Goal: Transaction & Acquisition: Purchase product/service

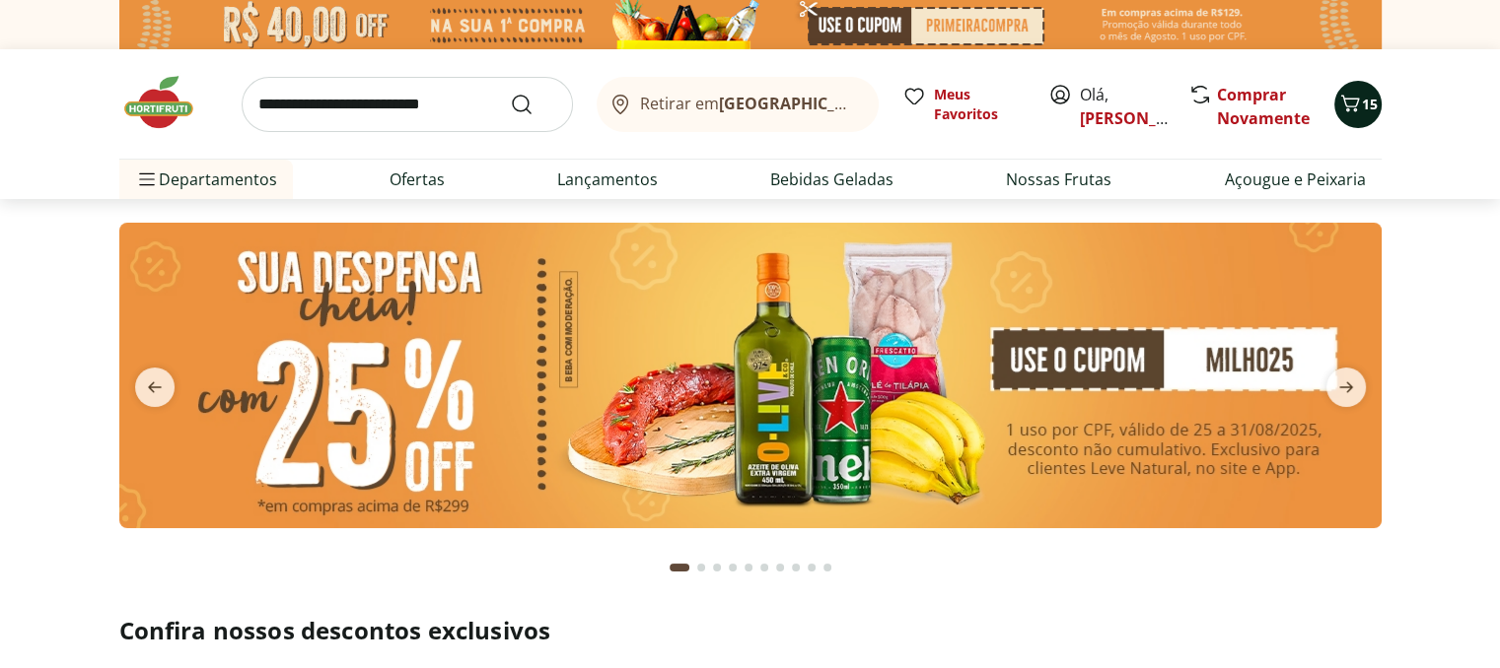
click at [1349, 104] on icon "Carrinho" at bounding box center [1350, 104] width 24 height 24
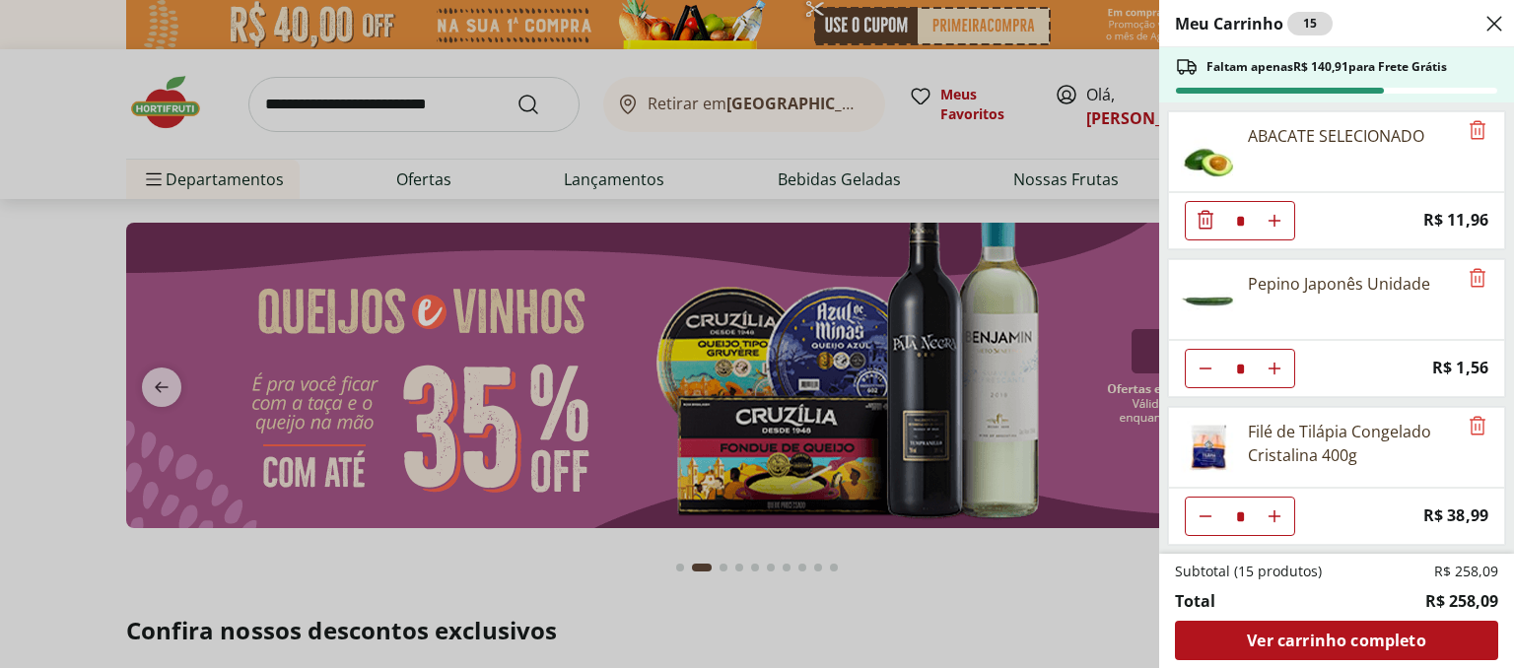
click at [415, 88] on div "Meu Carrinho 15 Faltam apenas R$ 140,91 para Frete Grátis ABACATE SELECIONADO *…" at bounding box center [757, 334] width 1514 height 668
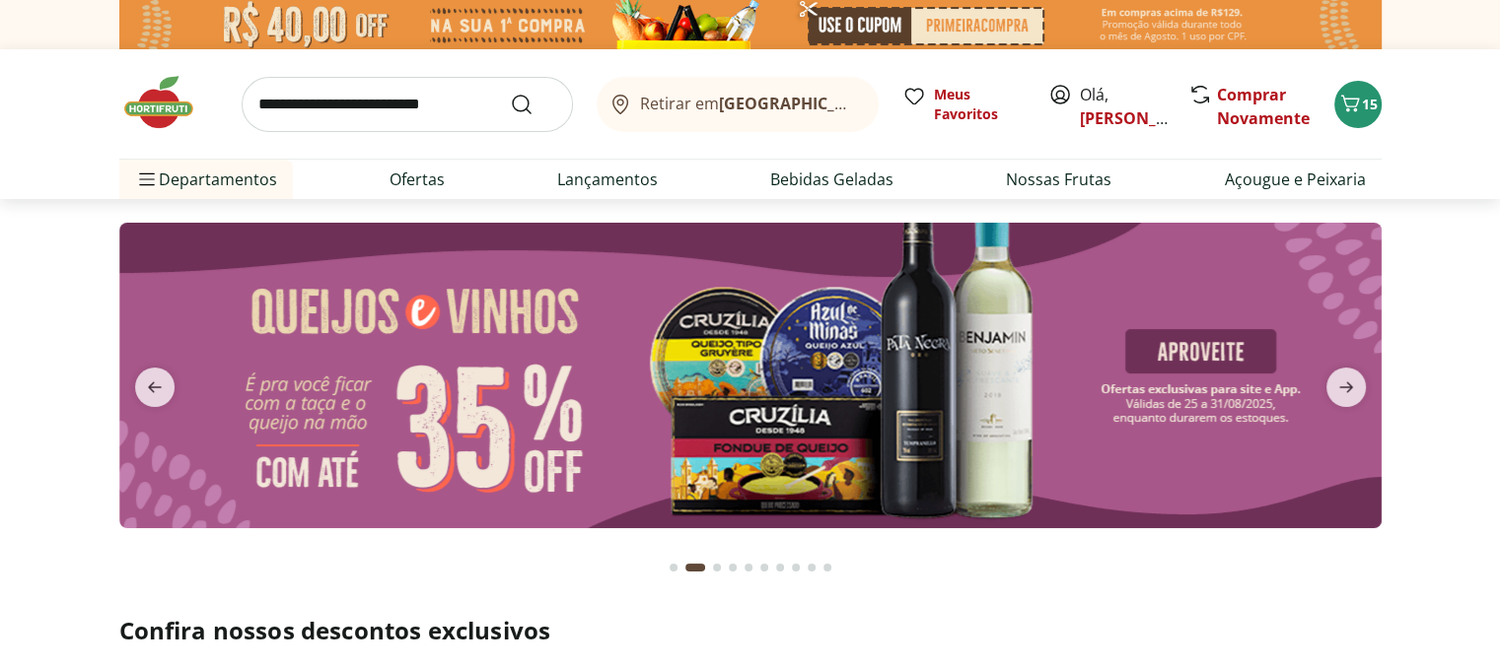
click at [351, 101] on input "search" at bounding box center [407, 104] width 331 height 55
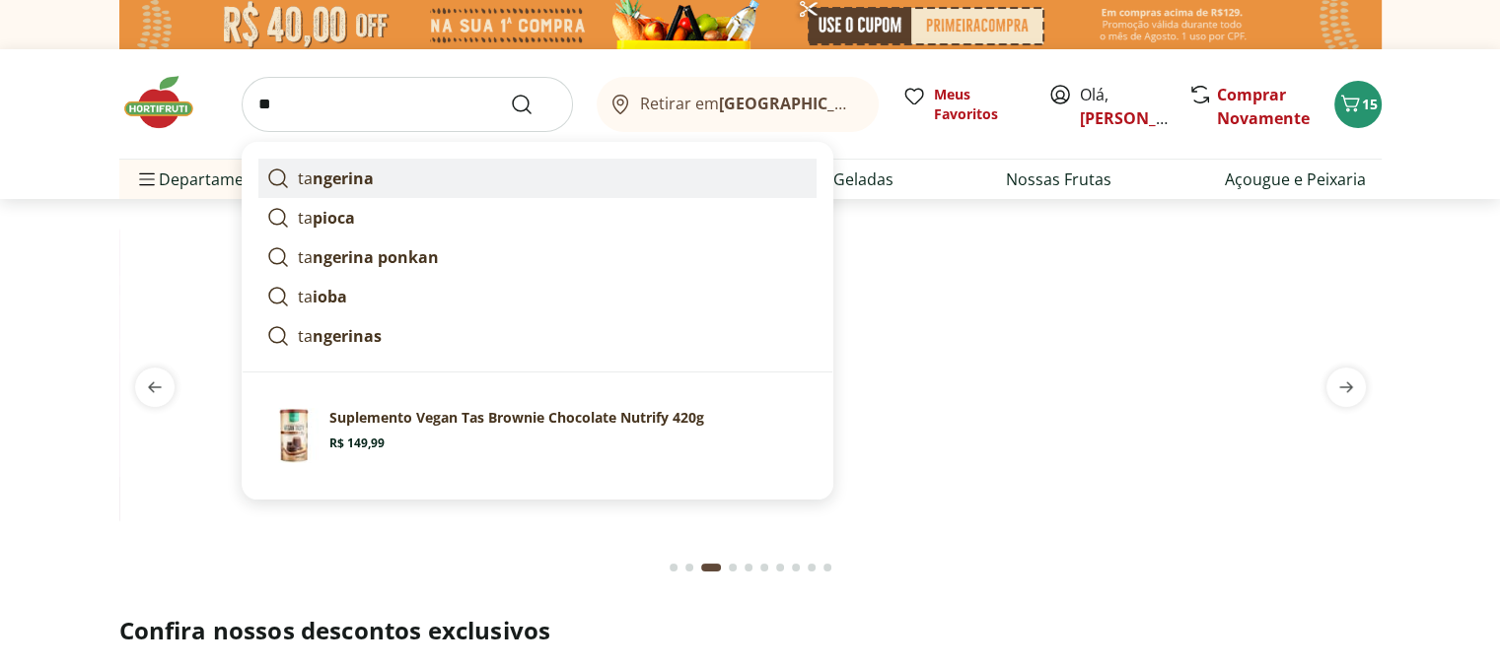
click at [317, 182] on strong "ngerina" at bounding box center [343, 179] width 61 height 22
type input "*********"
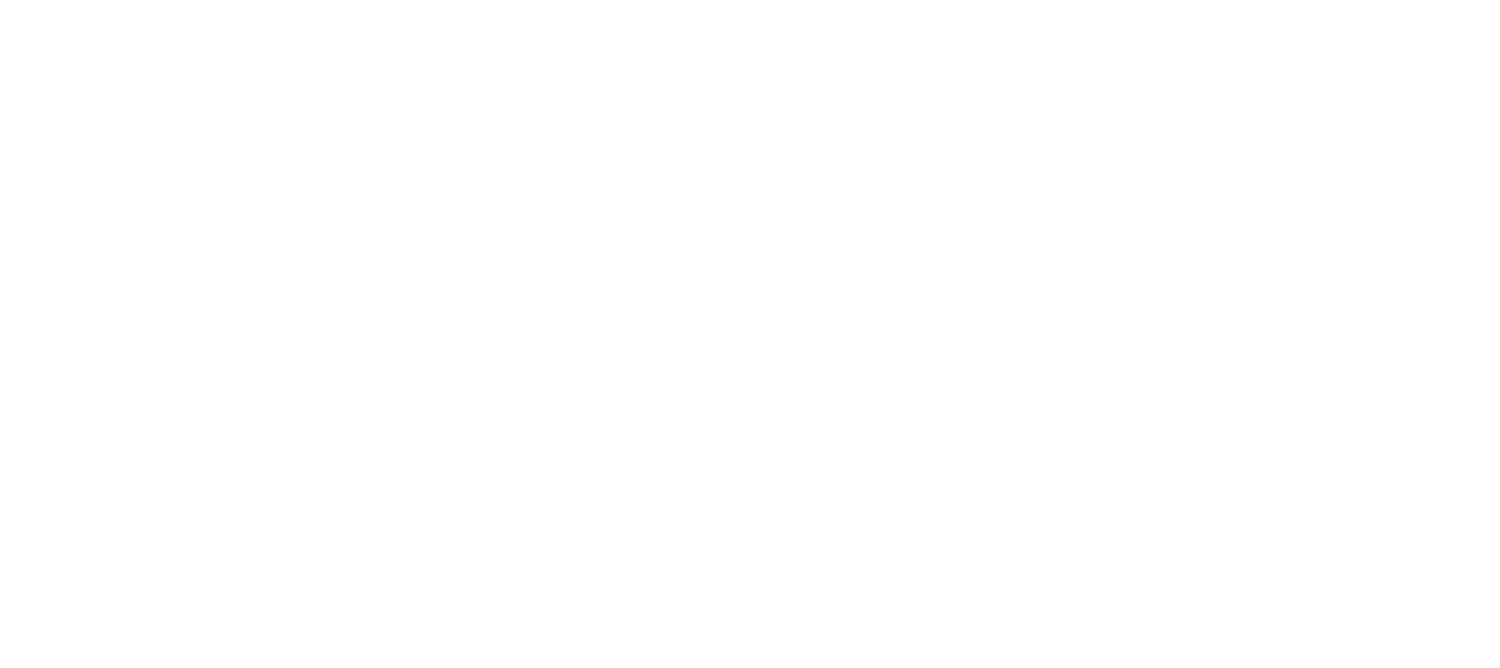
select select "**********"
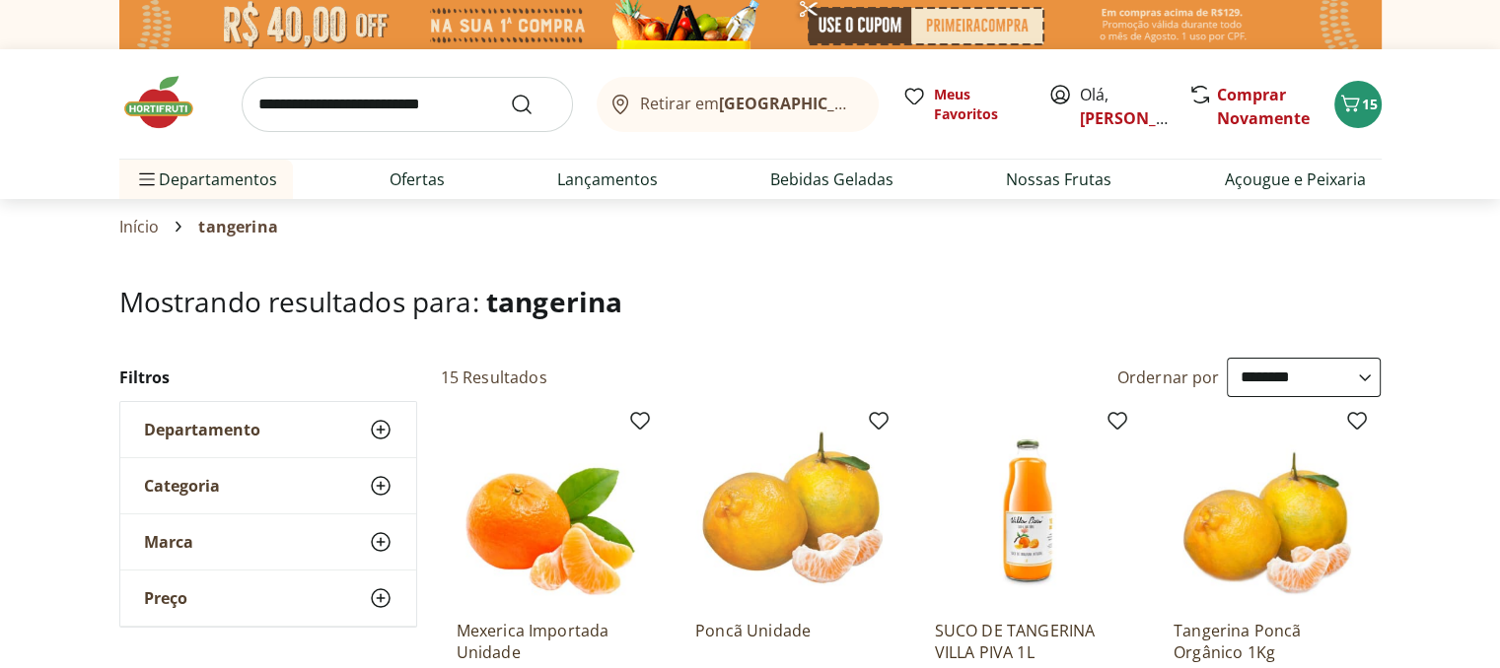
click at [188, 435] on span "Departamento" at bounding box center [202, 430] width 116 height 20
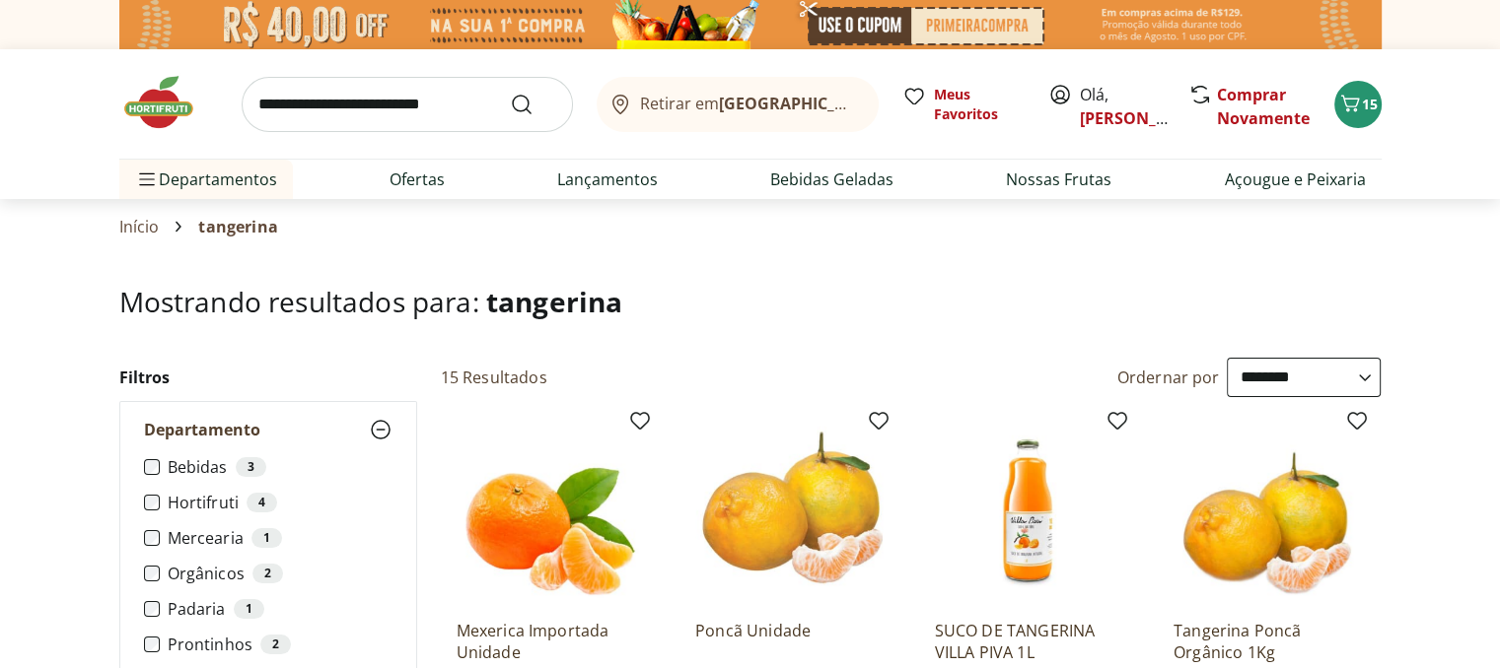
click at [185, 501] on label "Hortifruti 4" at bounding box center [280, 503] width 225 height 20
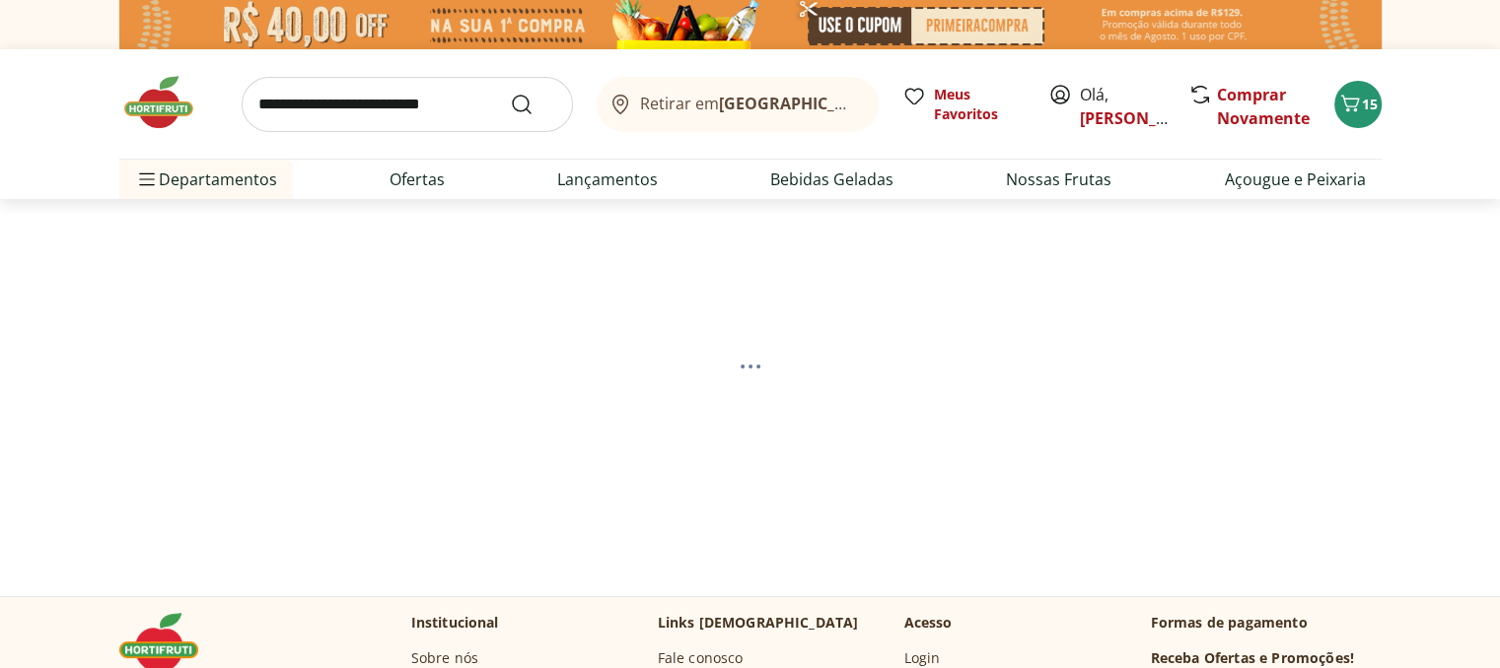
select select "**********"
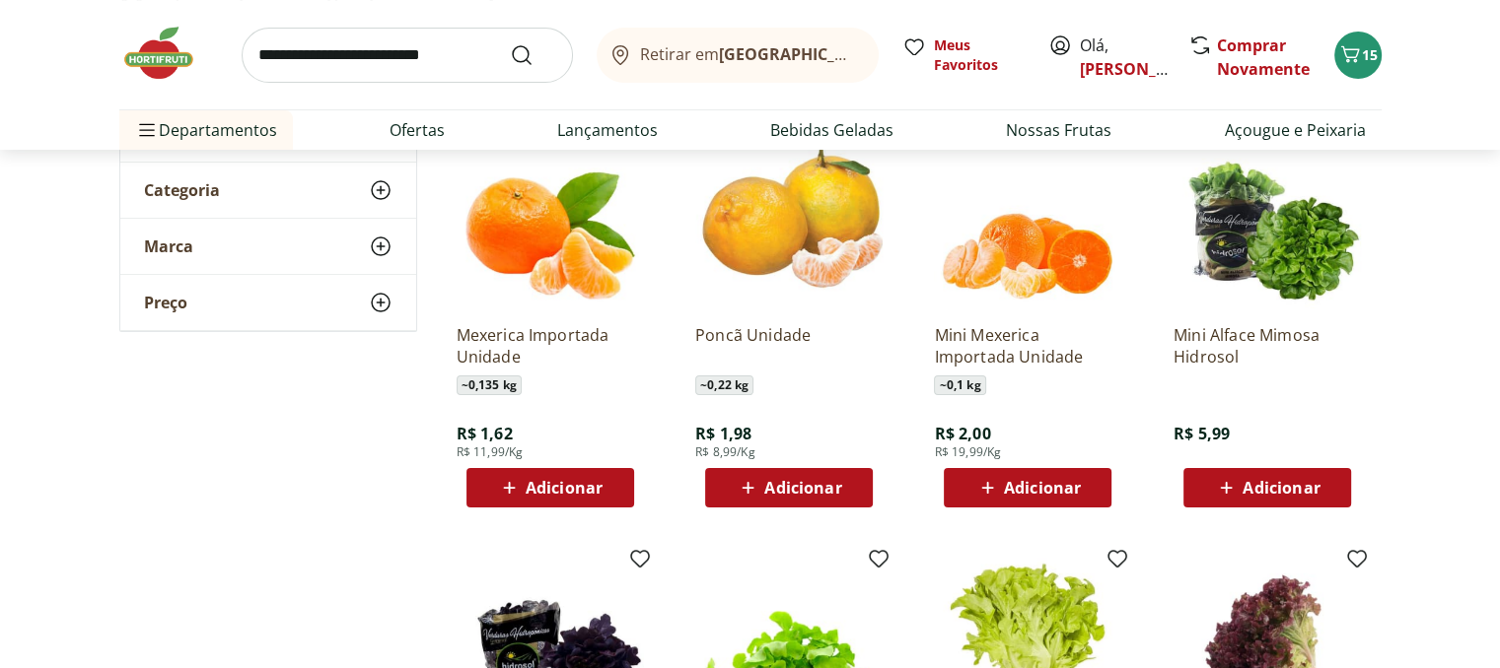
scroll to position [394, 0]
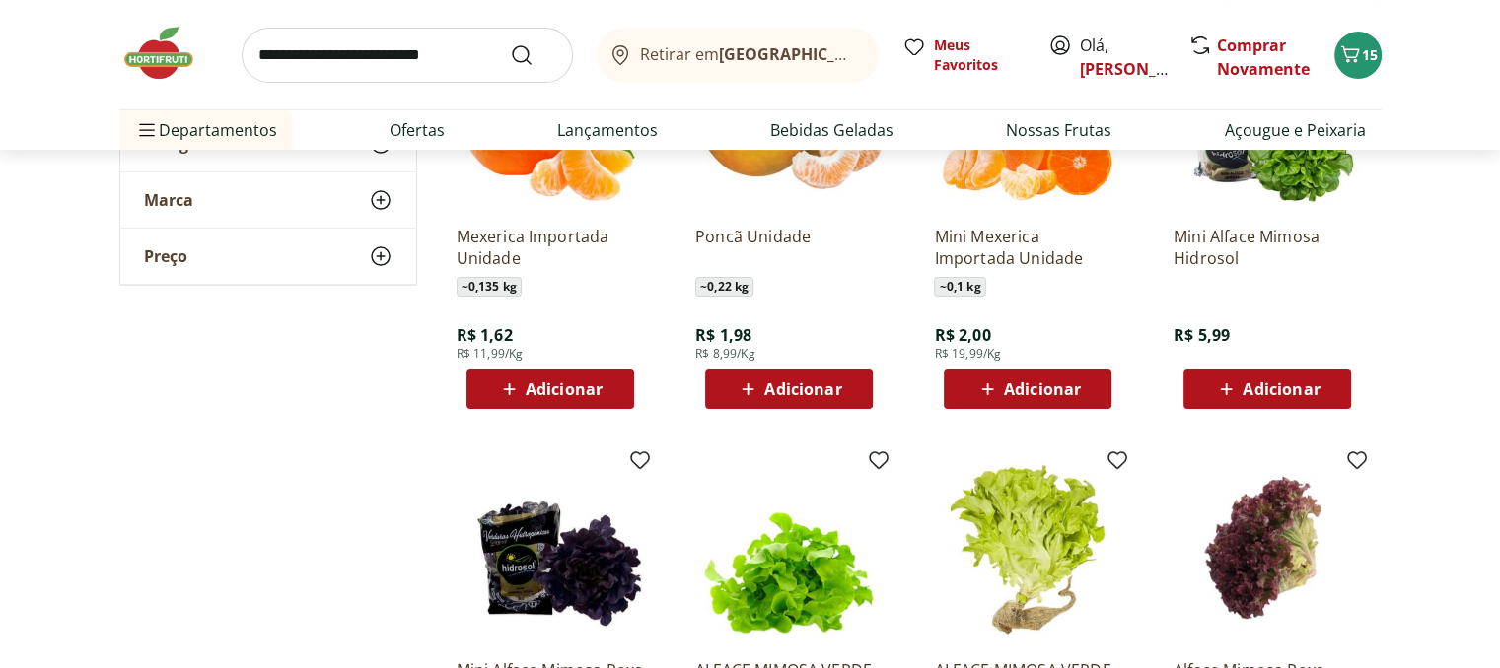
click at [513, 384] on icon at bounding box center [509, 390] width 25 height 24
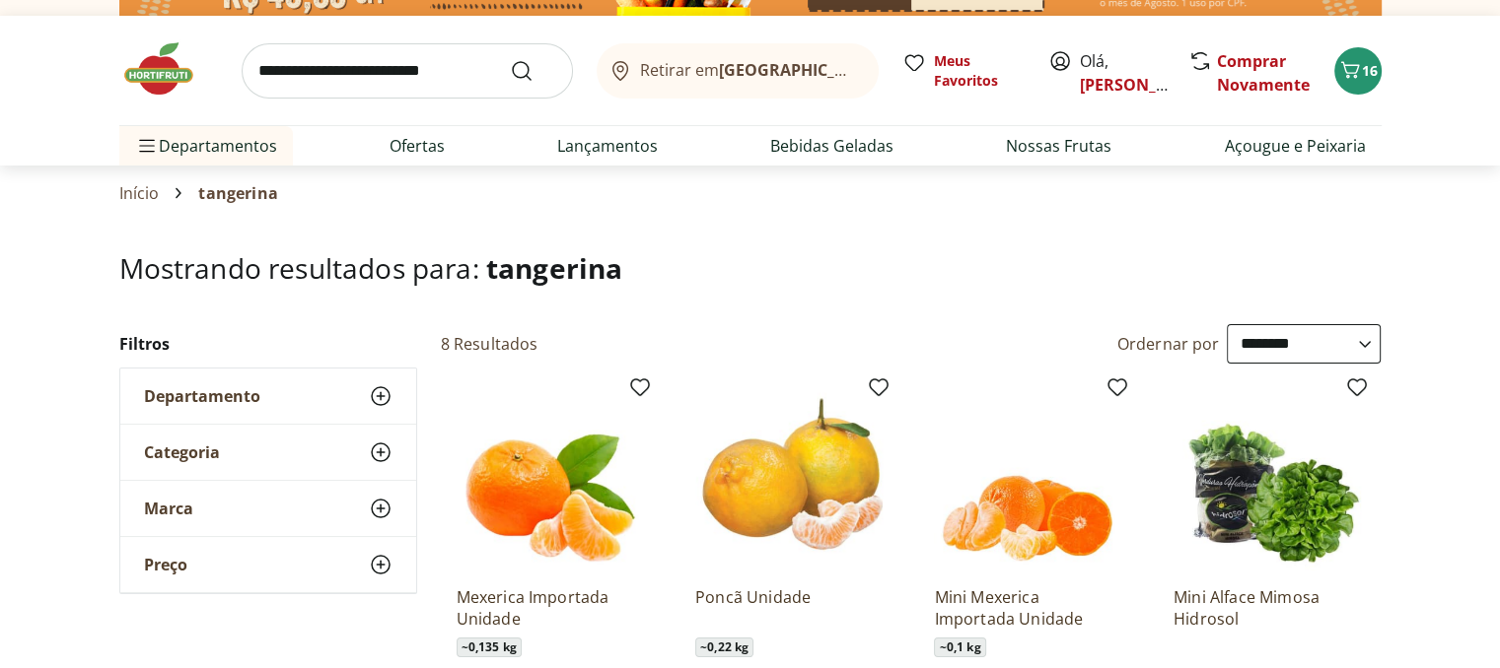
scroll to position [0, 0]
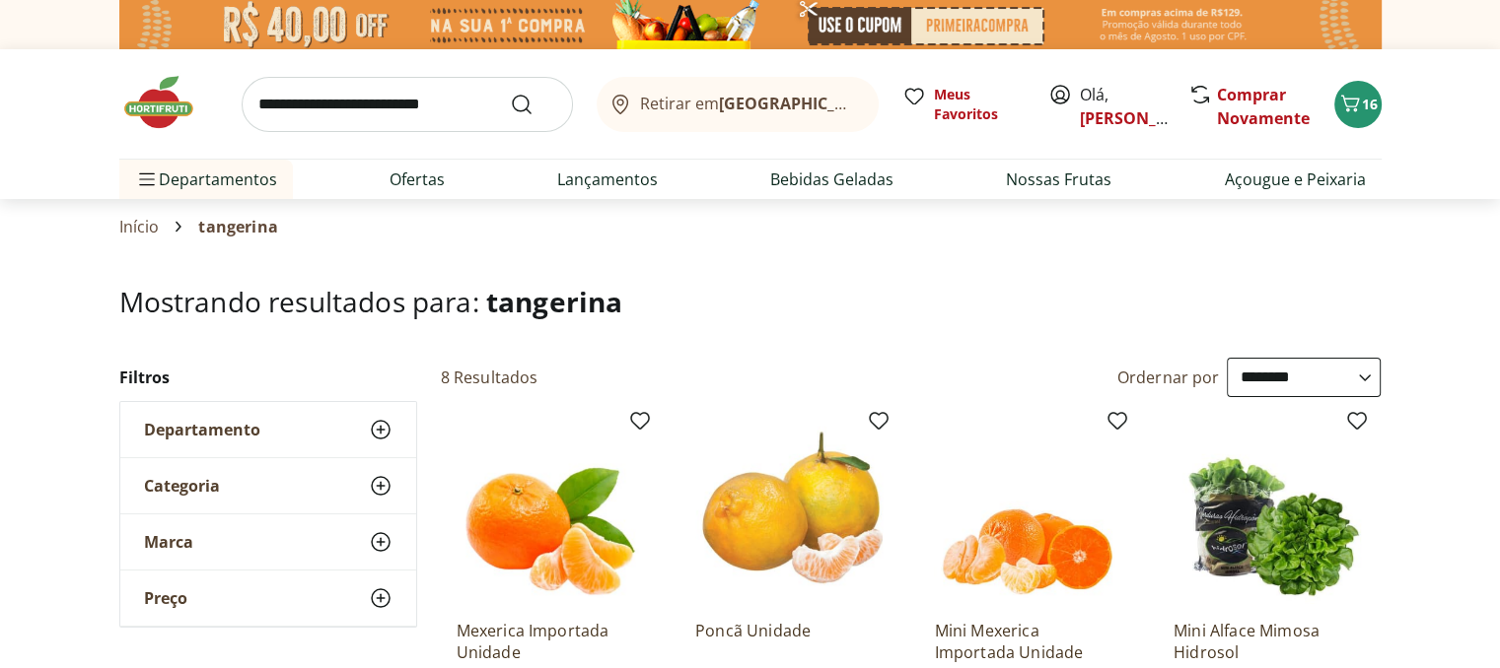
click at [377, 112] on input "search" at bounding box center [407, 104] width 331 height 55
click at [180, 429] on span "Departamento" at bounding box center [202, 430] width 116 height 20
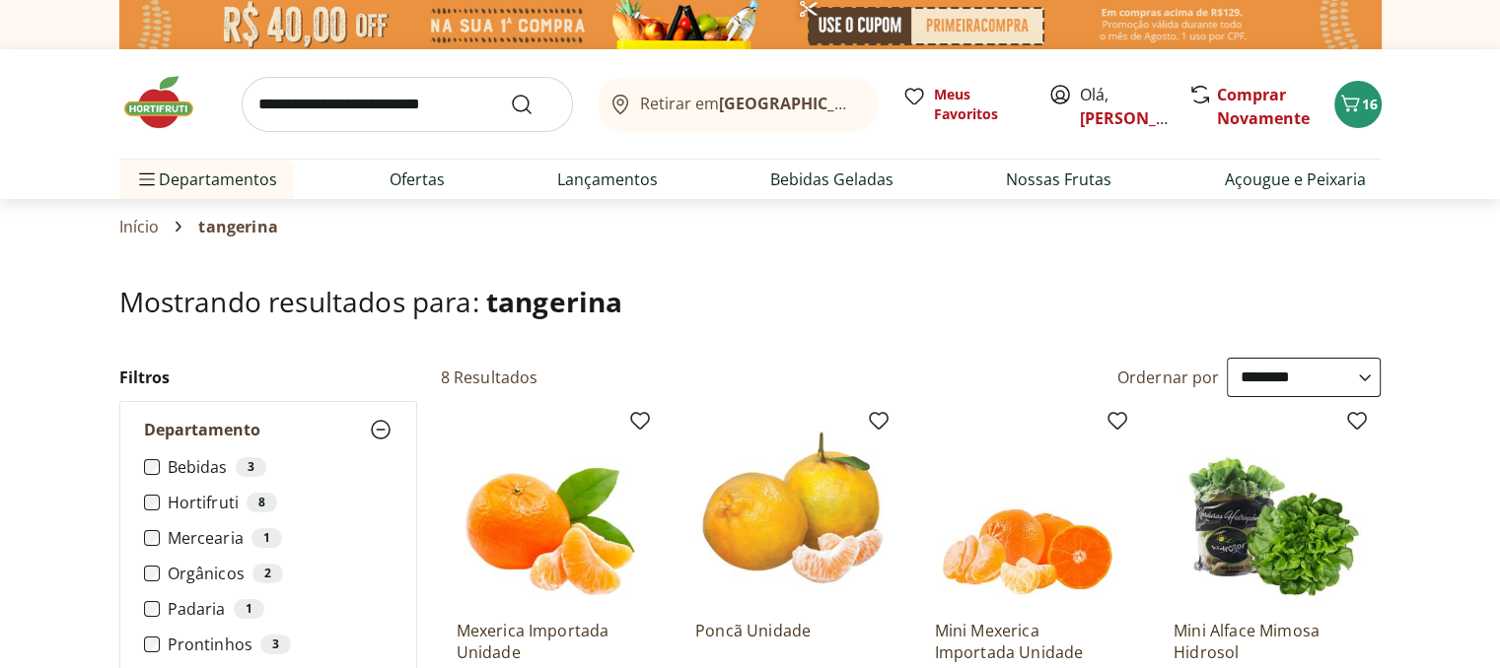
click at [155, 105] on img at bounding box center [168, 102] width 99 height 59
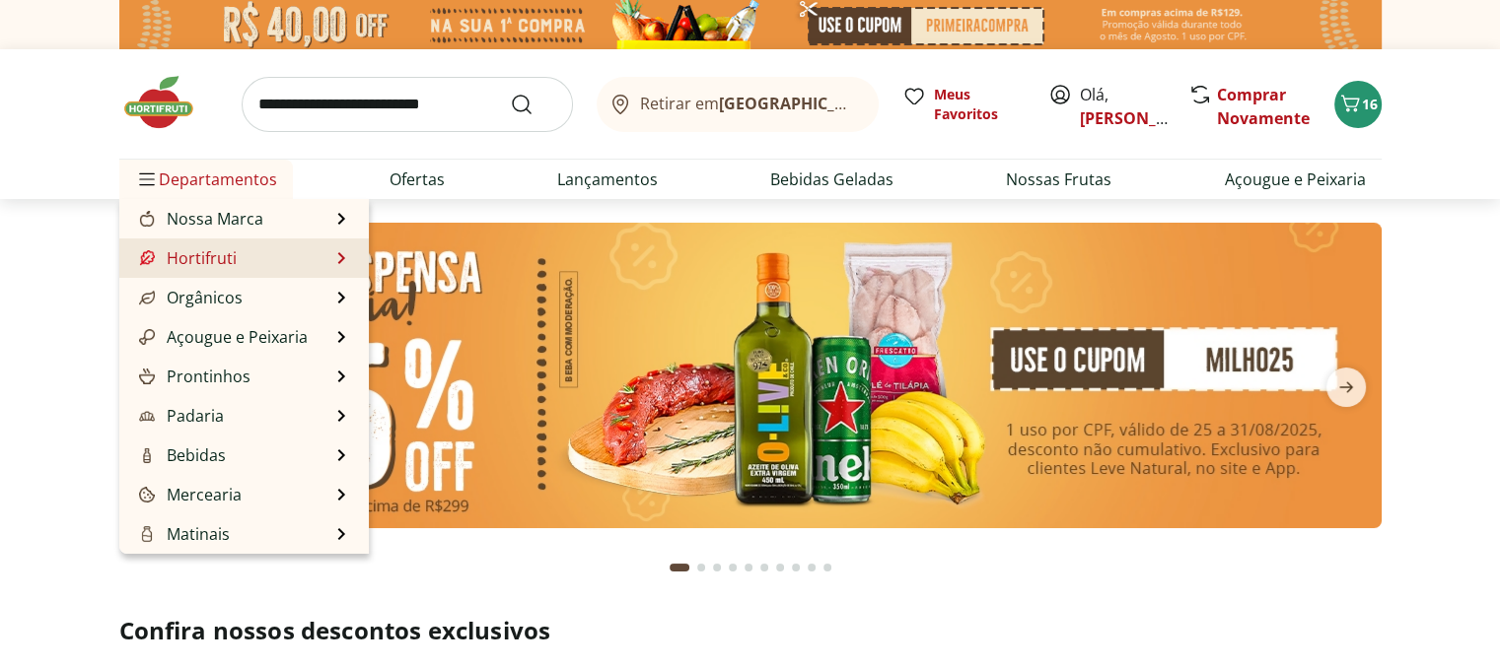
click at [221, 262] on link "Hortifruti" at bounding box center [186, 258] width 102 height 24
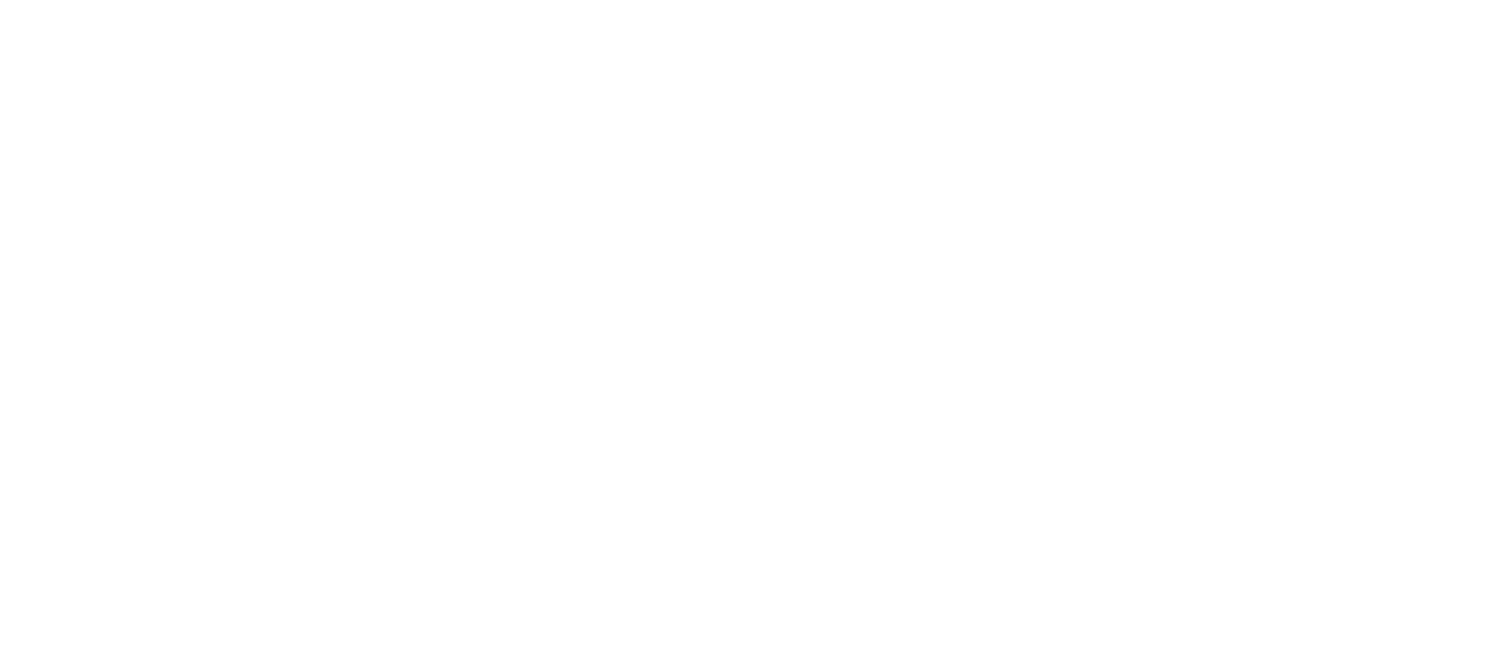
select select "**********"
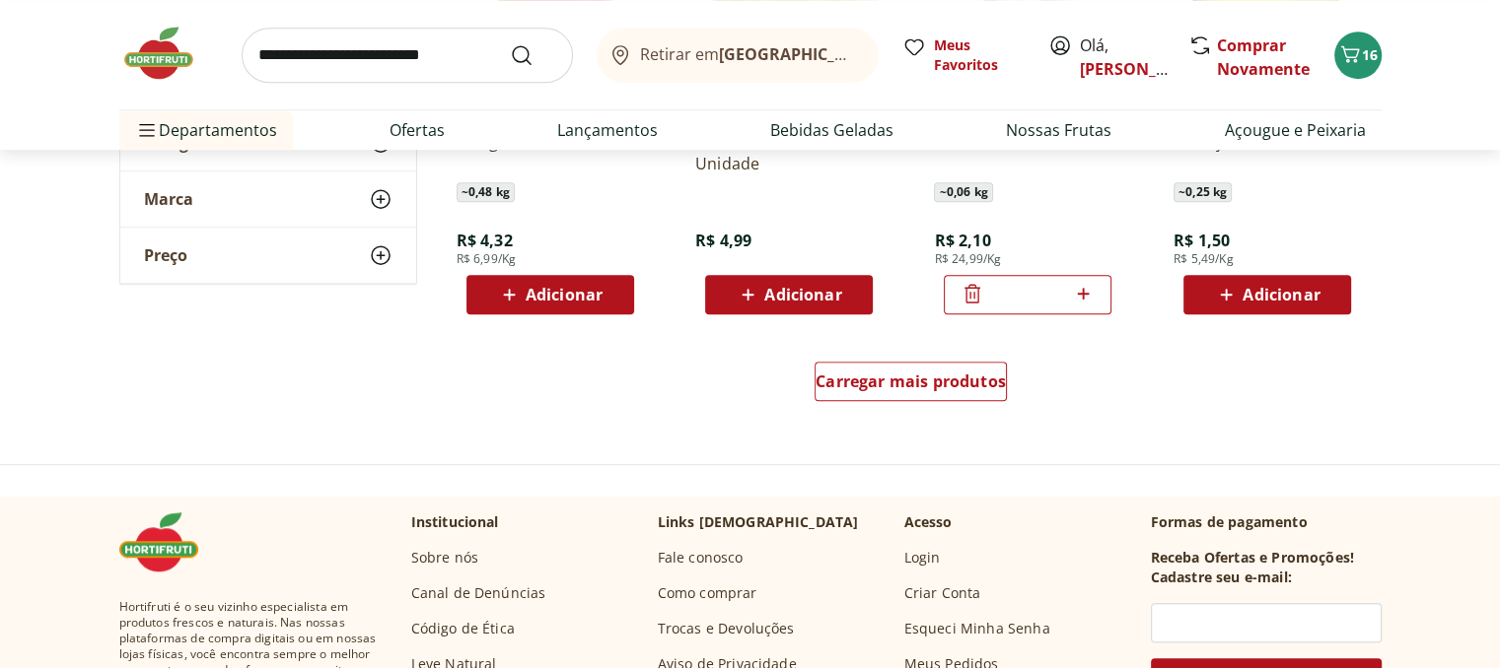
scroll to position [1282, 0]
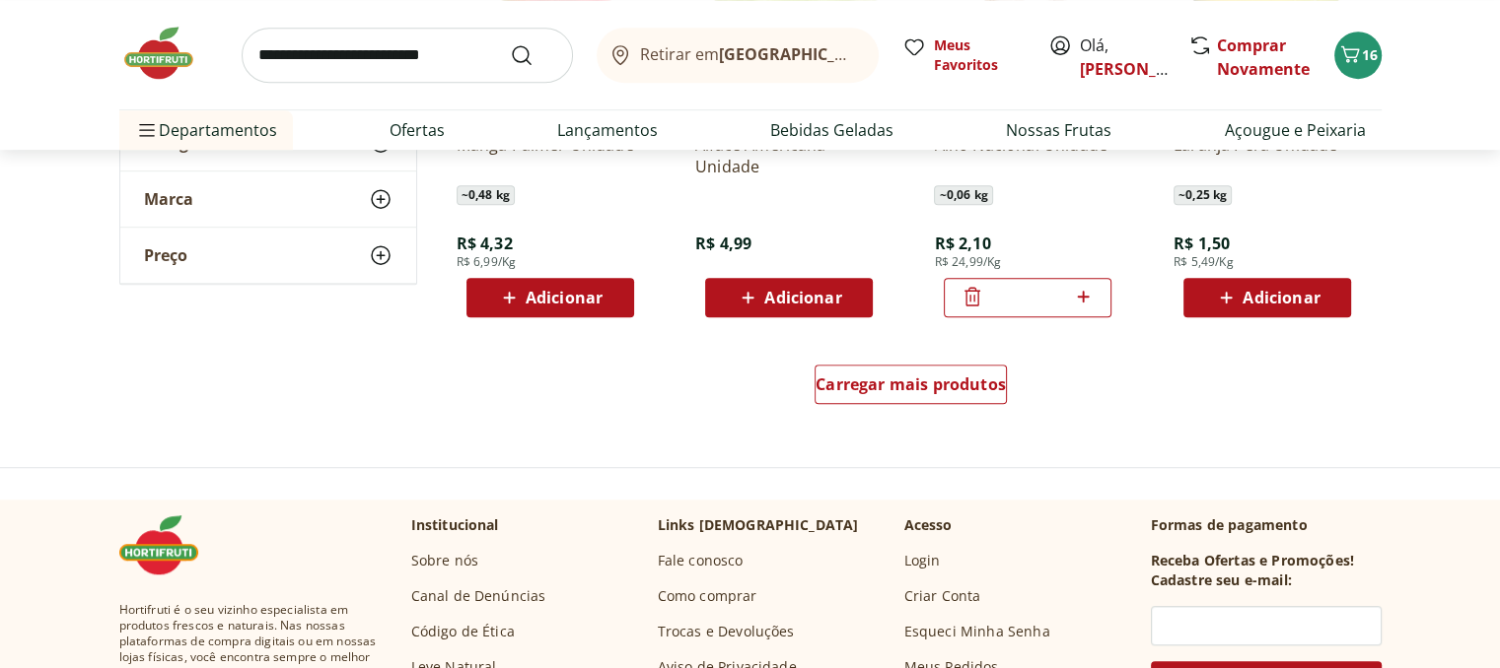
click at [343, 51] on input "search" at bounding box center [407, 55] width 331 height 55
type input "*******"
click at [510, 43] on button "Submit Search" at bounding box center [533, 55] width 47 height 24
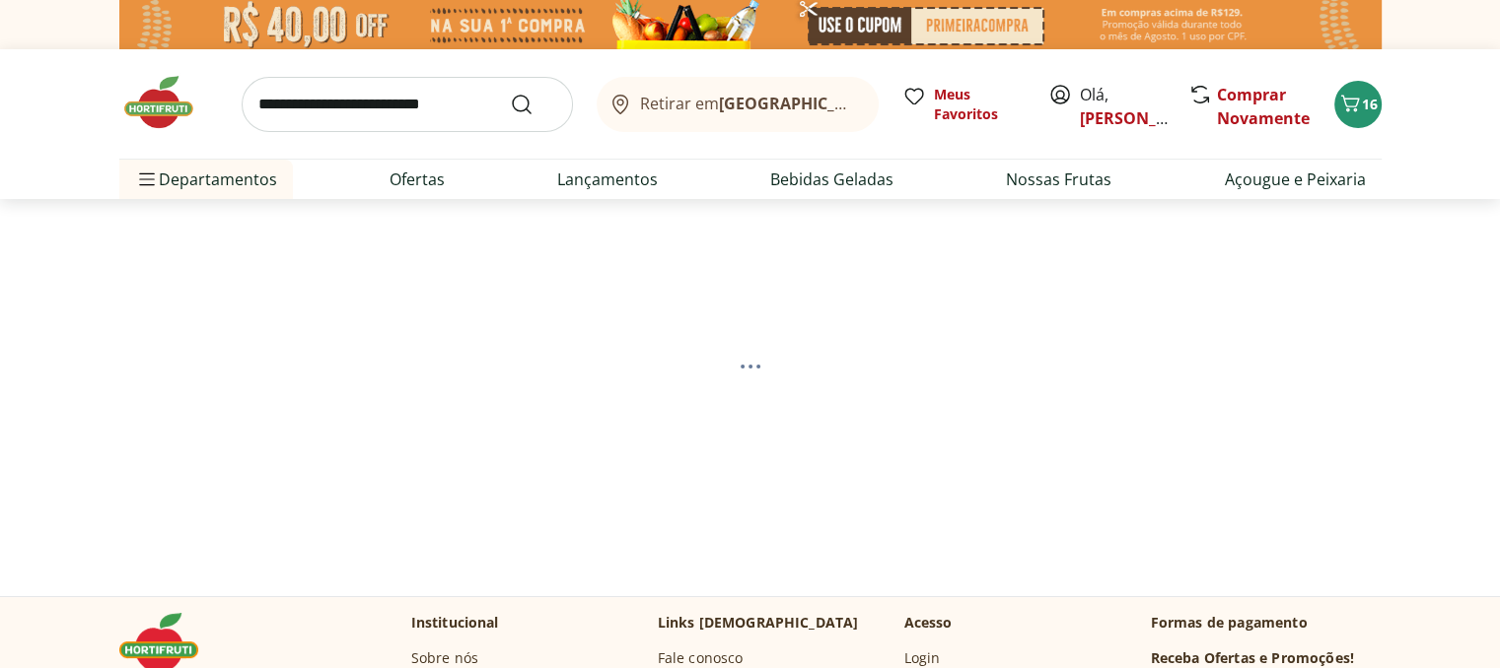
select select "**********"
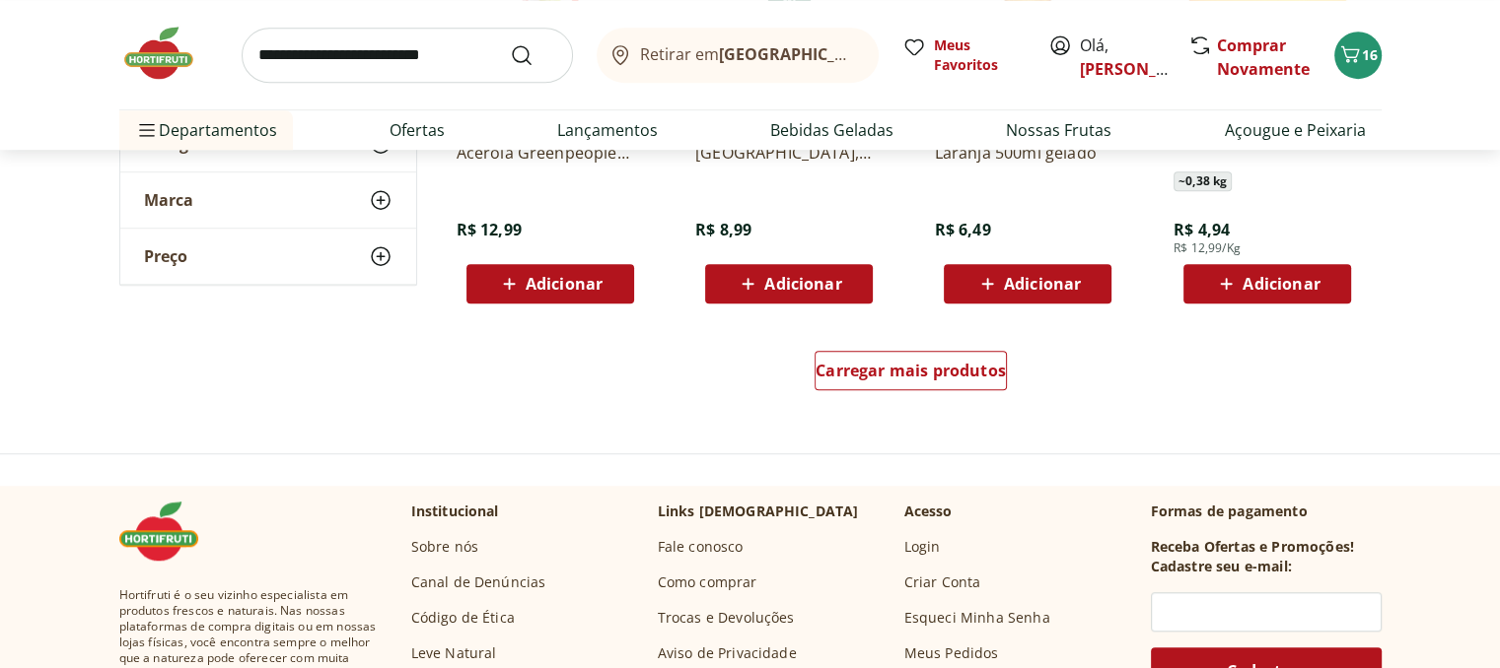
scroll to position [1380, 0]
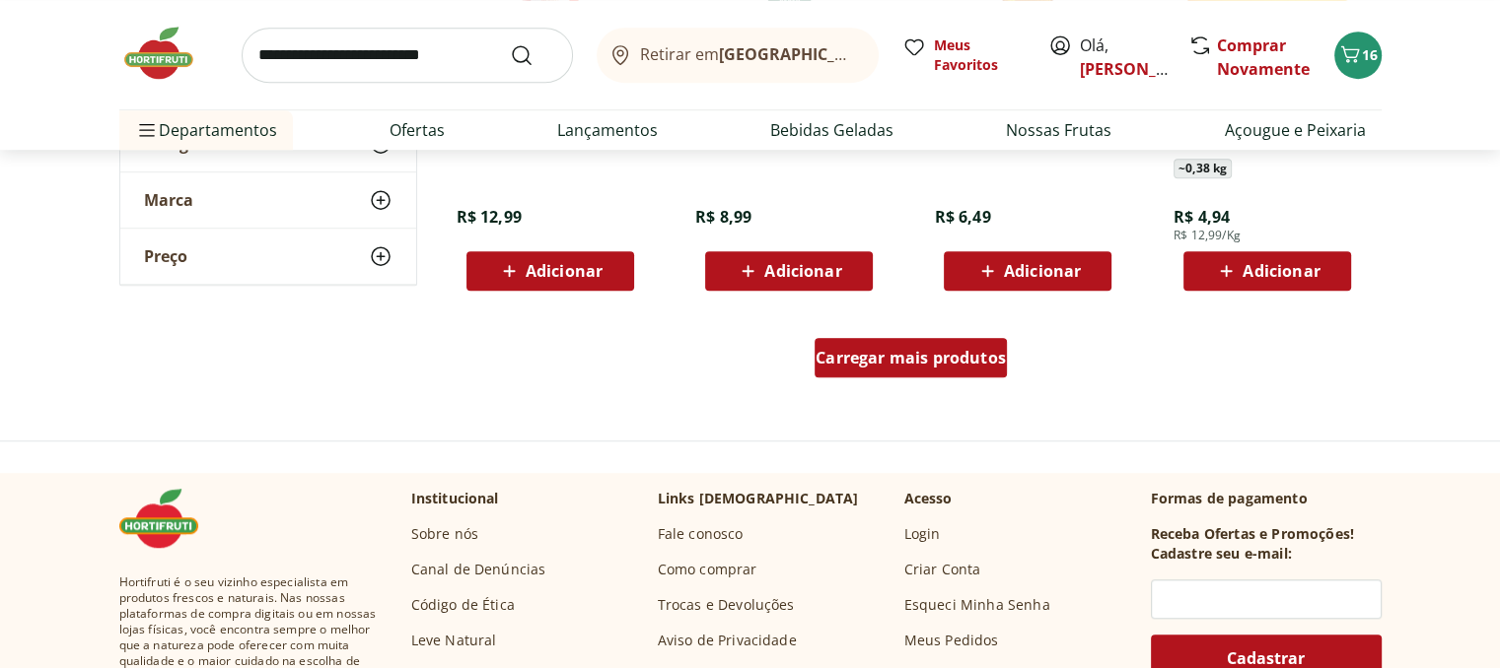
click at [921, 368] on div "Carregar mais produtos" at bounding box center [910, 357] width 192 height 39
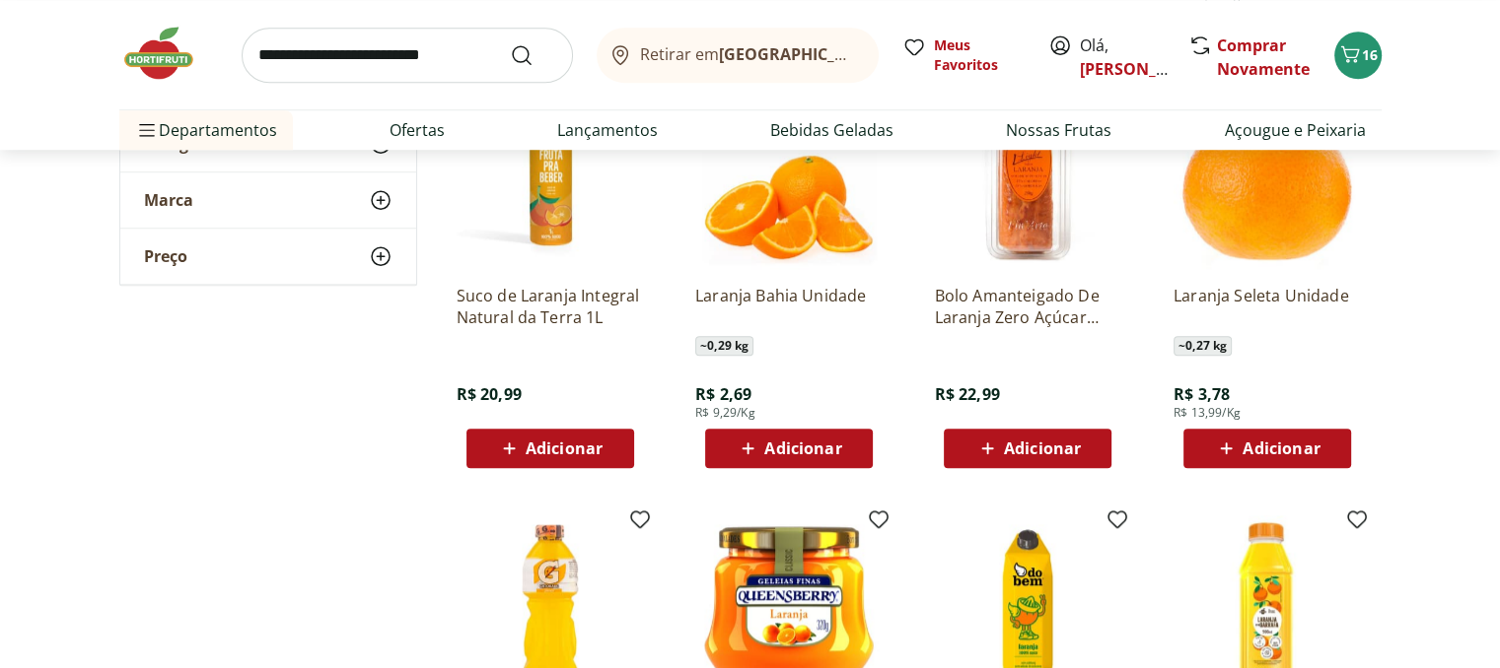
scroll to position [1577, 0]
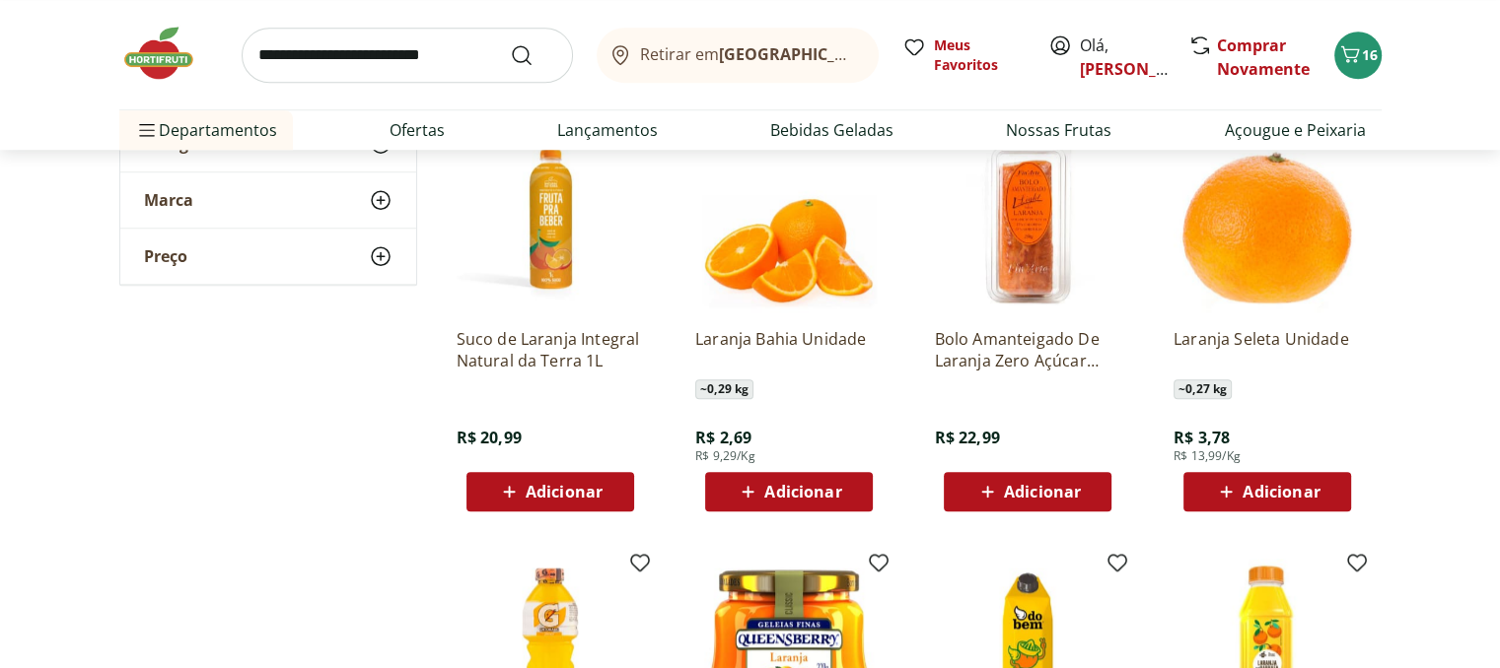
click at [777, 487] on span "Adicionar" at bounding box center [802, 492] width 77 height 16
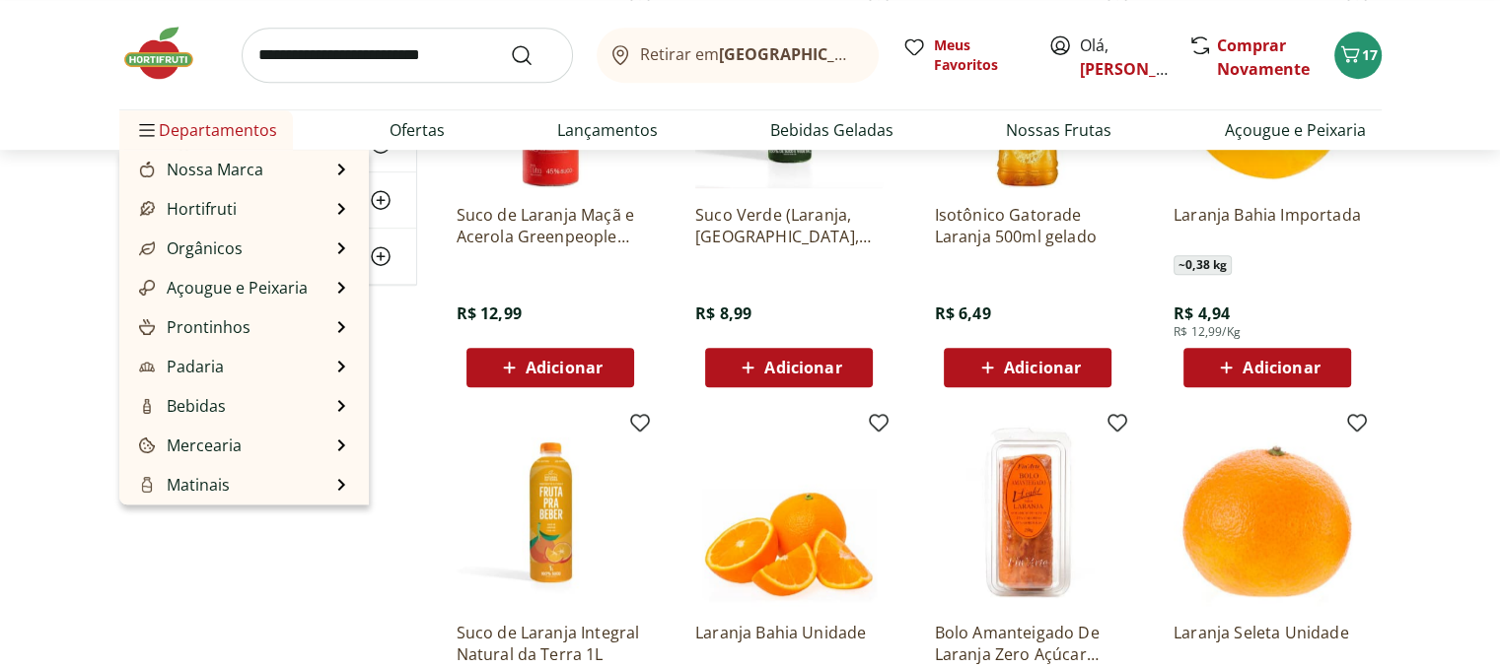
scroll to position [1282, 0]
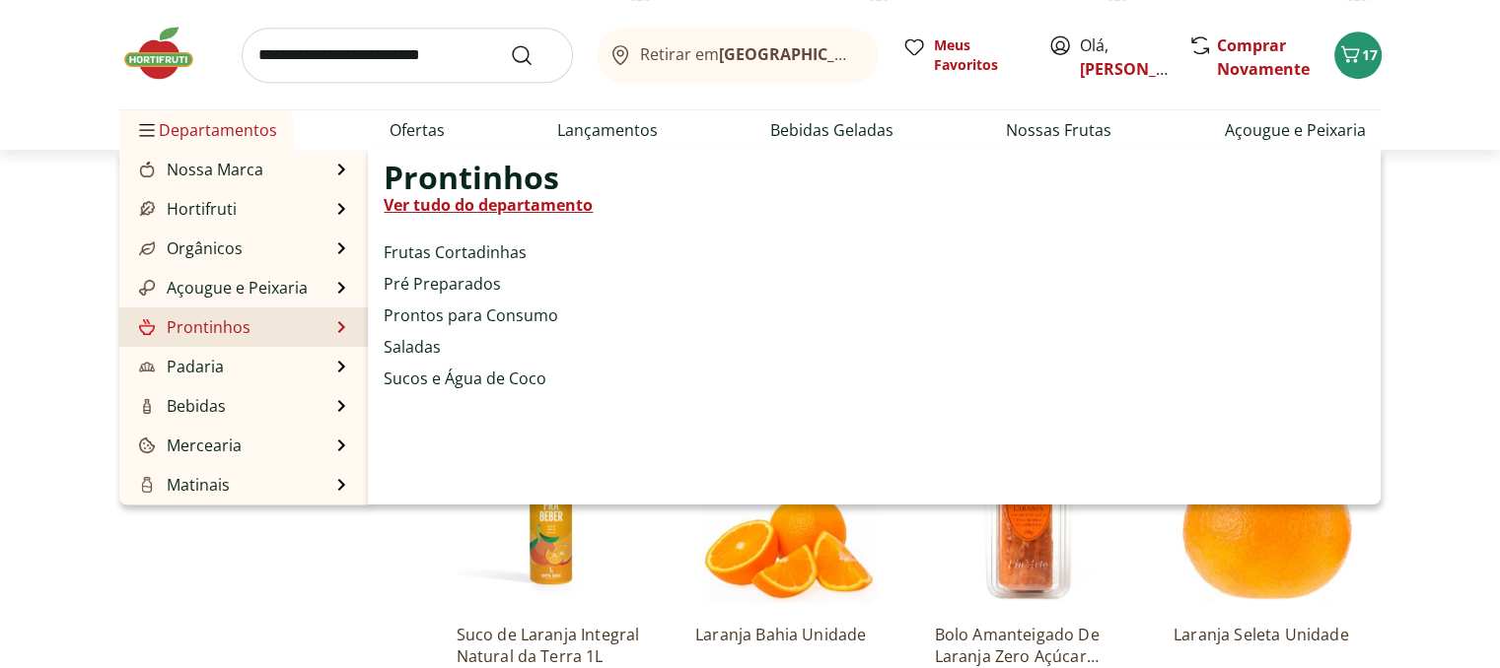
click at [215, 335] on link "Prontinhos" at bounding box center [192, 327] width 115 height 24
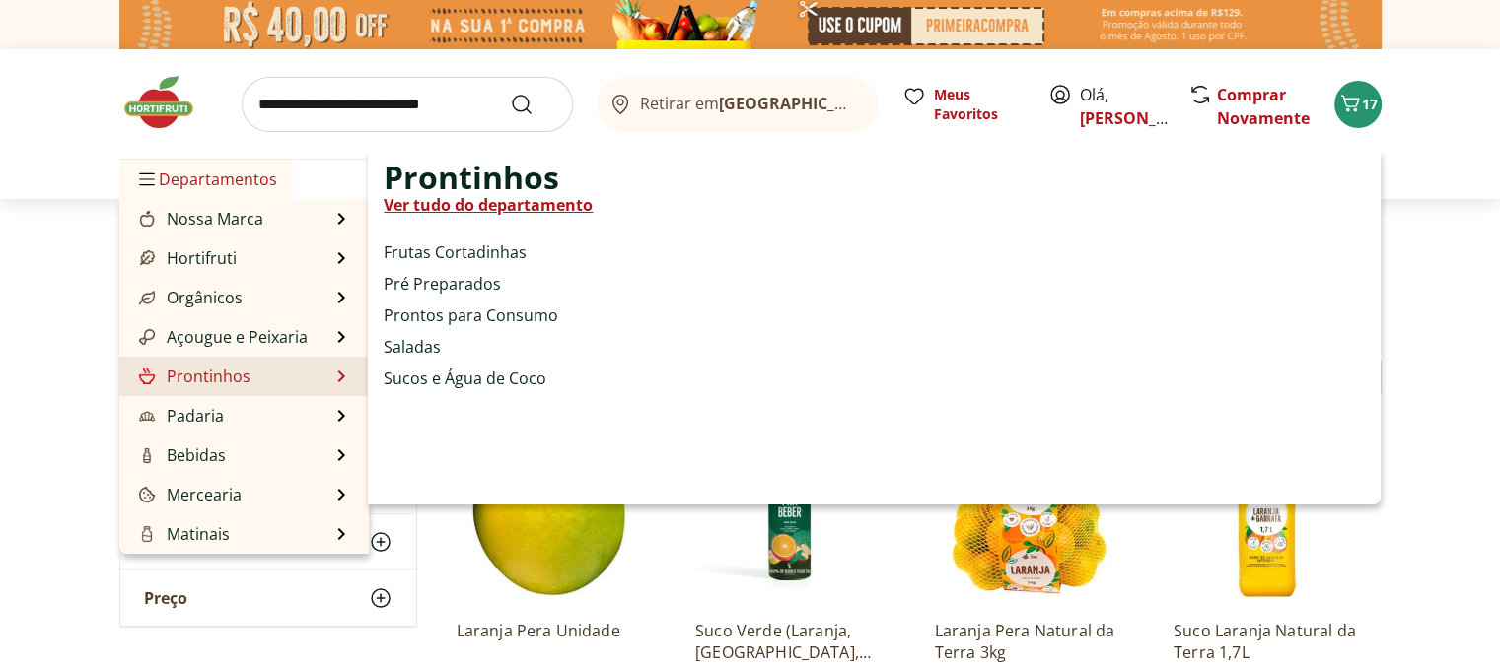
select select "**********"
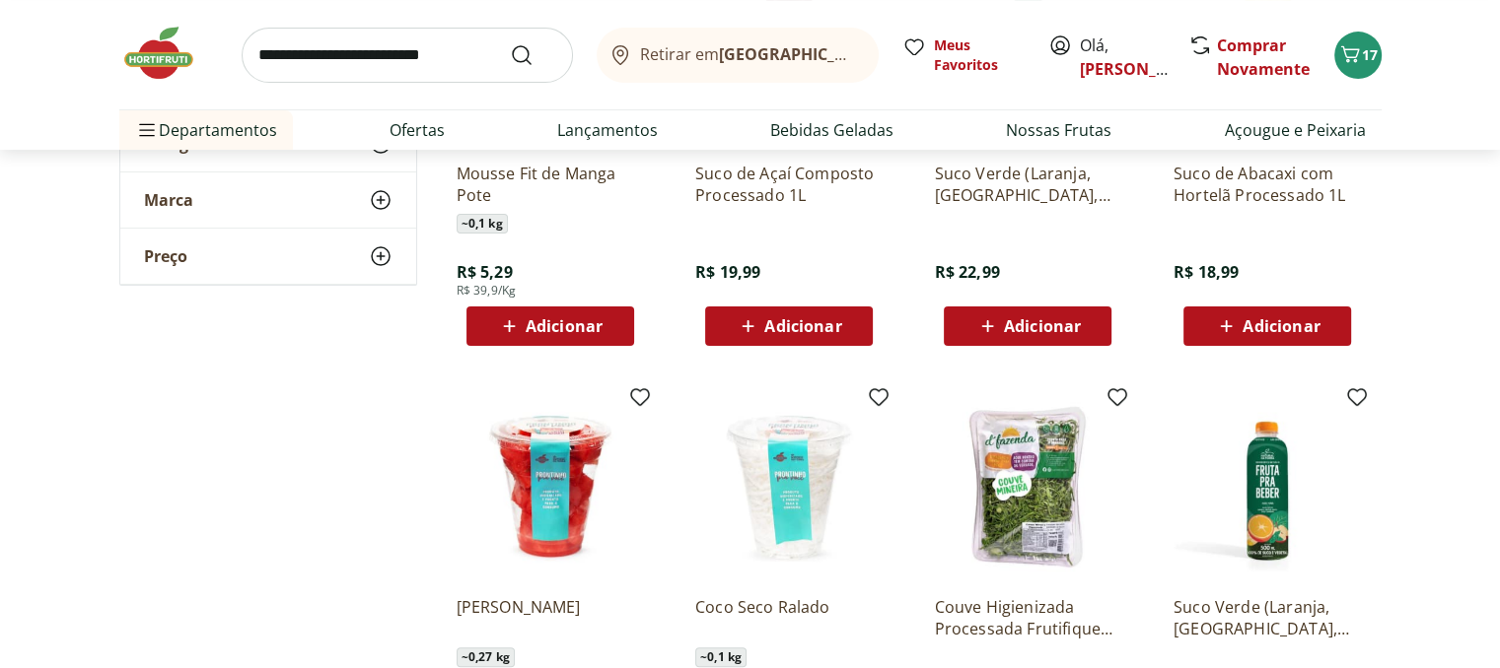
scroll to position [394, 0]
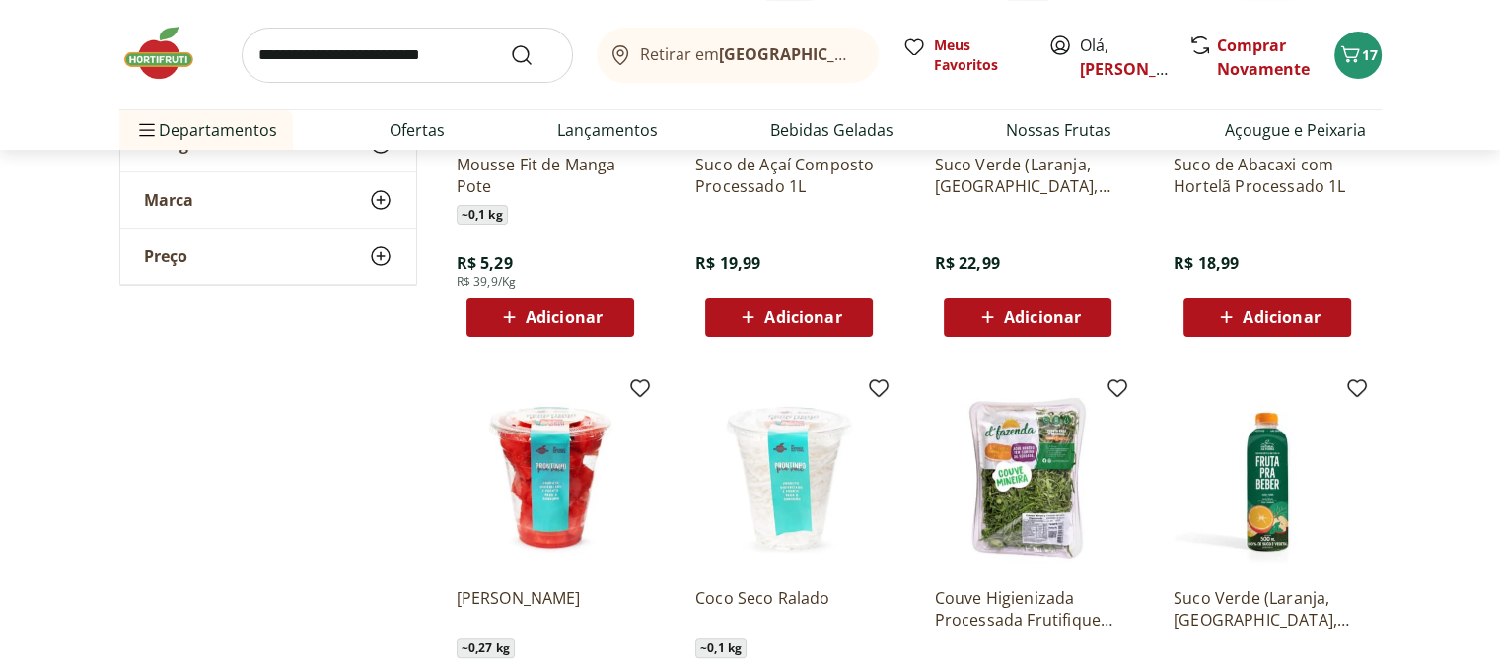
click at [386, 53] on input "search" at bounding box center [407, 55] width 331 height 55
type input "*******"
click at [510, 43] on button "Submit Search" at bounding box center [533, 55] width 47 height 24
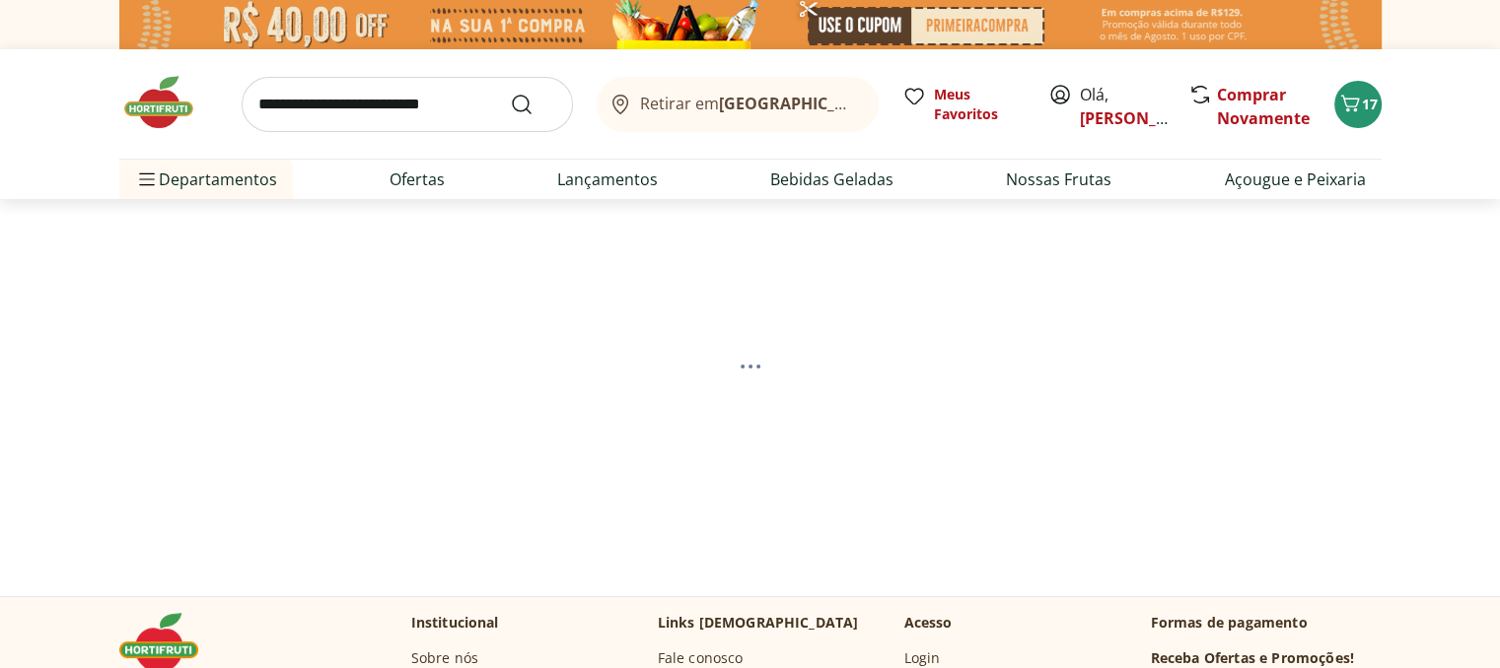
select select "**********"
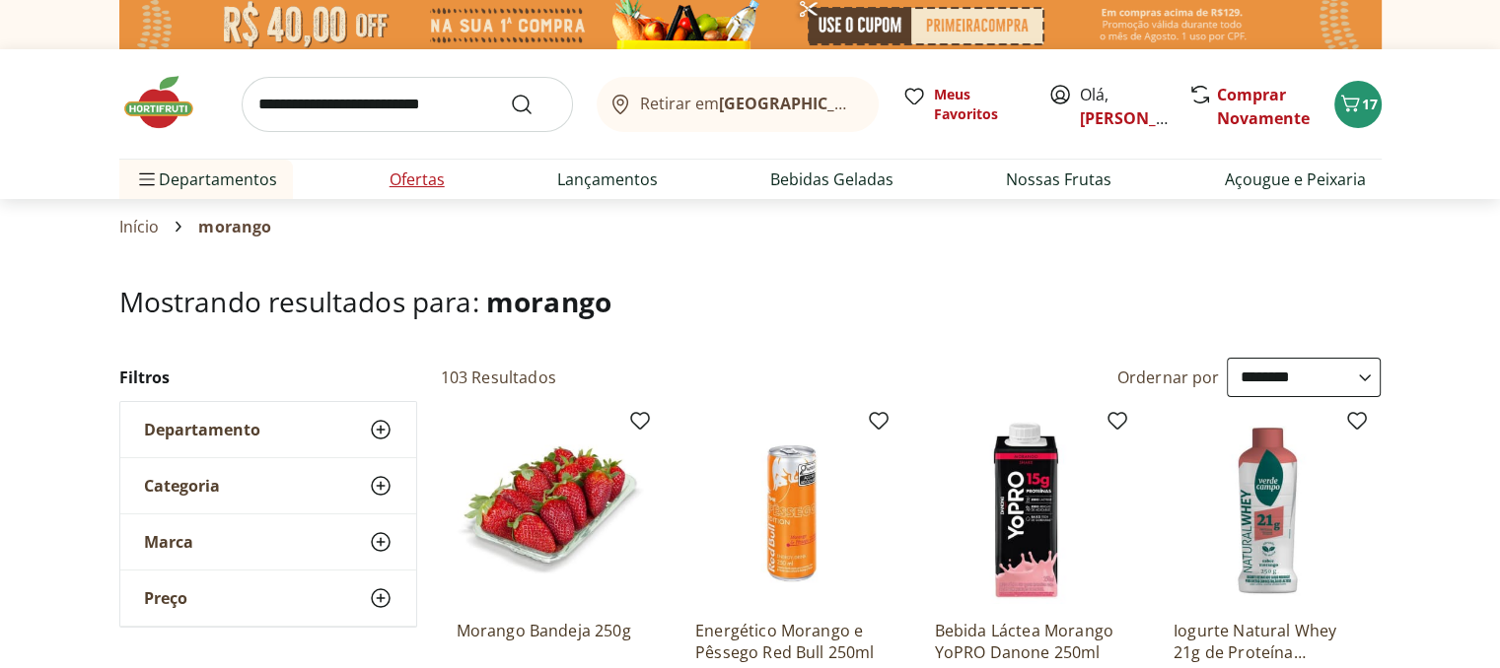
click at [413, 182] on link "Ofertas" at bounding box center [416, 180] width 55 height 24
select select "**********"
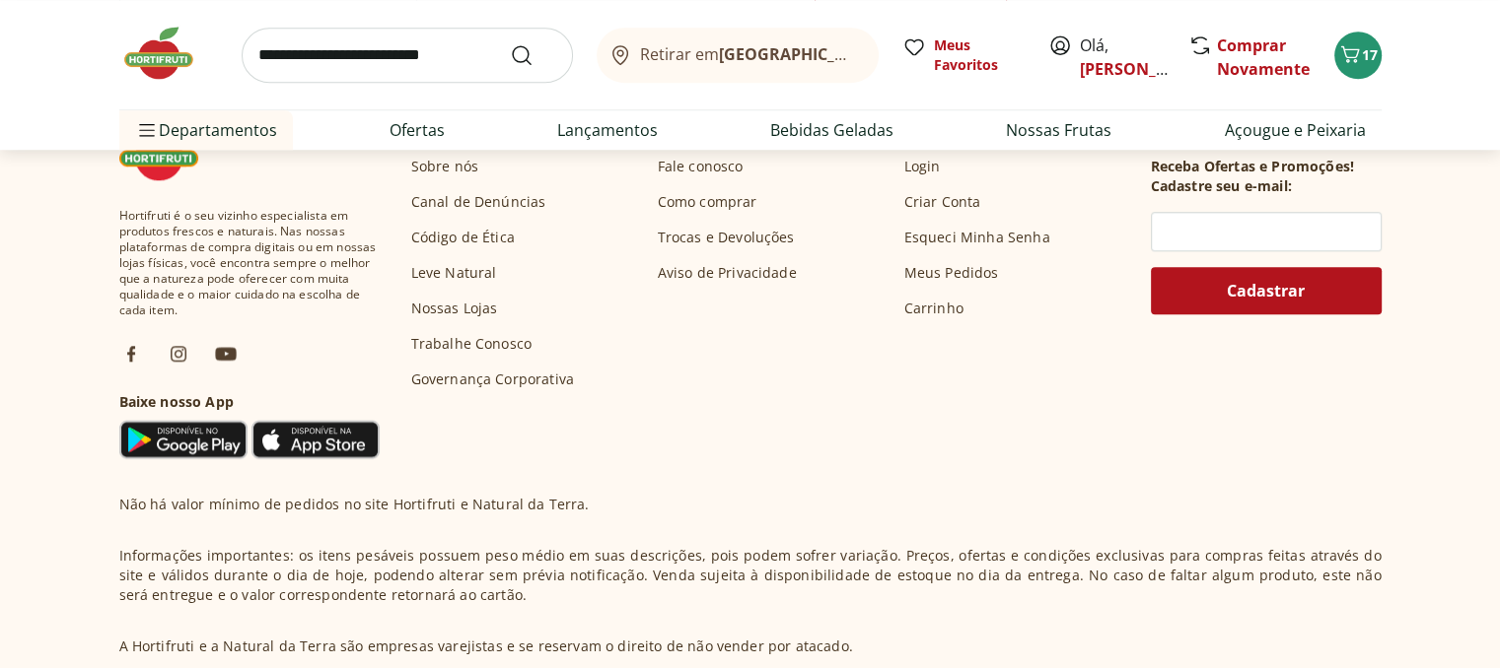
scroll to position [1183, 0]
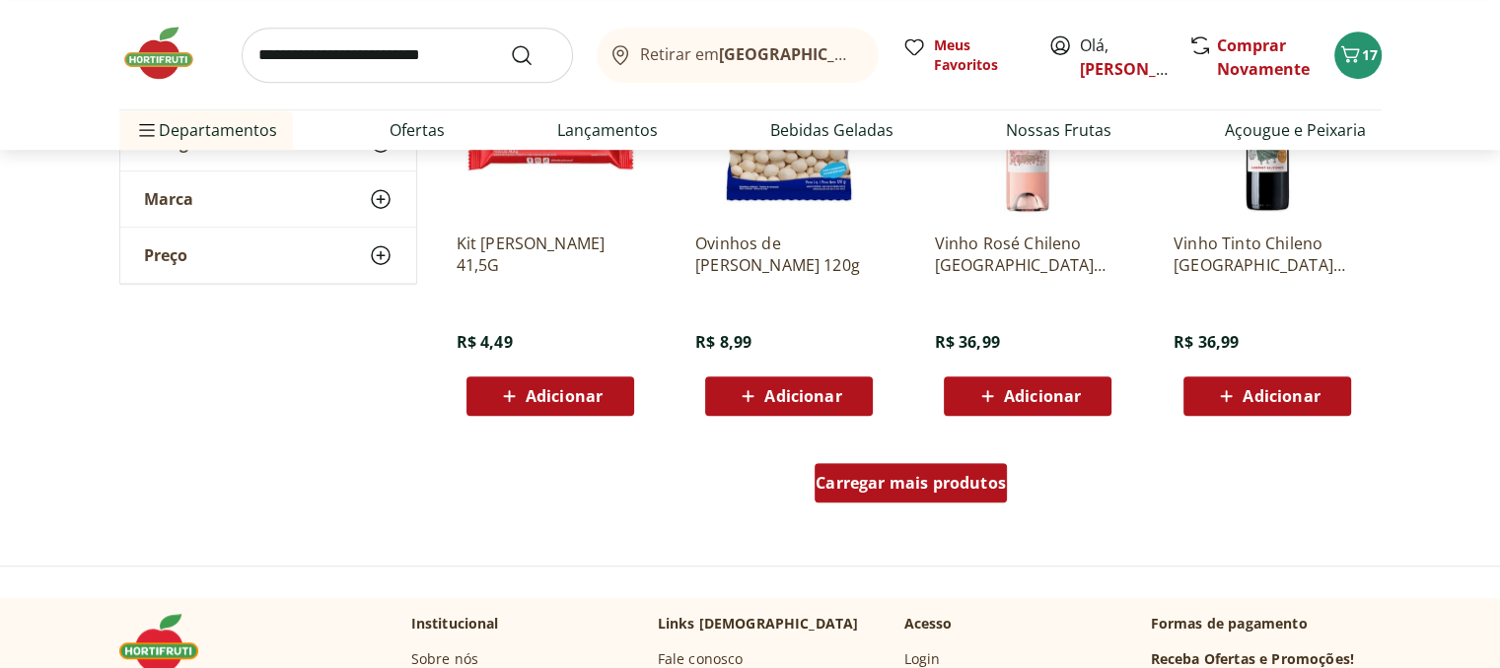
click at [890, 479] on span "Carregar mais produtos" at bounding box center [910, 483] width 190 height 16
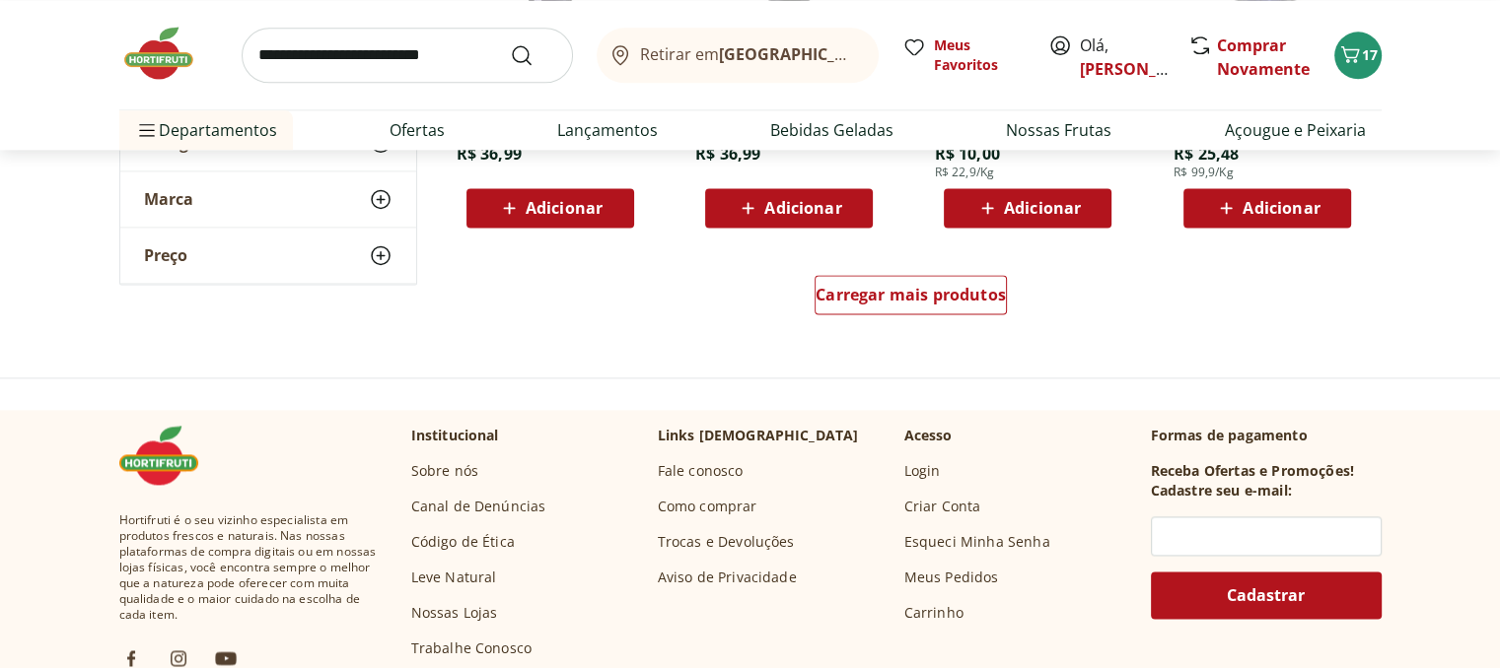
scroll to position [2662, 0]
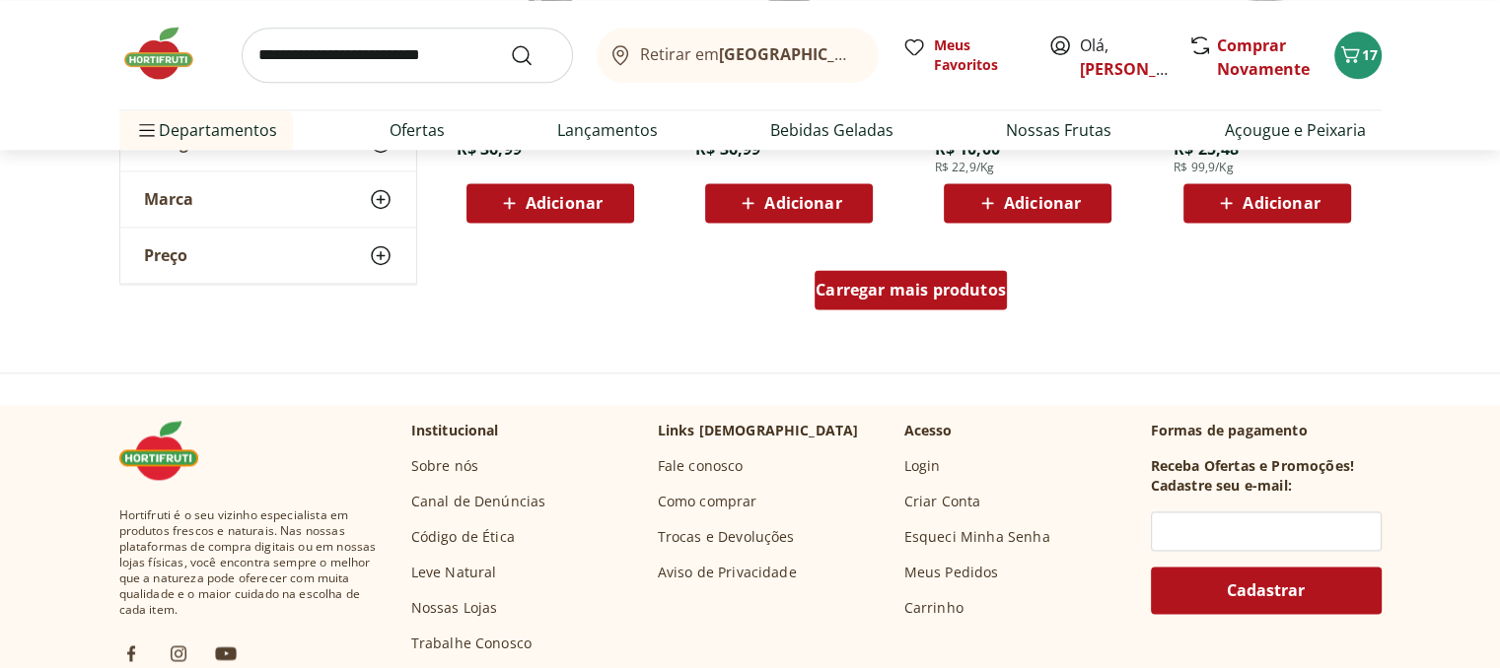
click at [936, 296] on span "Carregar mais produtos" at bounding box center [910, 290] width 190 height 16
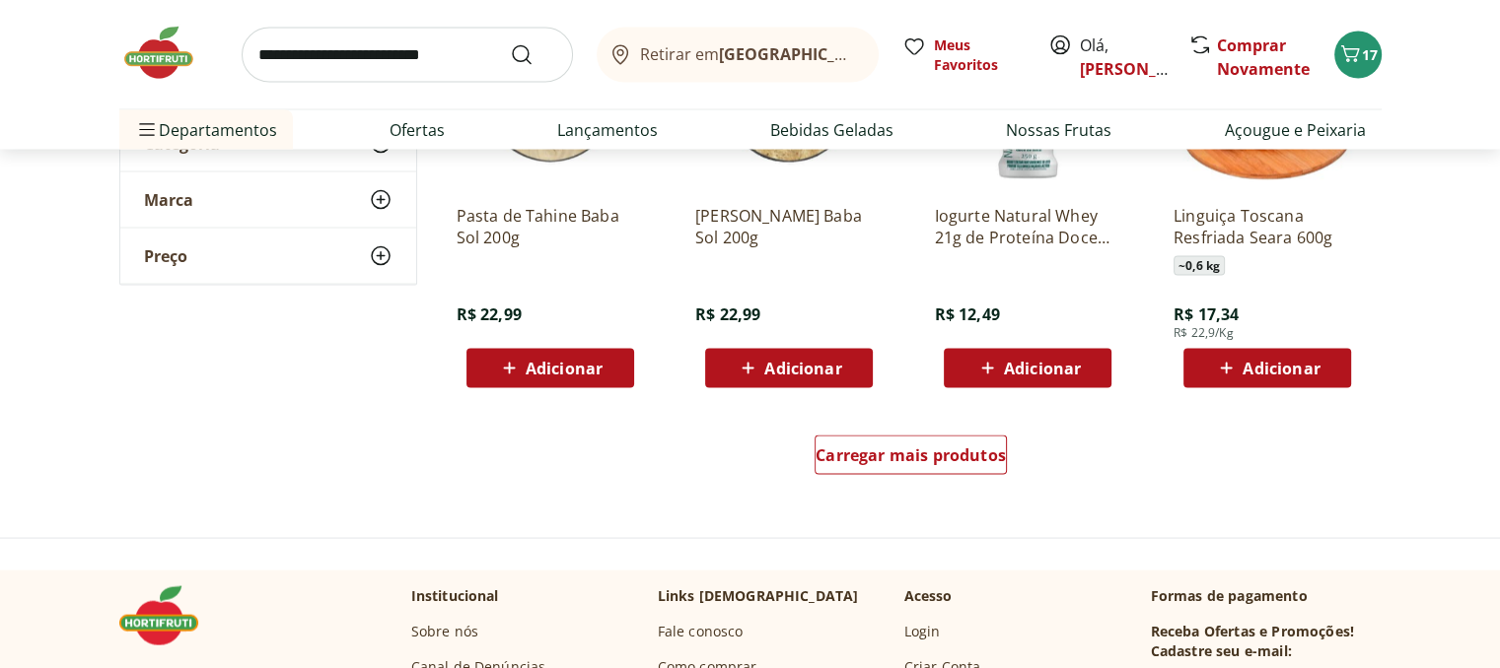
scroll to position [3845, 0]
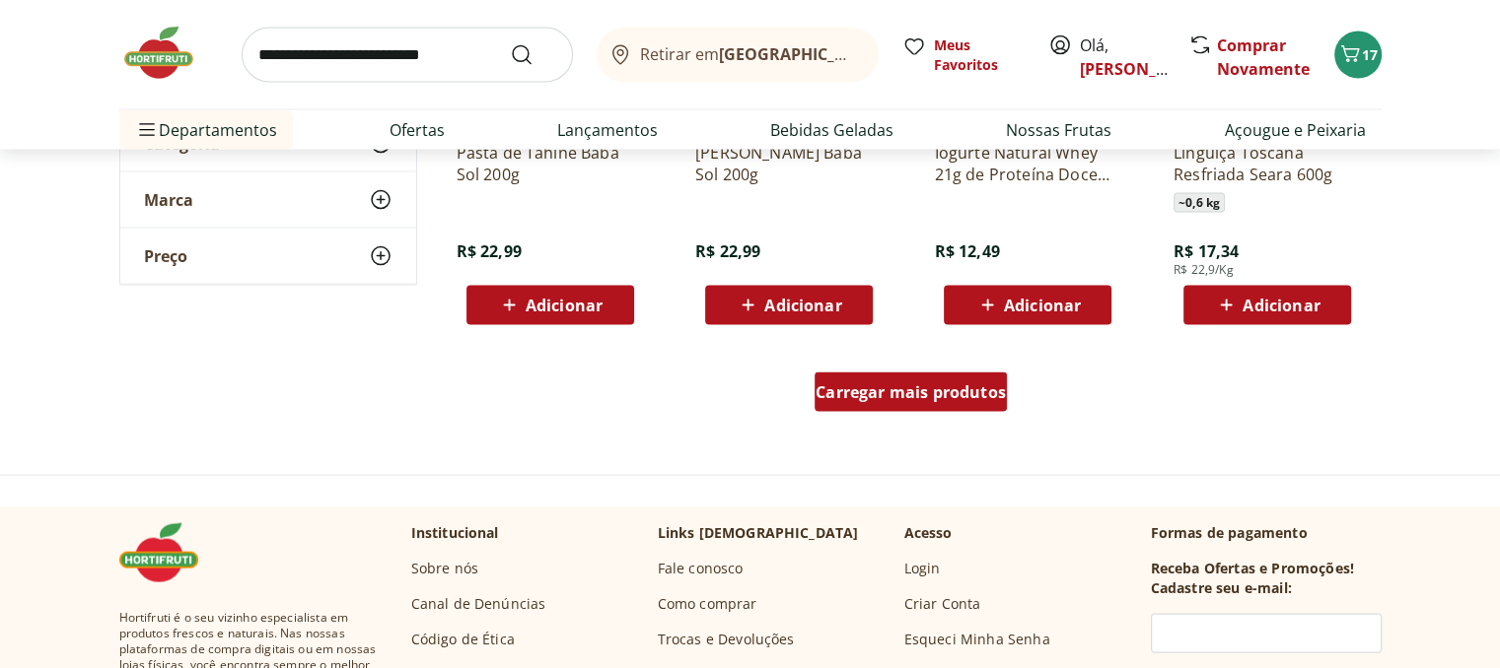
click at [969, 396] on span "Carregar mais produtos" at bounding box center [910, 392] width 190 height 16
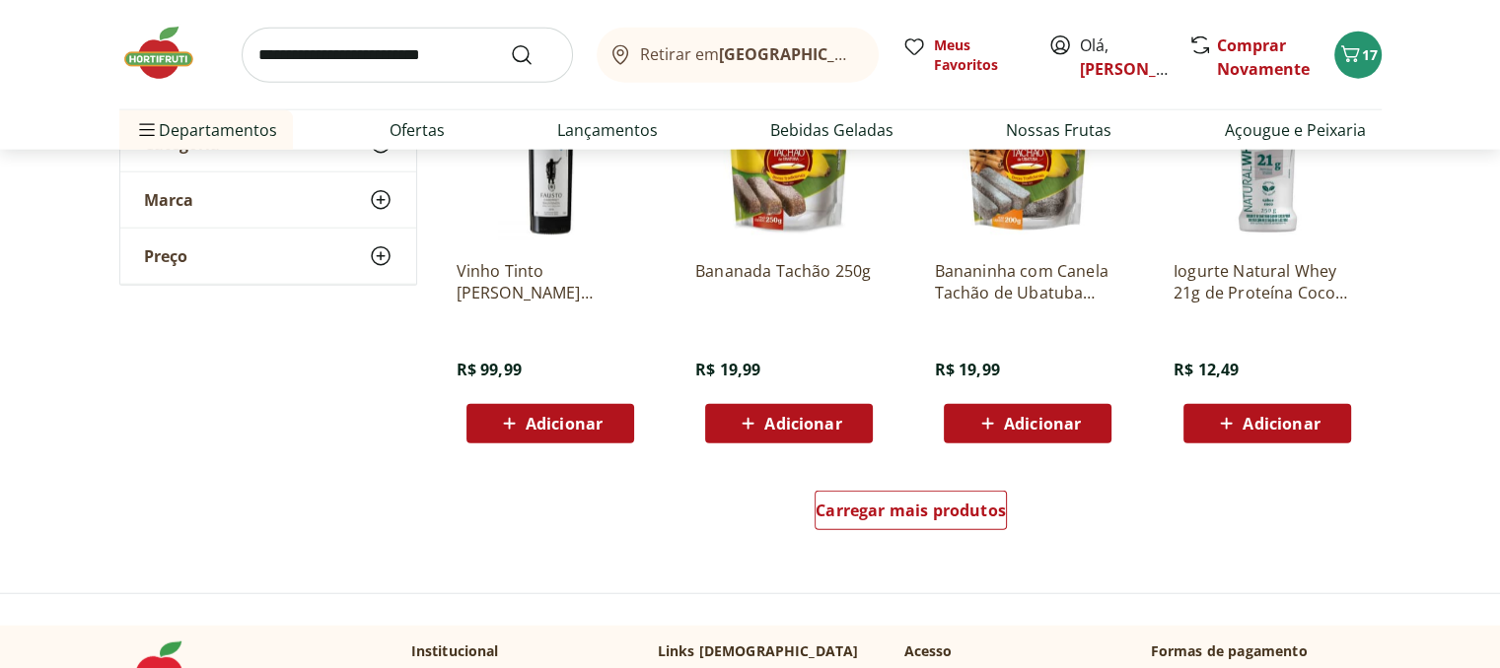
scroll to position [5127, 0]
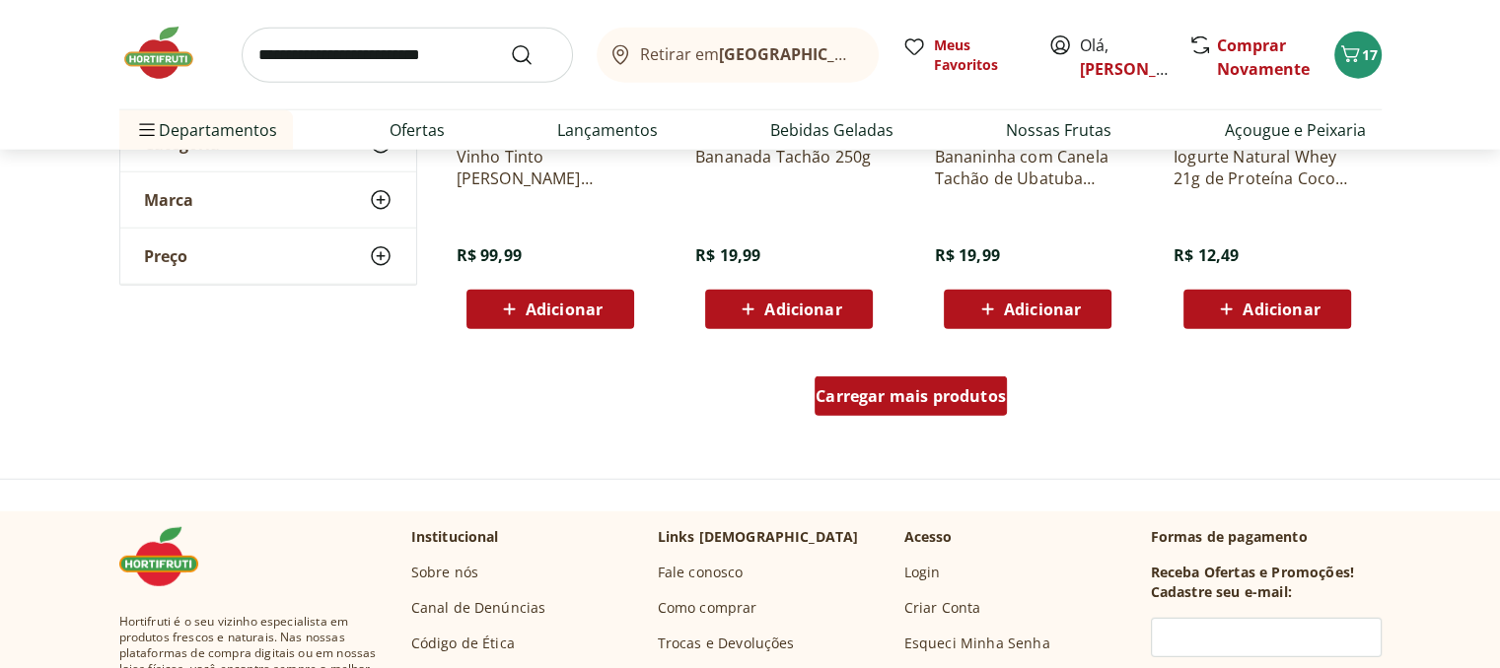
click at [968, 404] on span "Carregar mais produtos" at bounding box center [910, 396] width 190 height 16
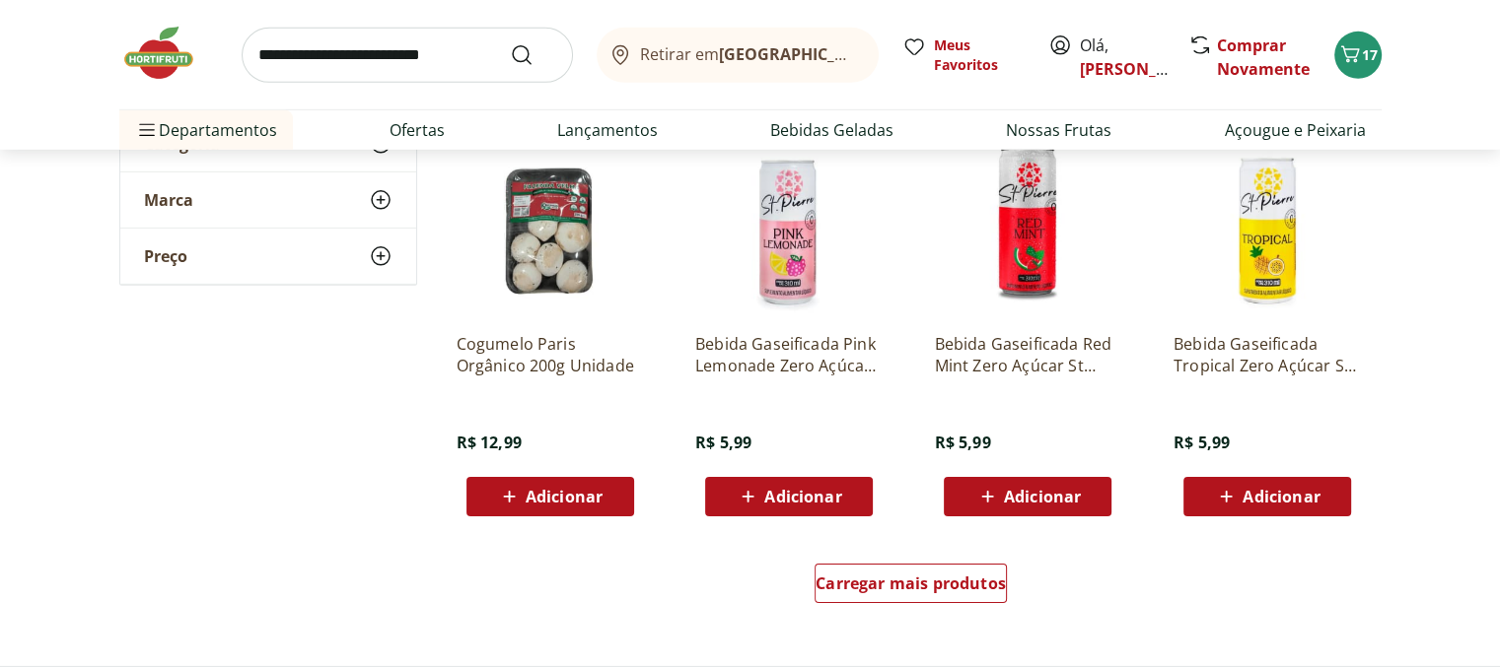
scroll to position [6310, 0]
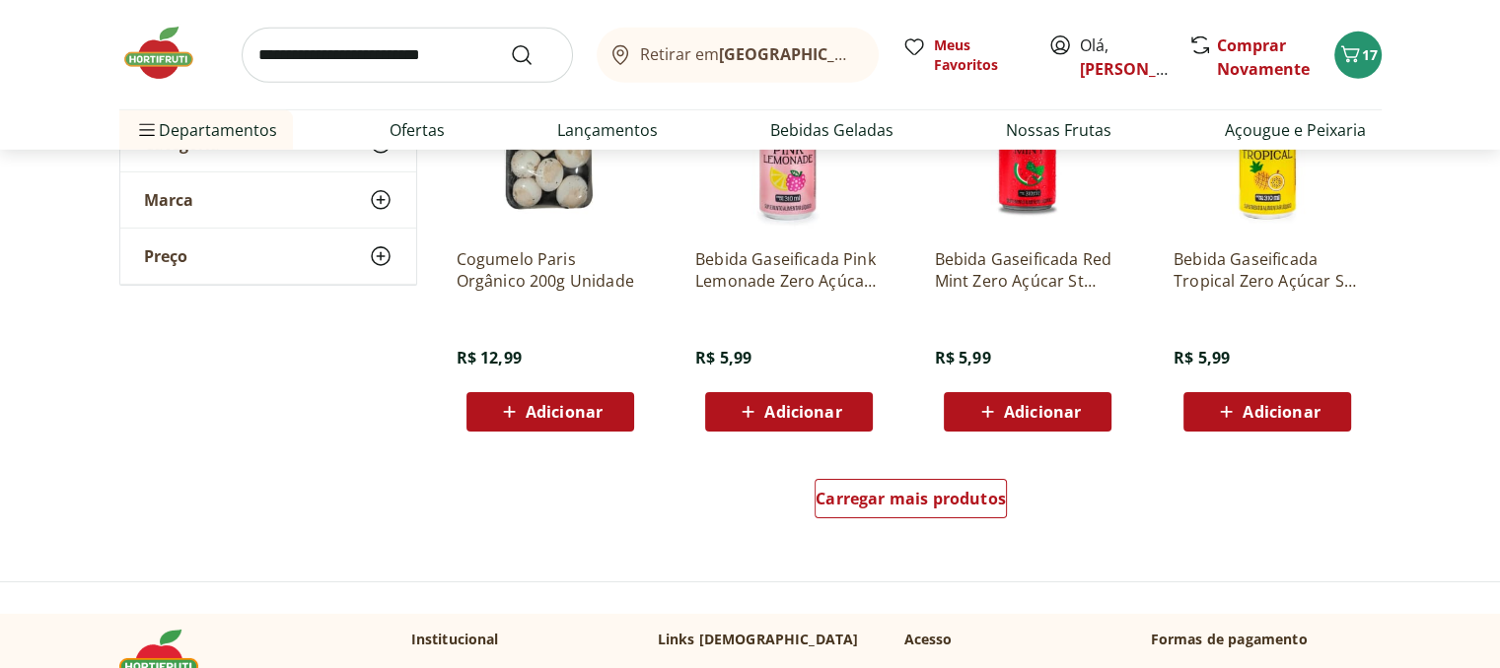
click at [385, 58] on input "search" at bounding box center [407, 55] width 331 height 55
type input "*********"
click at [510, 43] on button "Submit Search" at bounding box center [533, 55] width 47 height 24
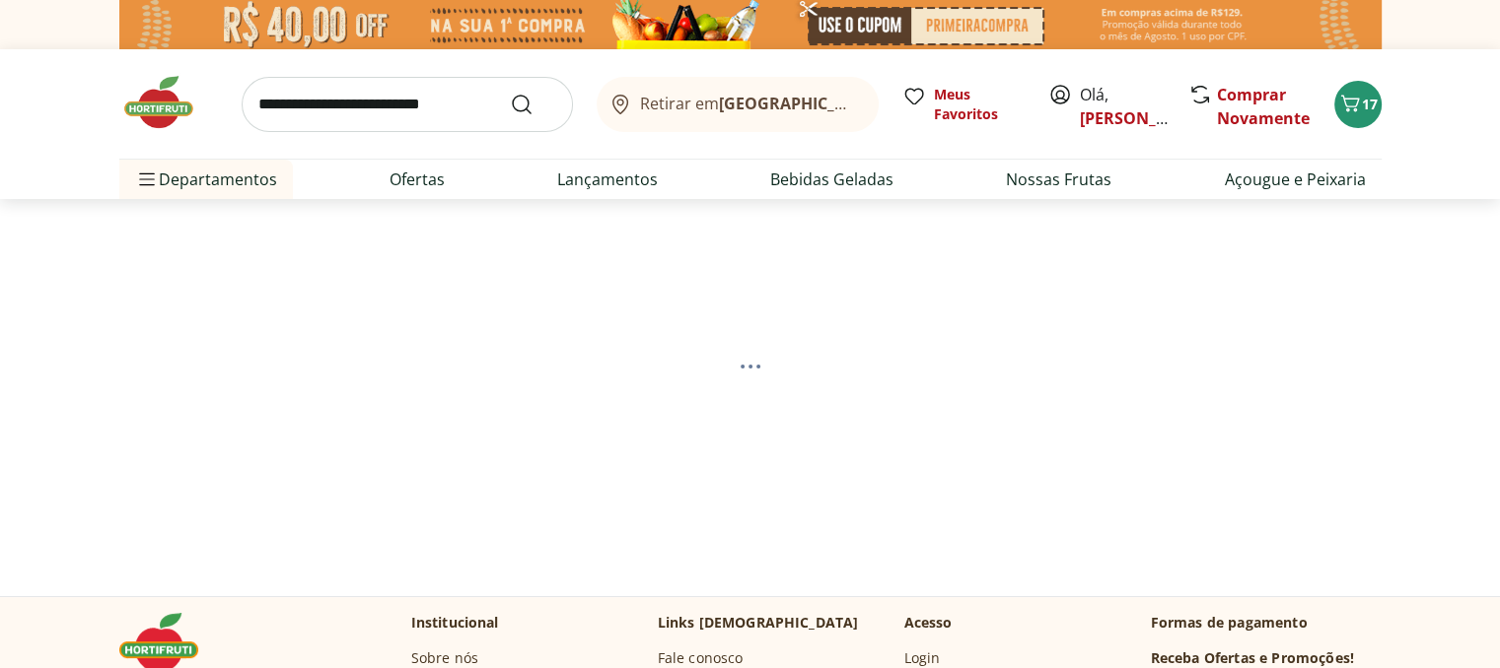
select select "**********"
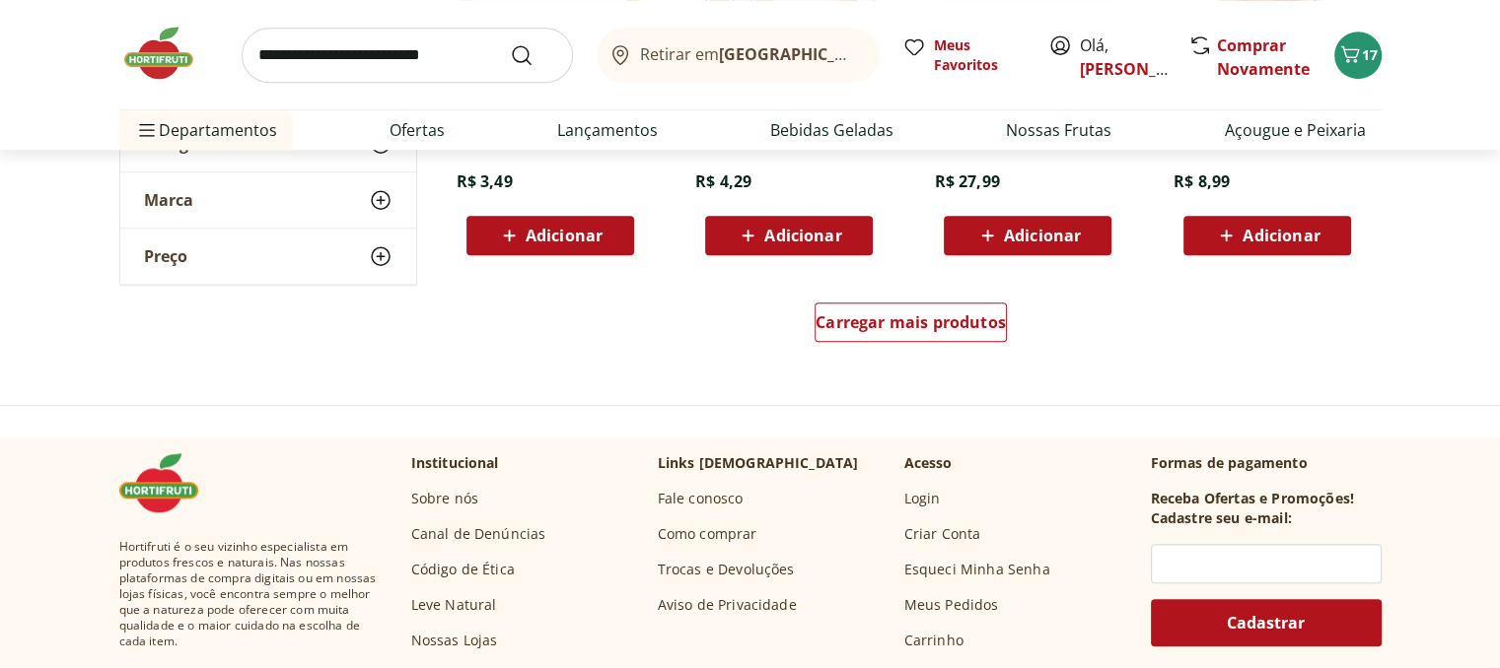
scroll to position [1479, 0]
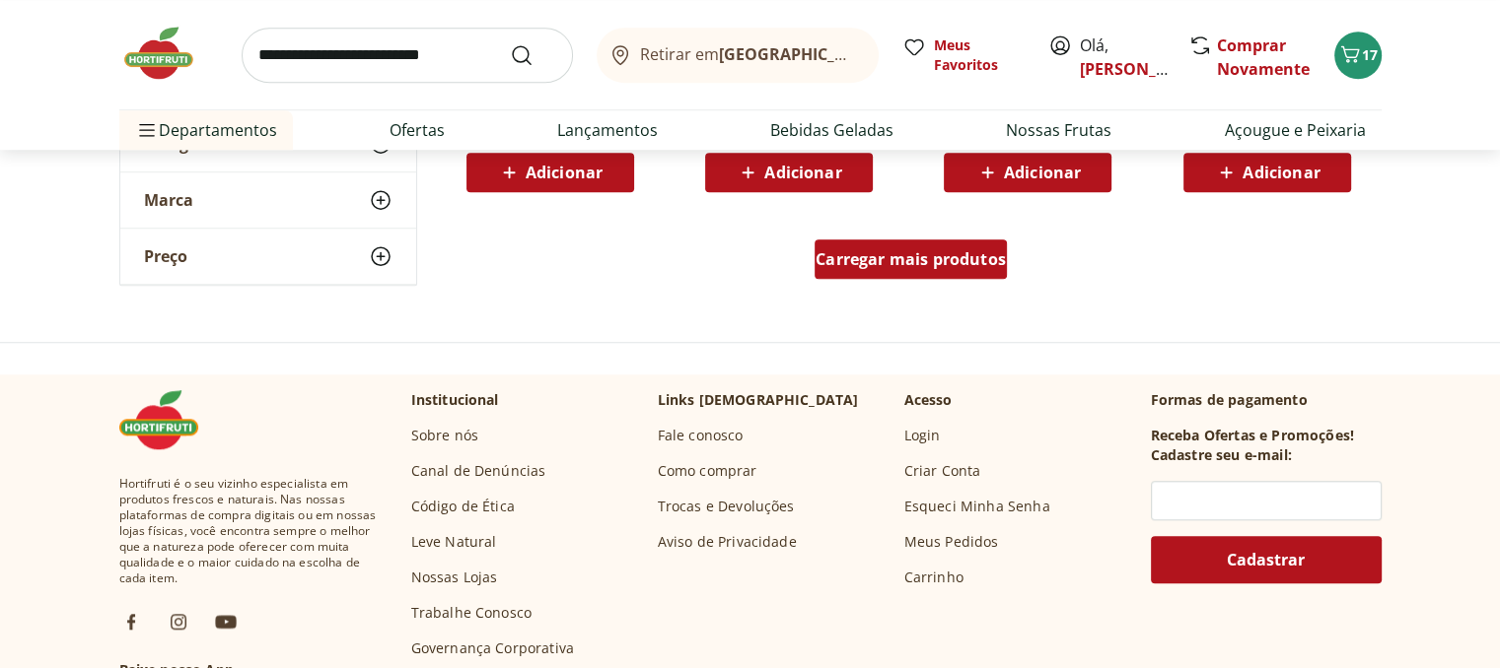
click at [937, 262] on span "Carregar mais produtos" at bounding box center [910, 259] width 190 height 16
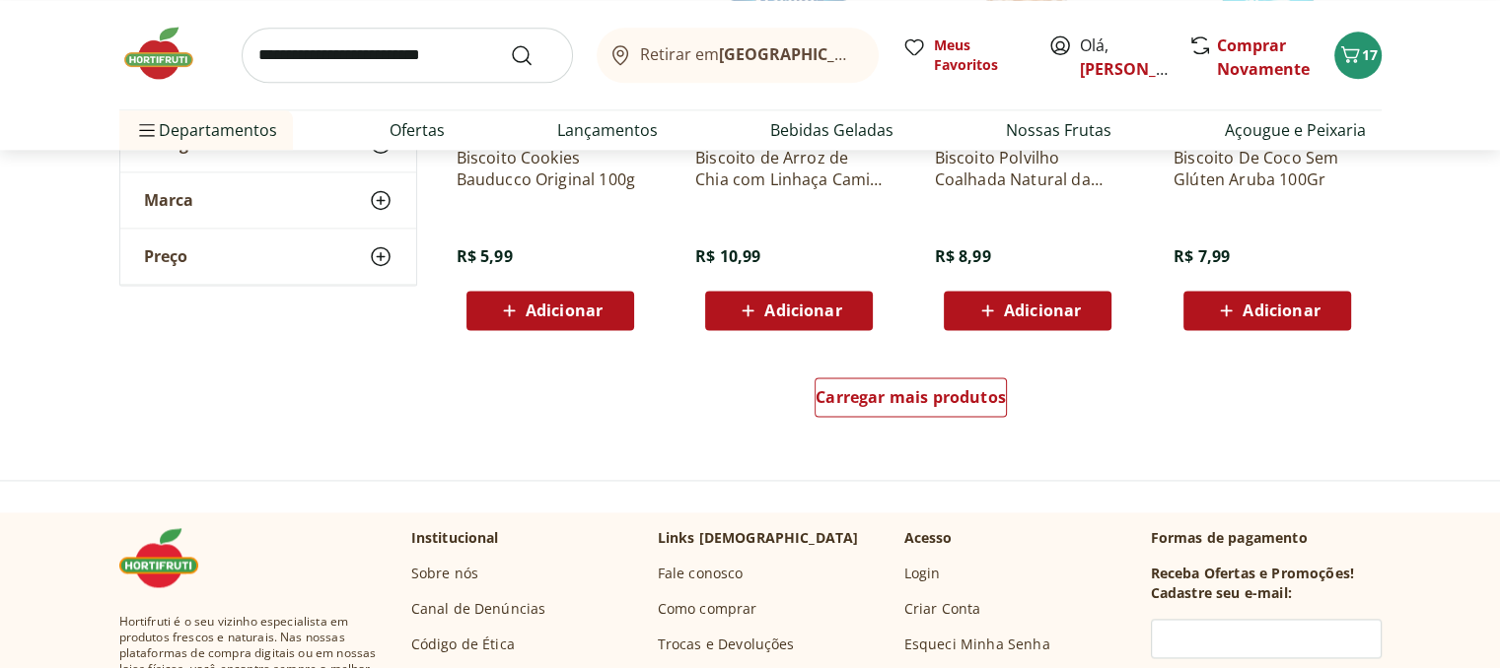
scroll to position [2662, 0]
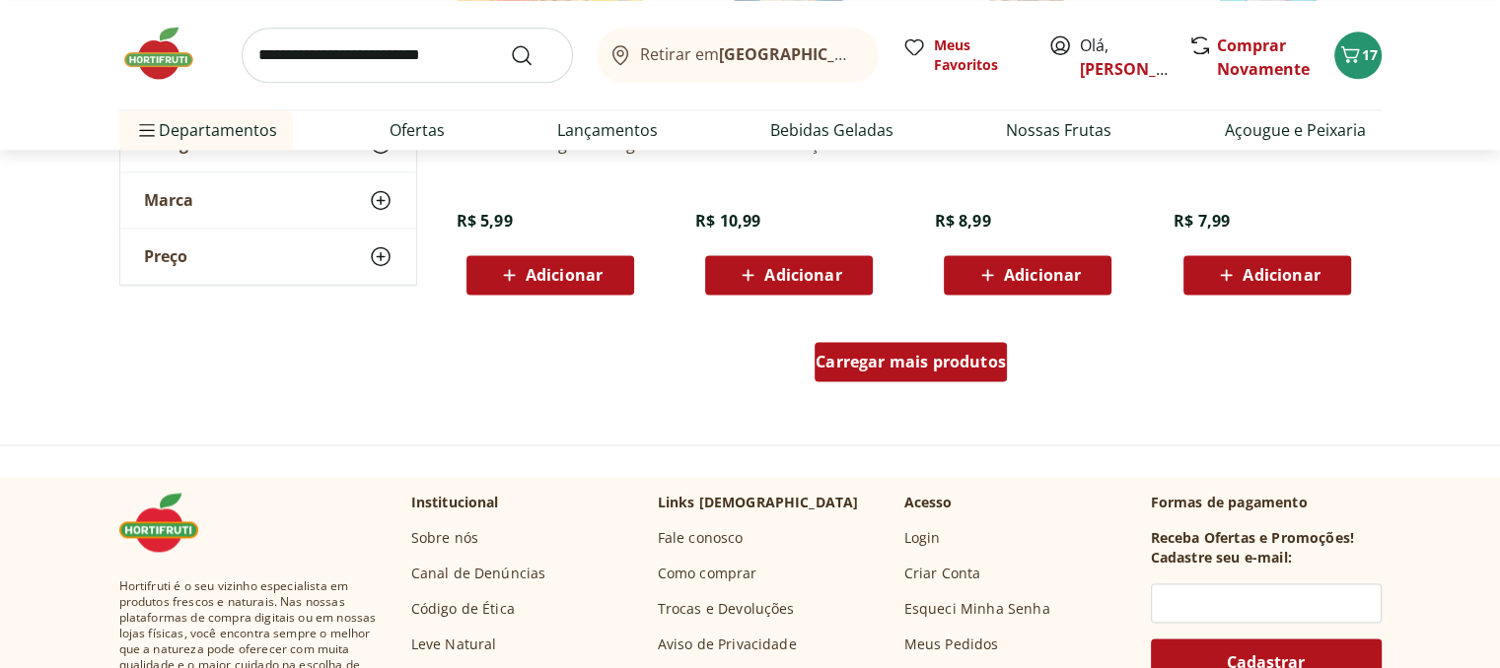
click at [939, 369] on span "Carregar mais produtos" at bounding box center [910, 362] width 190 height 16
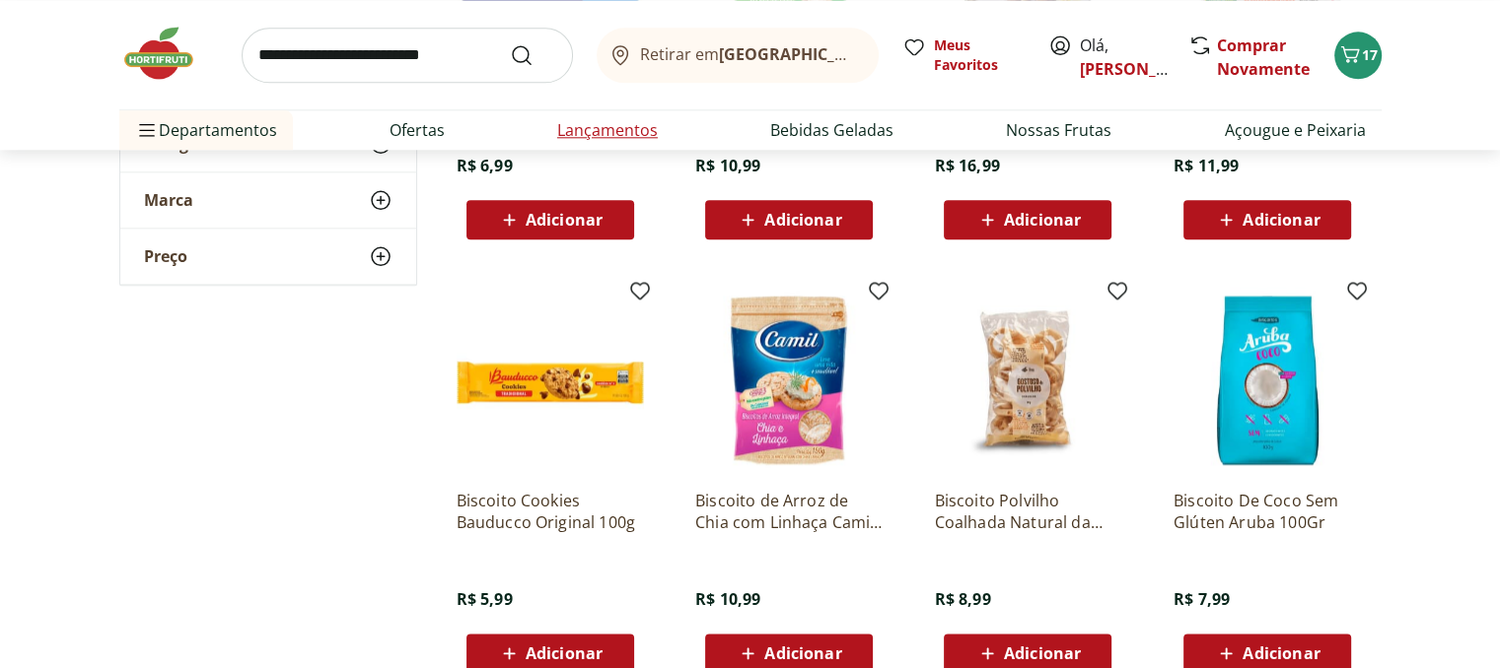
scroll to position [1873, 0]
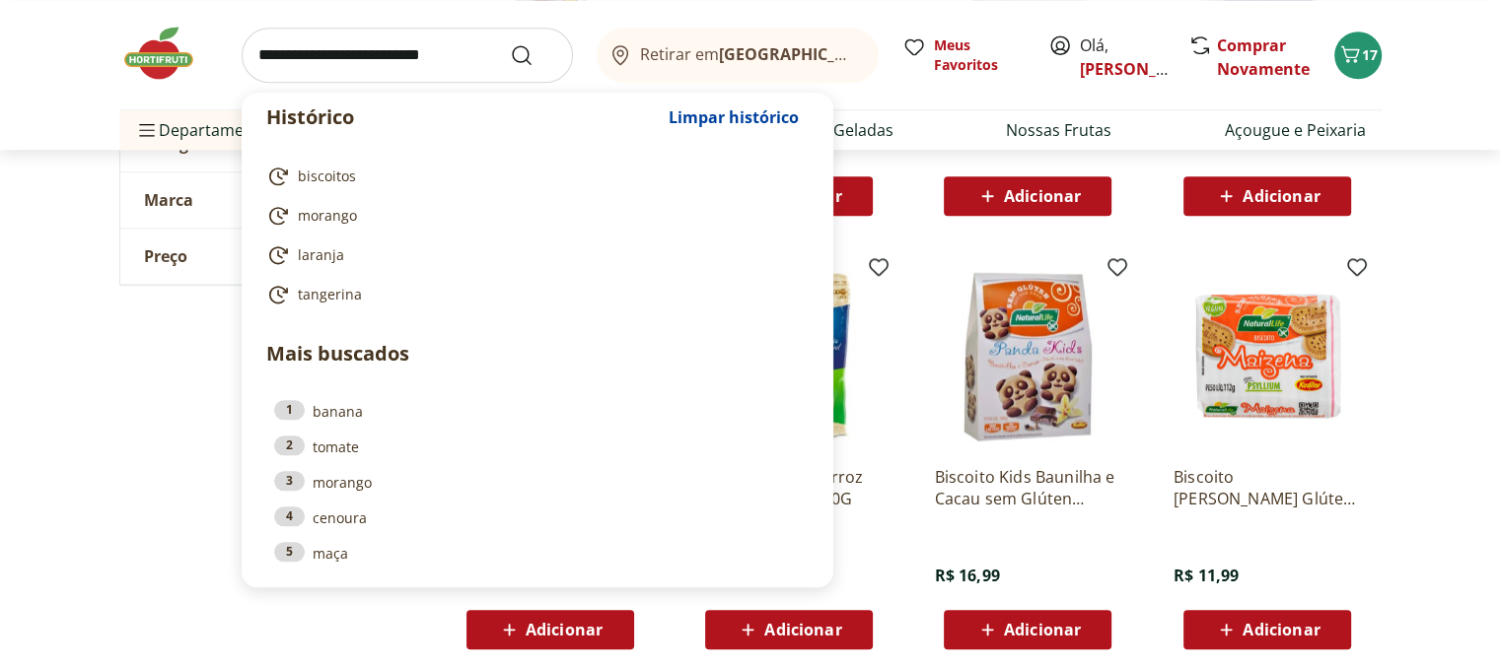
click at [393, 40] on input "search" at bounding box center [407, 55] width 331 height 55
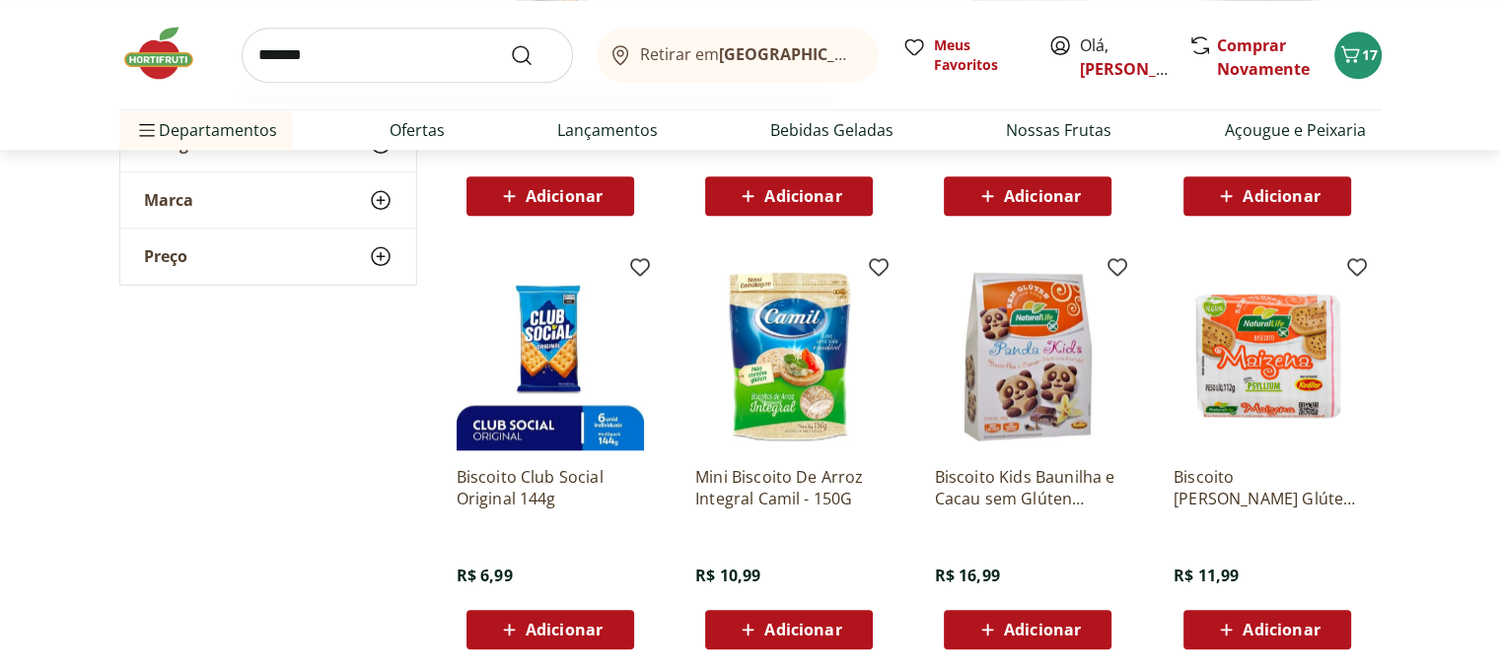
type input "*******"
click at [510, 43] on button "Submit Search" at bounding box center [533, 55] width 47 height 24
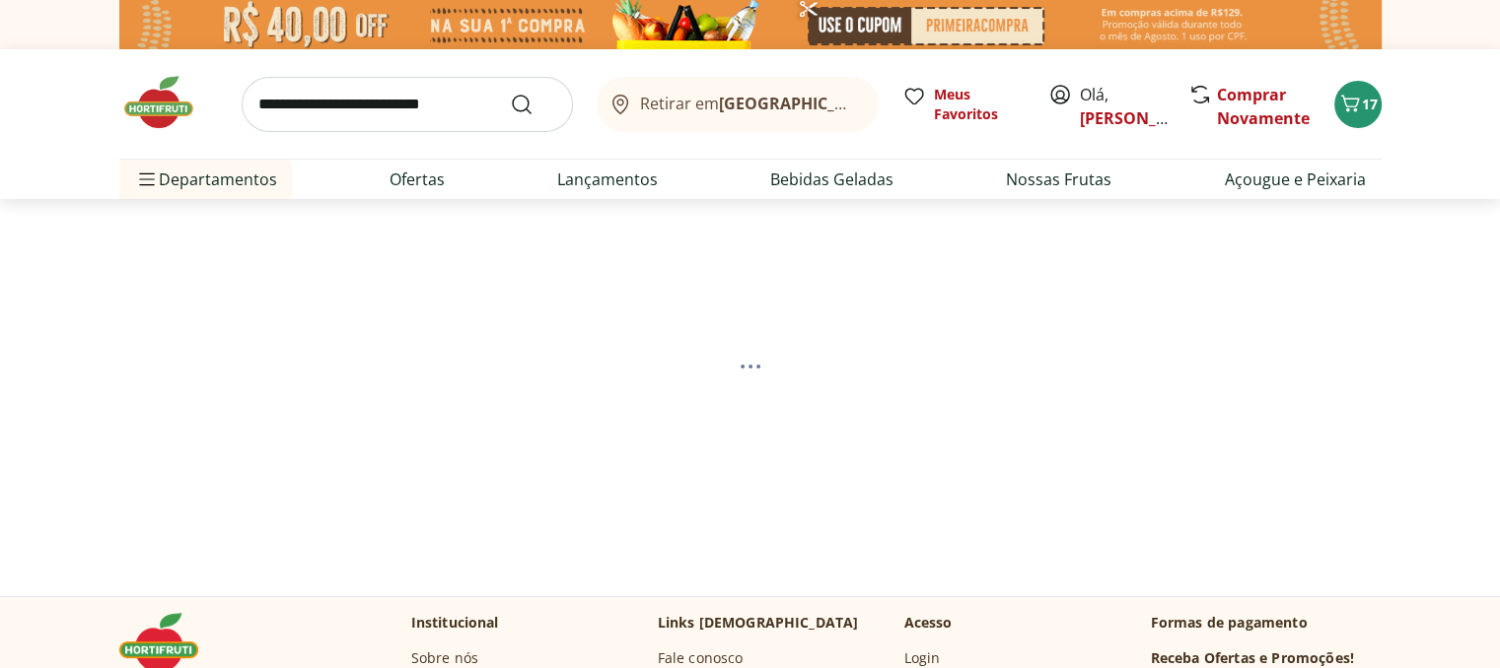
select select "**********"
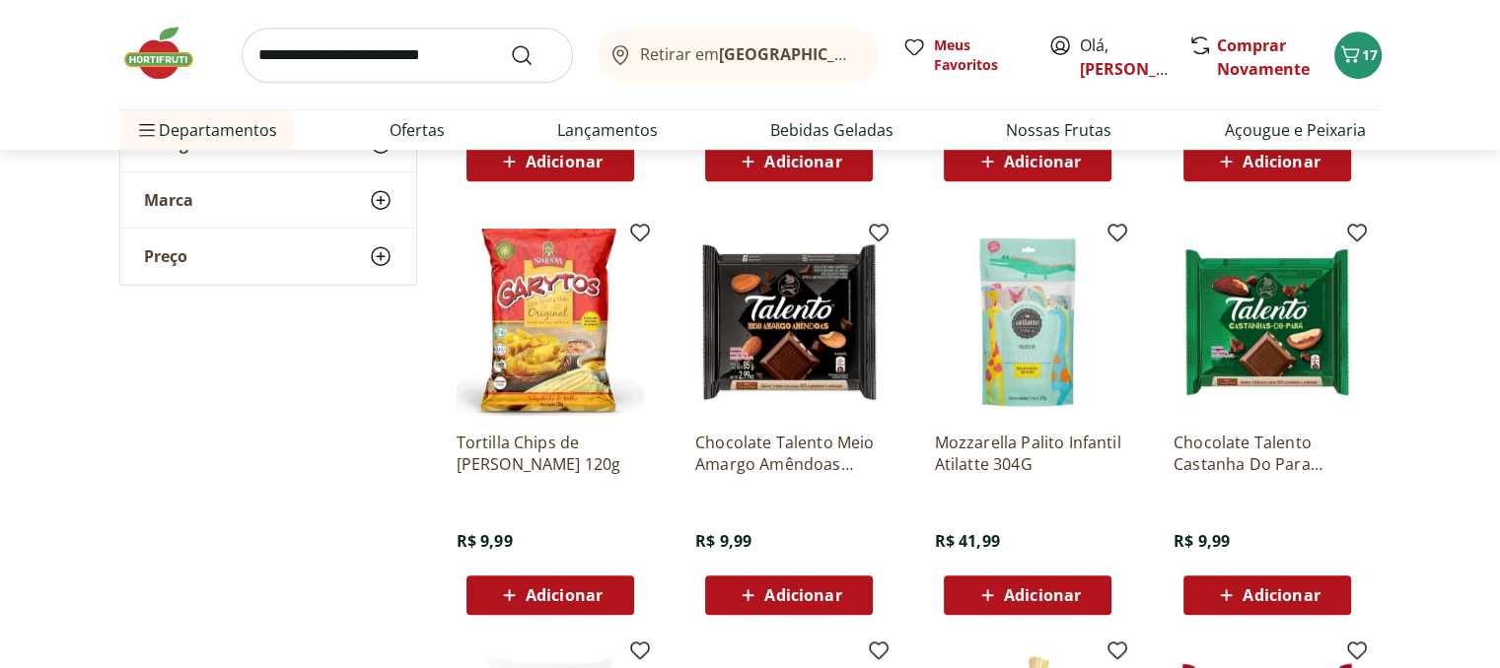
scroll to position [1084, 0]
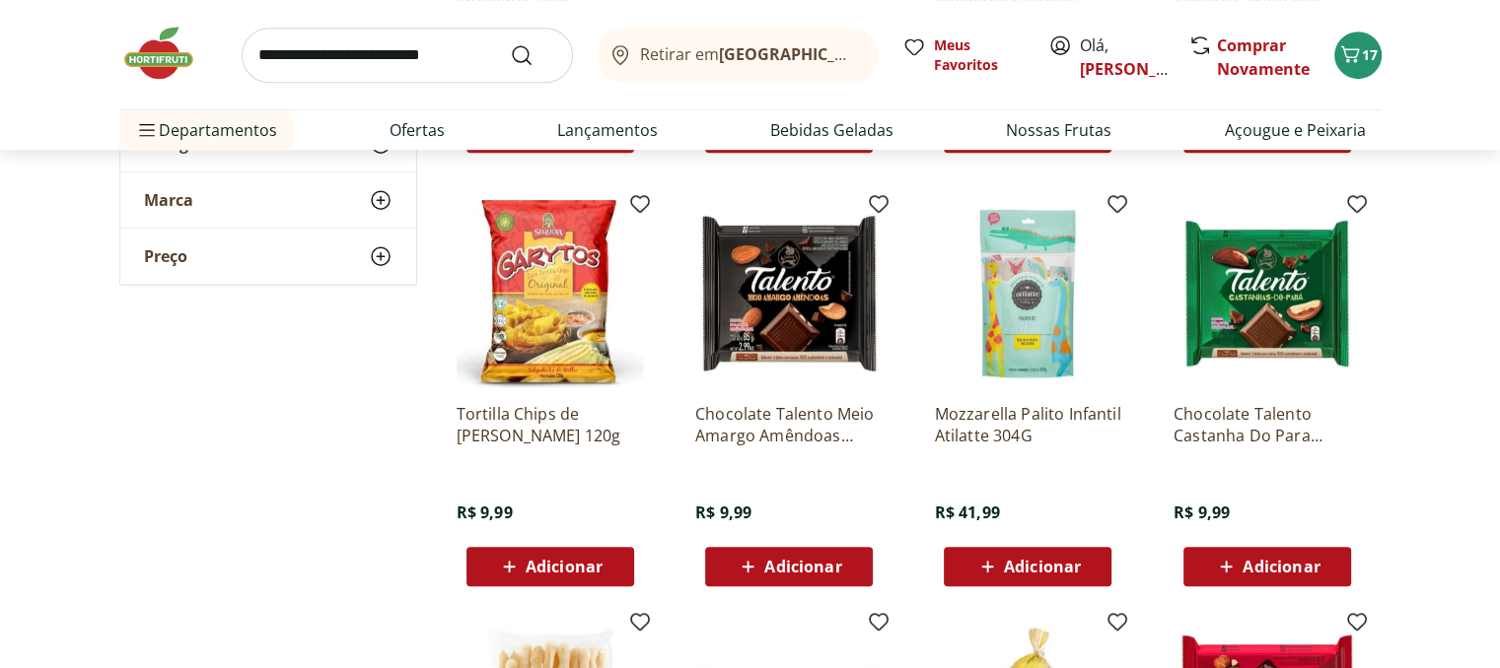
click at [552, 328] on img at bounding box center [549, 293] width 187 height 187
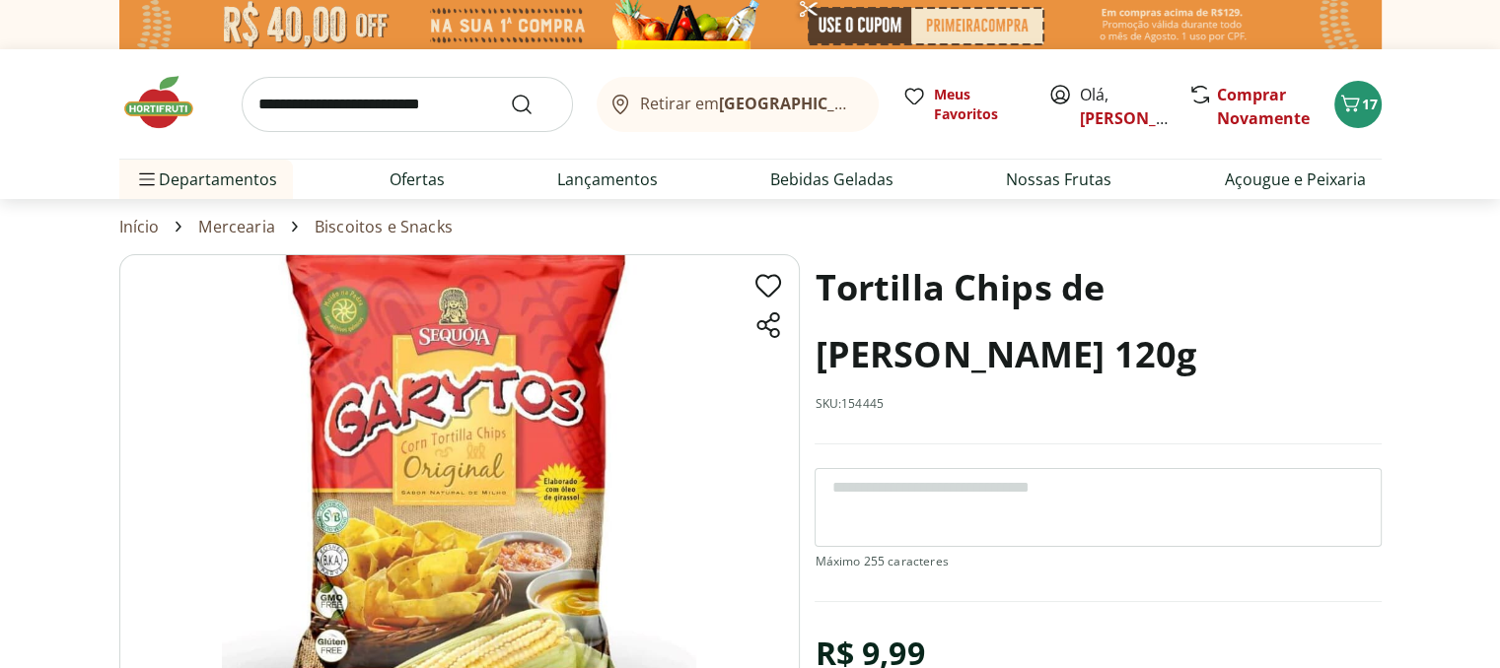
scroll to position [1084, 0]
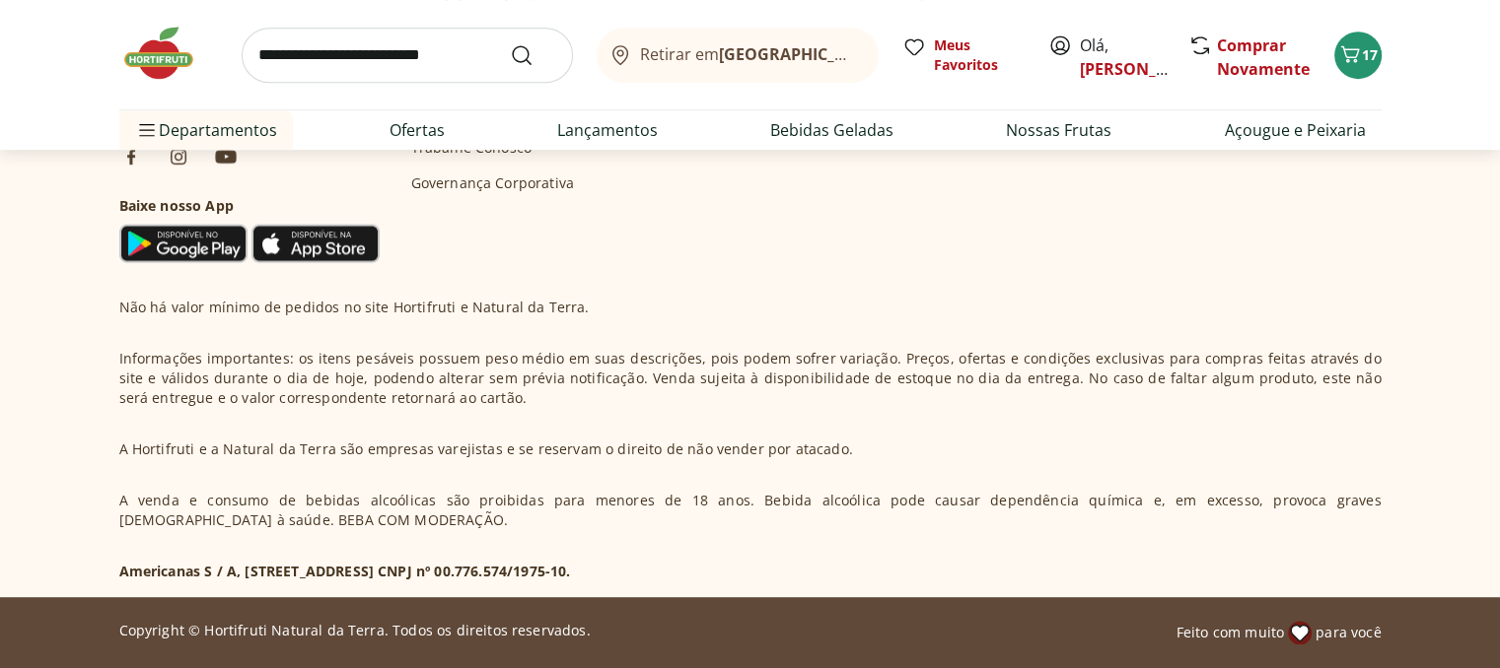
select select "**********"
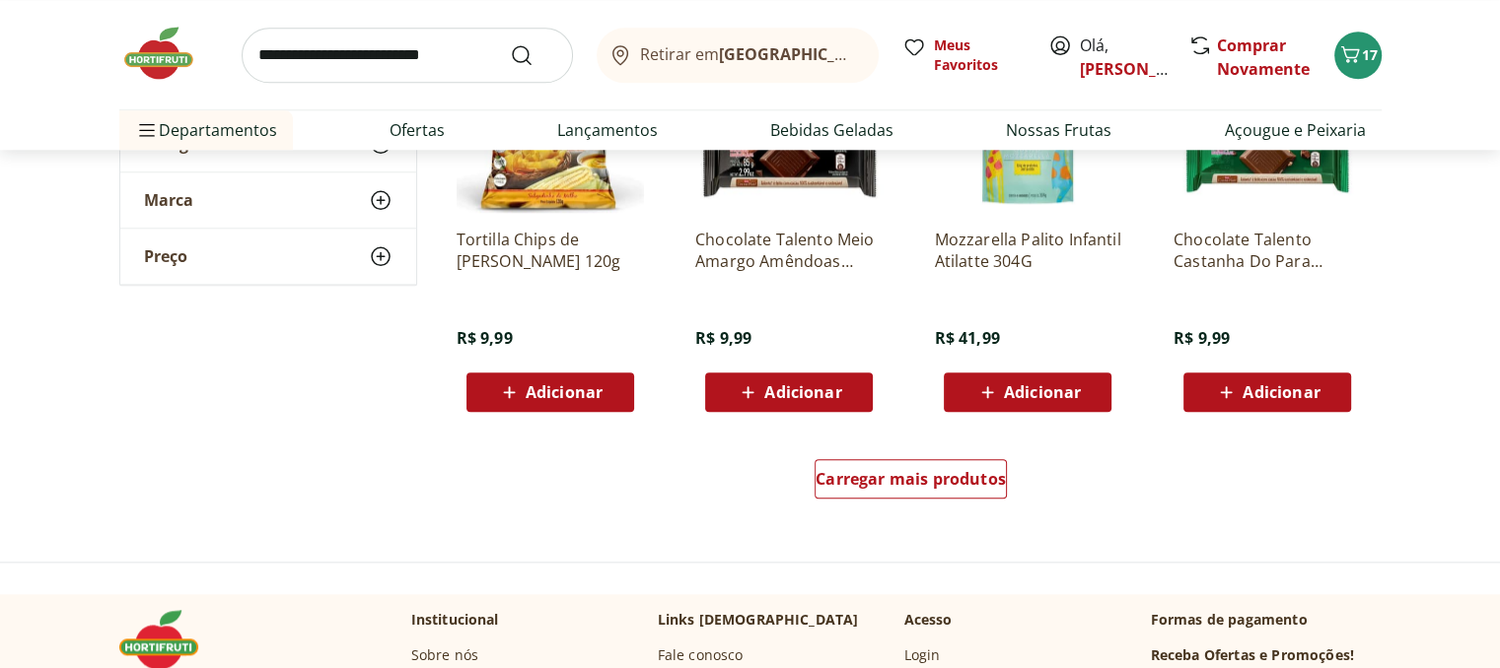
scroll to position [2070, 0]
click at [957, 60] on span "Meus Favoritos" at bounding box center [979, 54] width 91 height 39
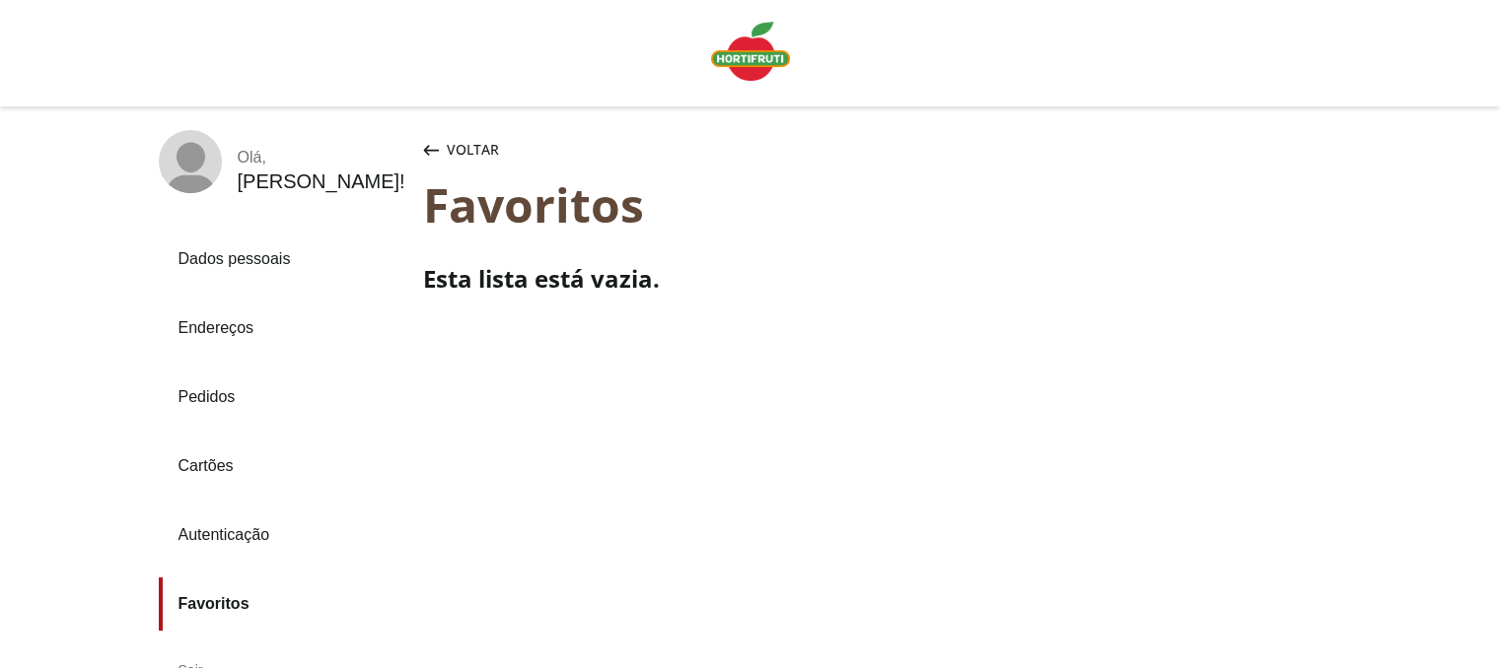
click at [767, 54] on img "Linha de sessão" at bounding box center [750, 51] width 79 height 59
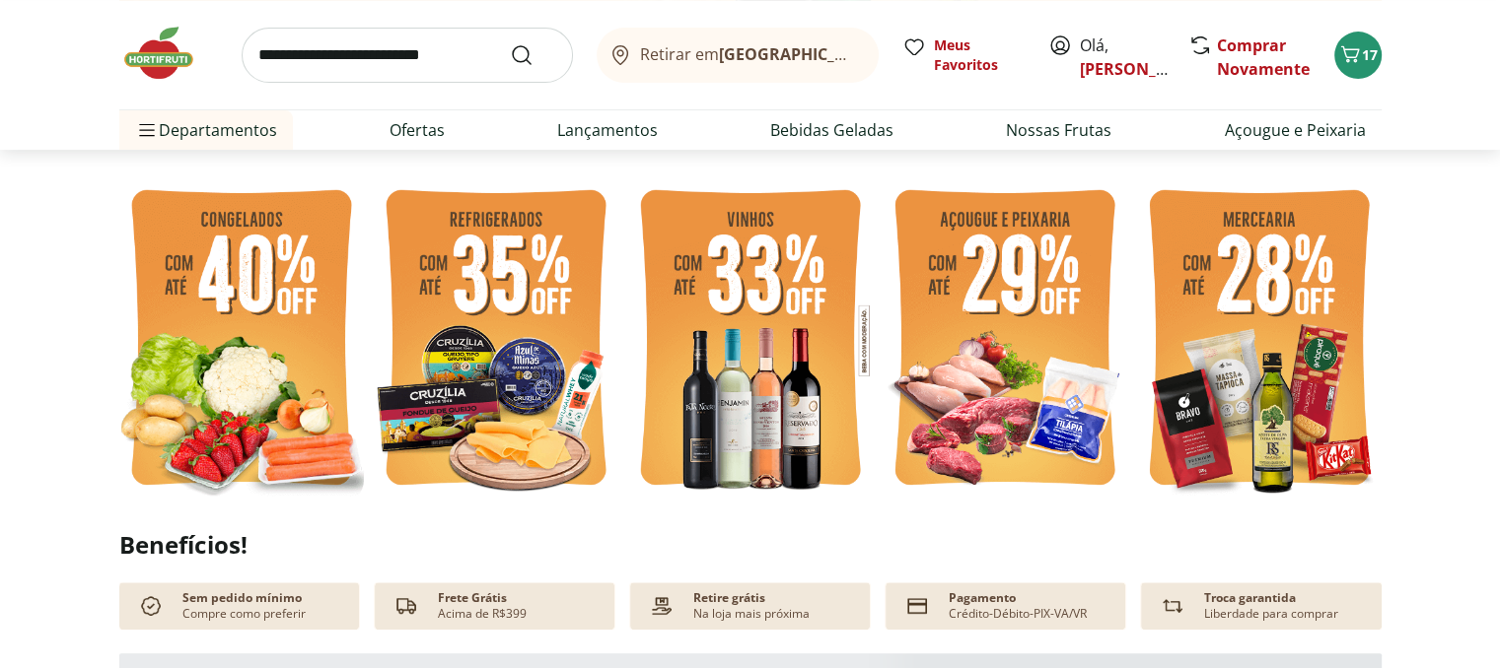
scroll to position [394, 0]
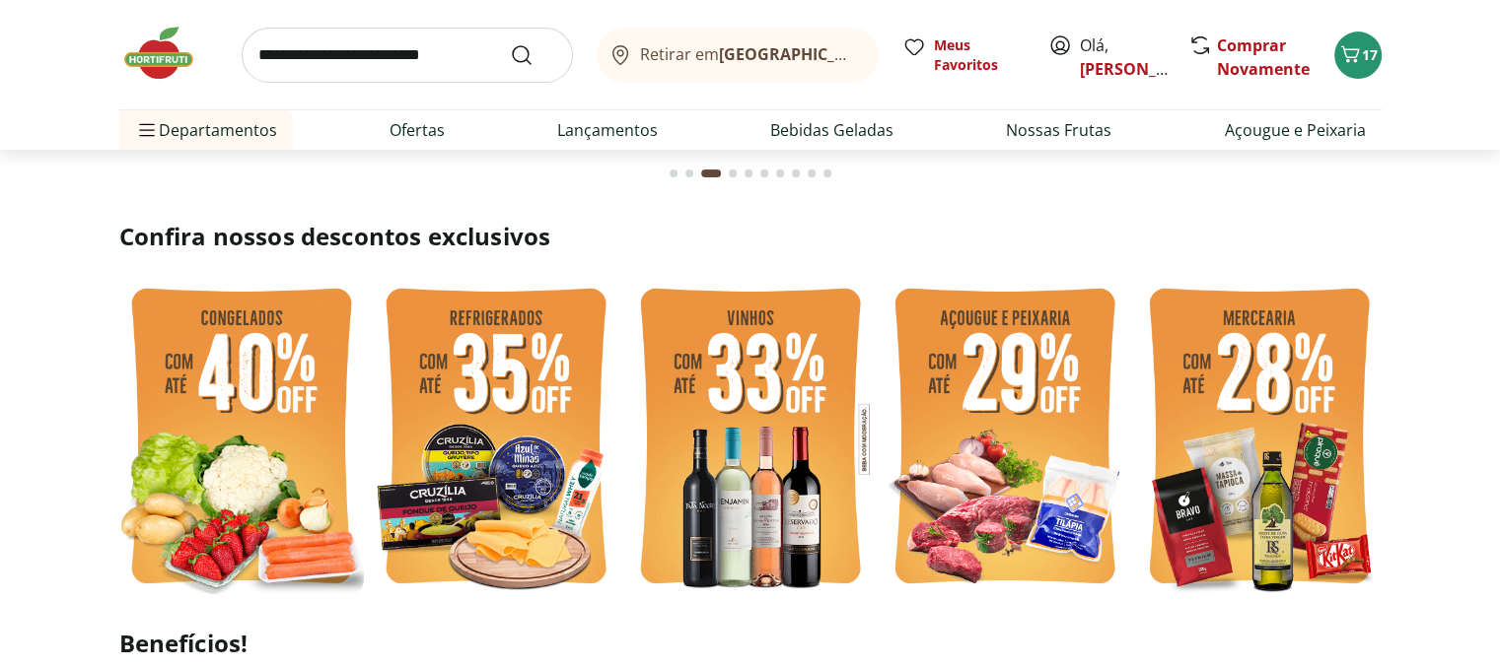
click at [1260, 512] on img at bounding box center [1259, 439] width 245 height 326
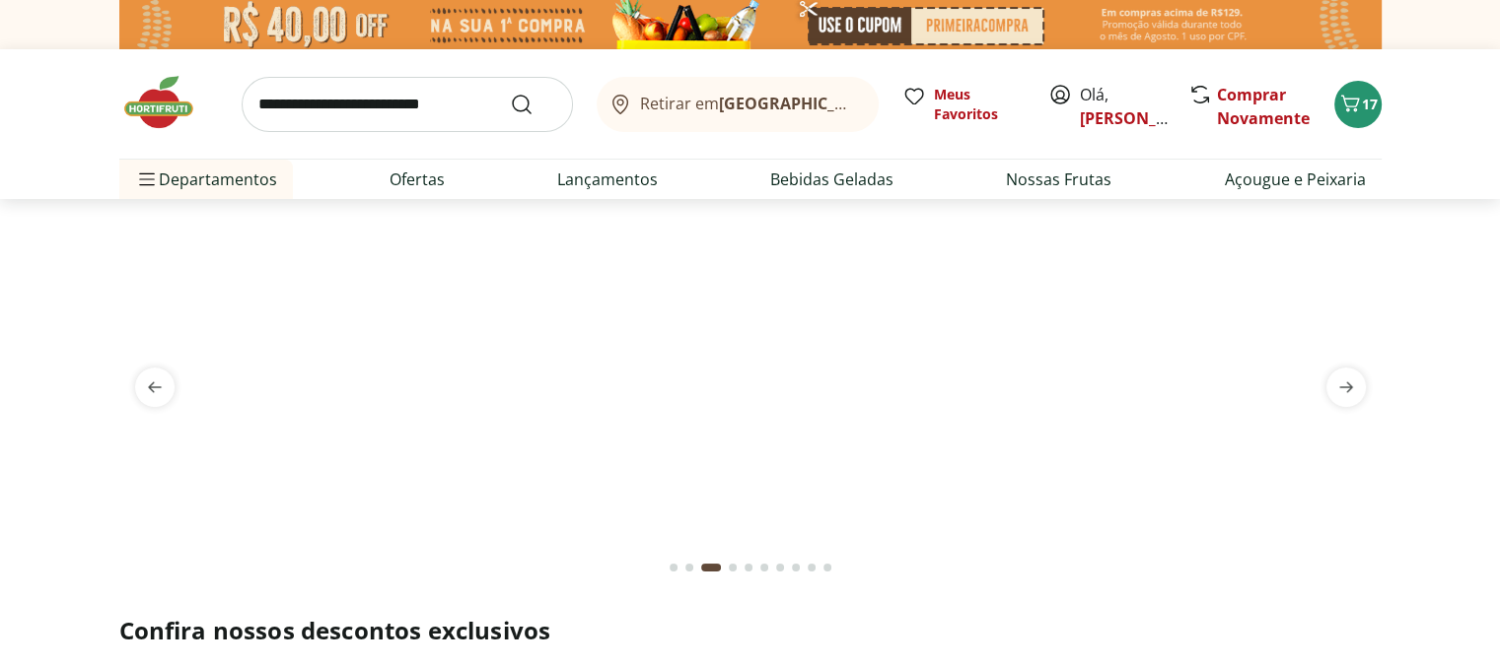
select select "**********"
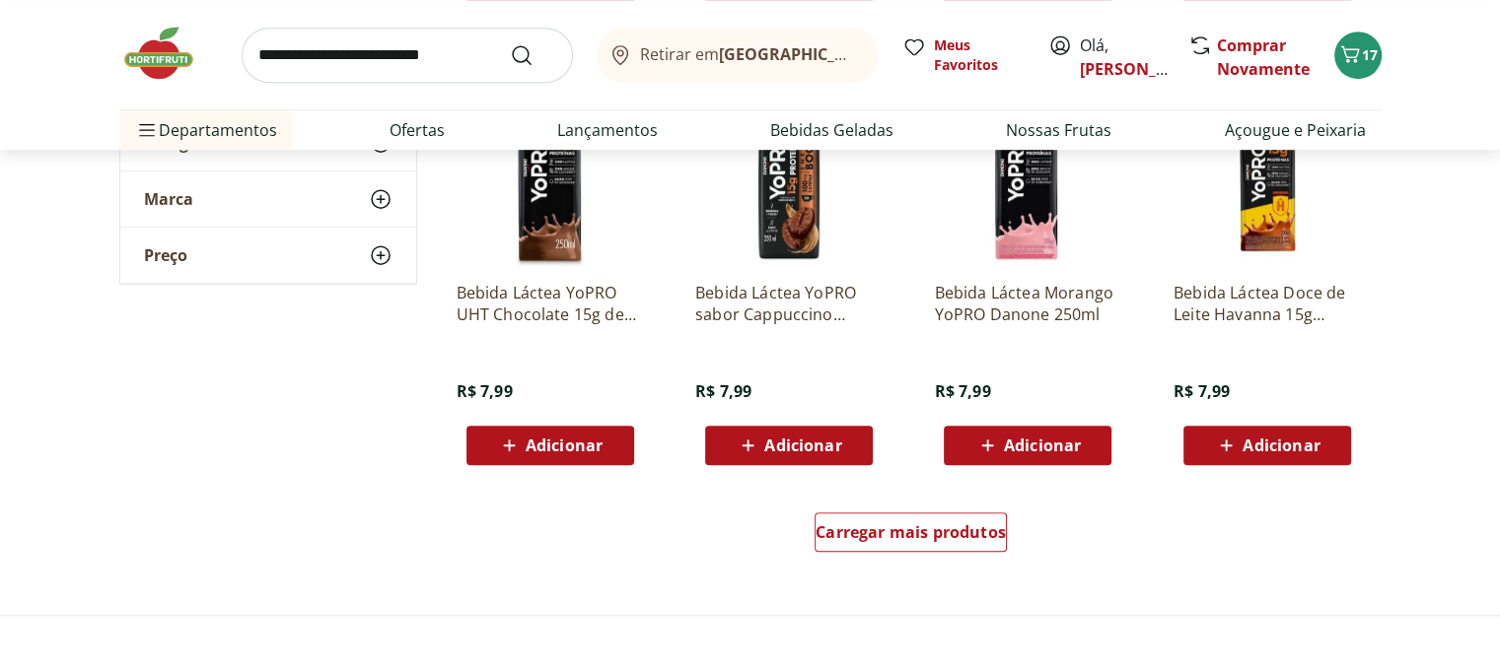
scroll to position [1183, 0]
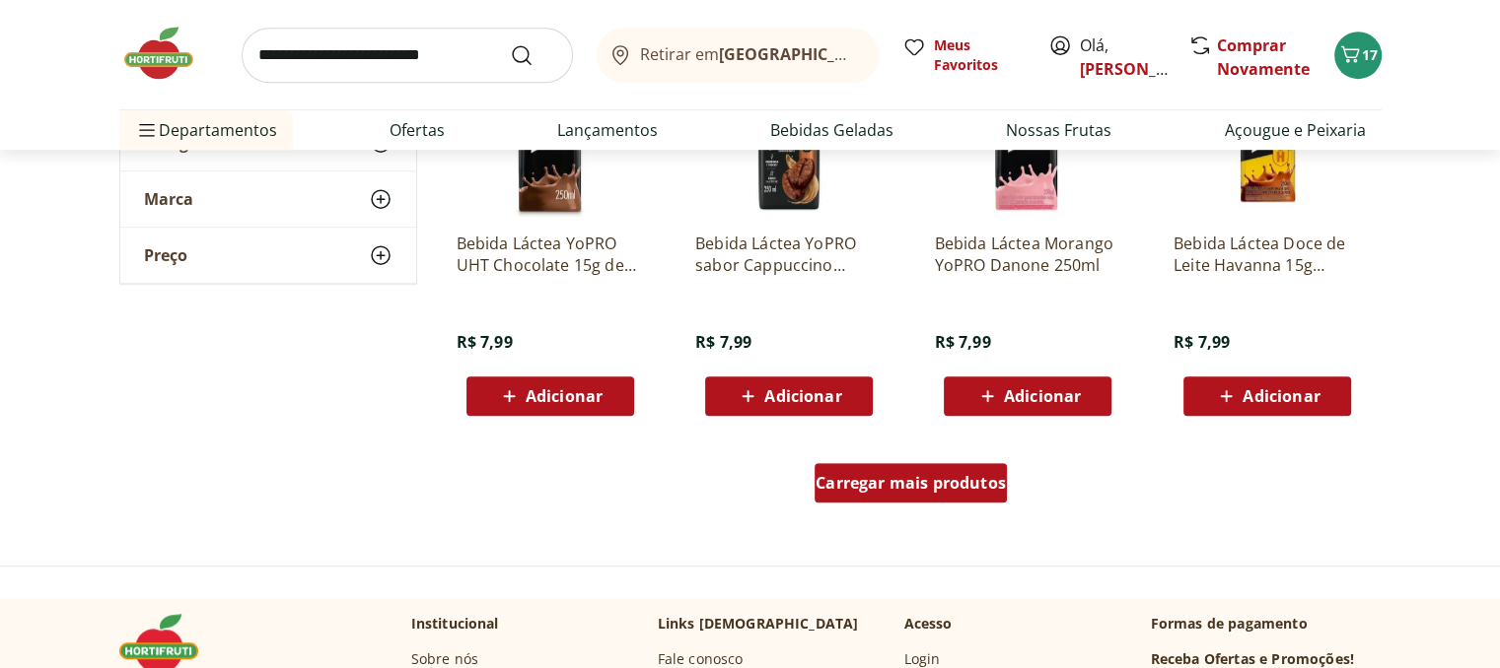
click at [927, 478] on span "Carregar mais produtos" at bounding box center [910, 483] width 190 height 16
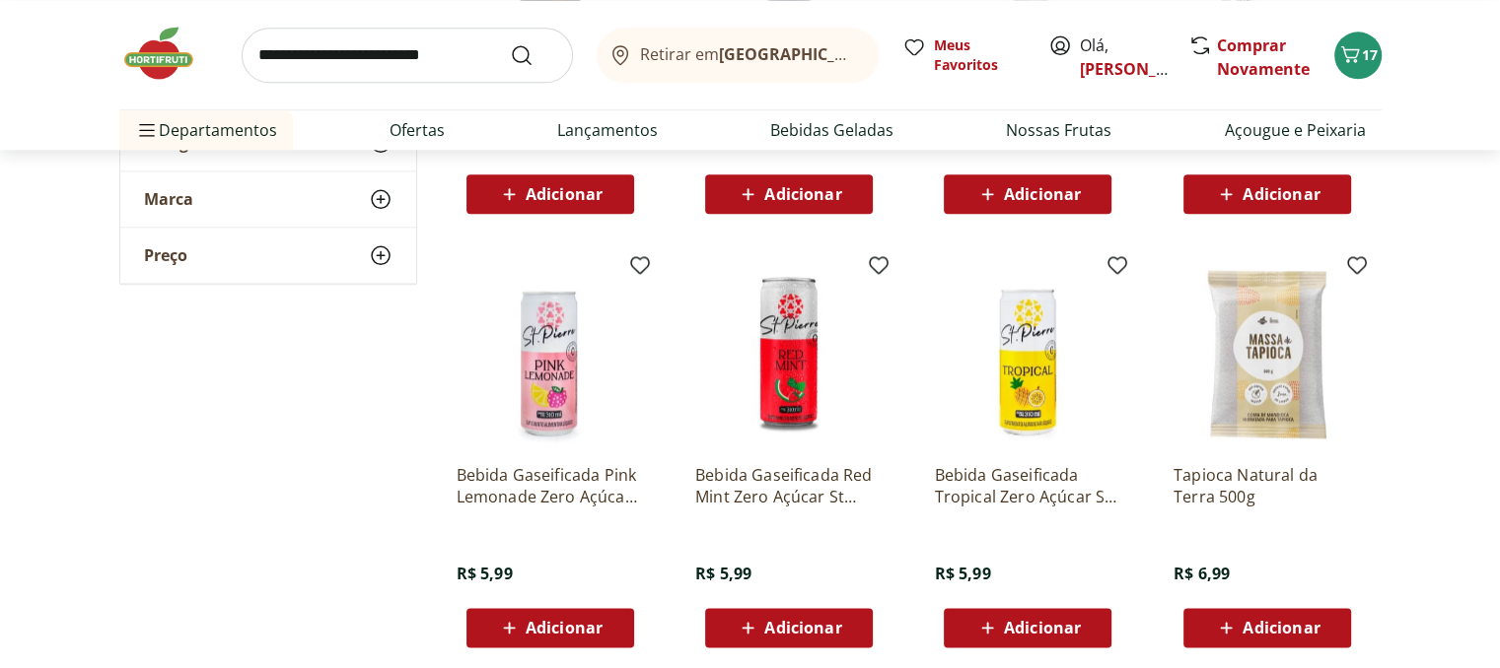
scroll to position [2366, 0]
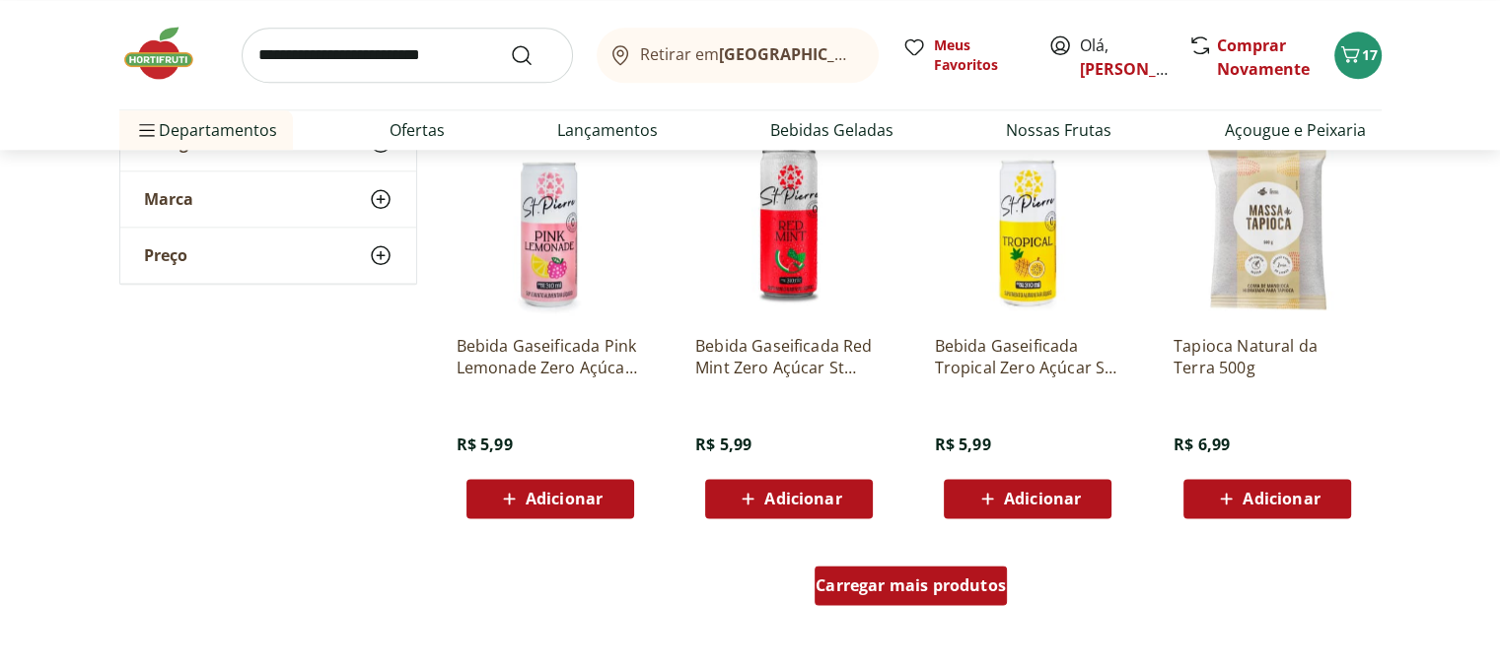
click at [963, 584] on span "Carregar mais produtos" at bounding box center [910, 586] width 190 height 16
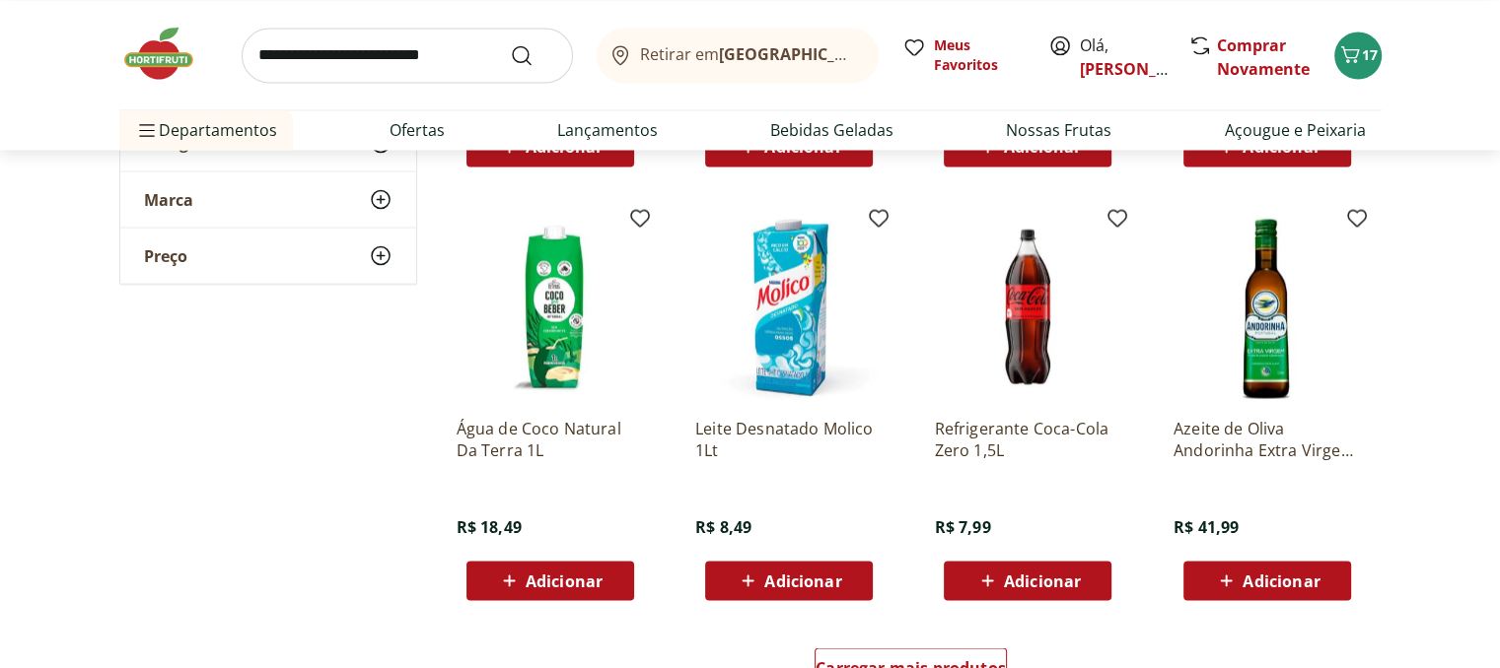
scroll to position [3746, 0]
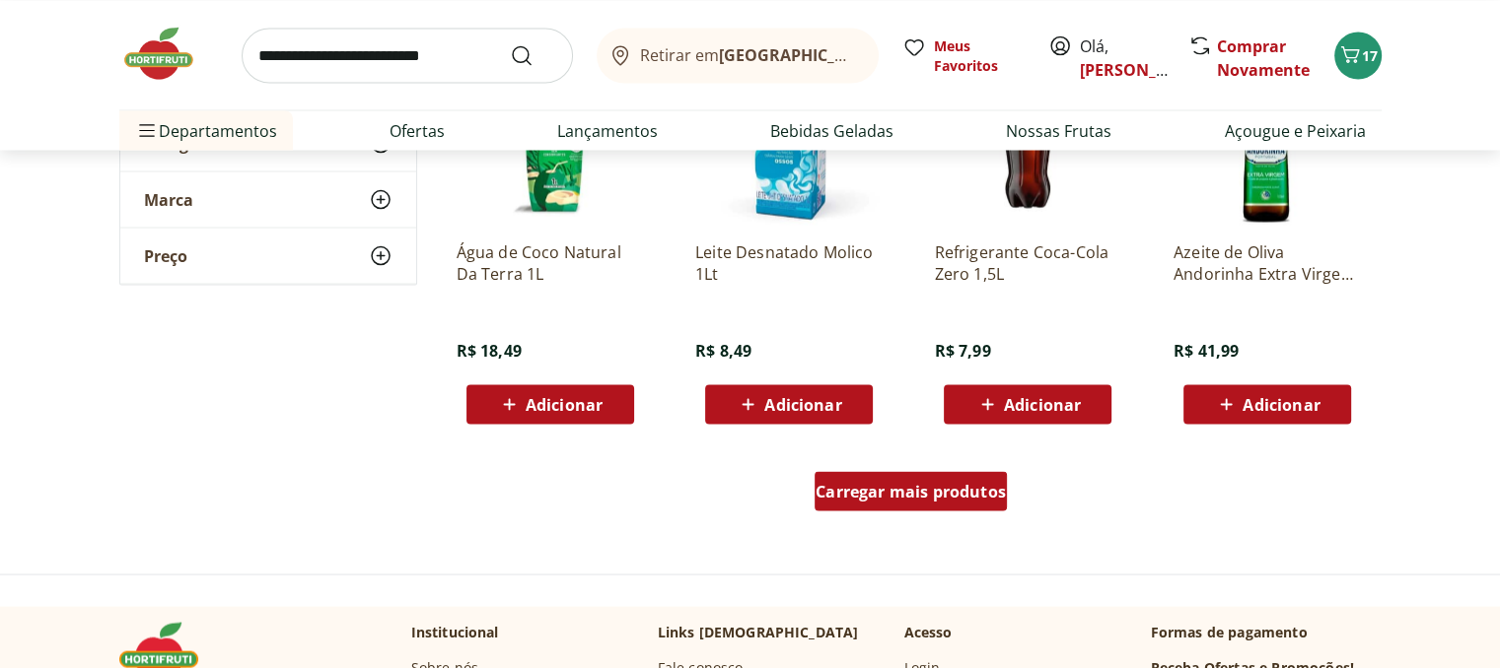
click at [938, 495] on span "Carregar mais produtos" at bounding box center [910, 491] width 190 height 16
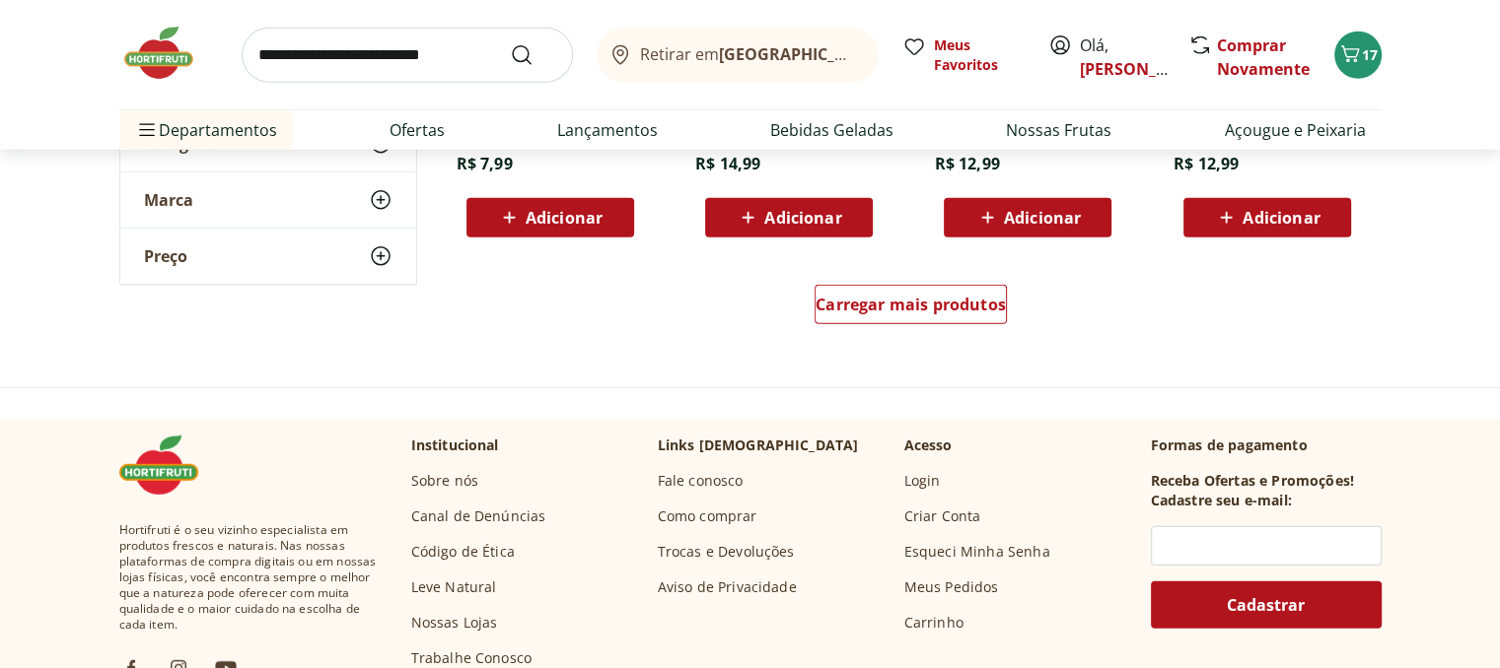
scroll to position [5225, 0]
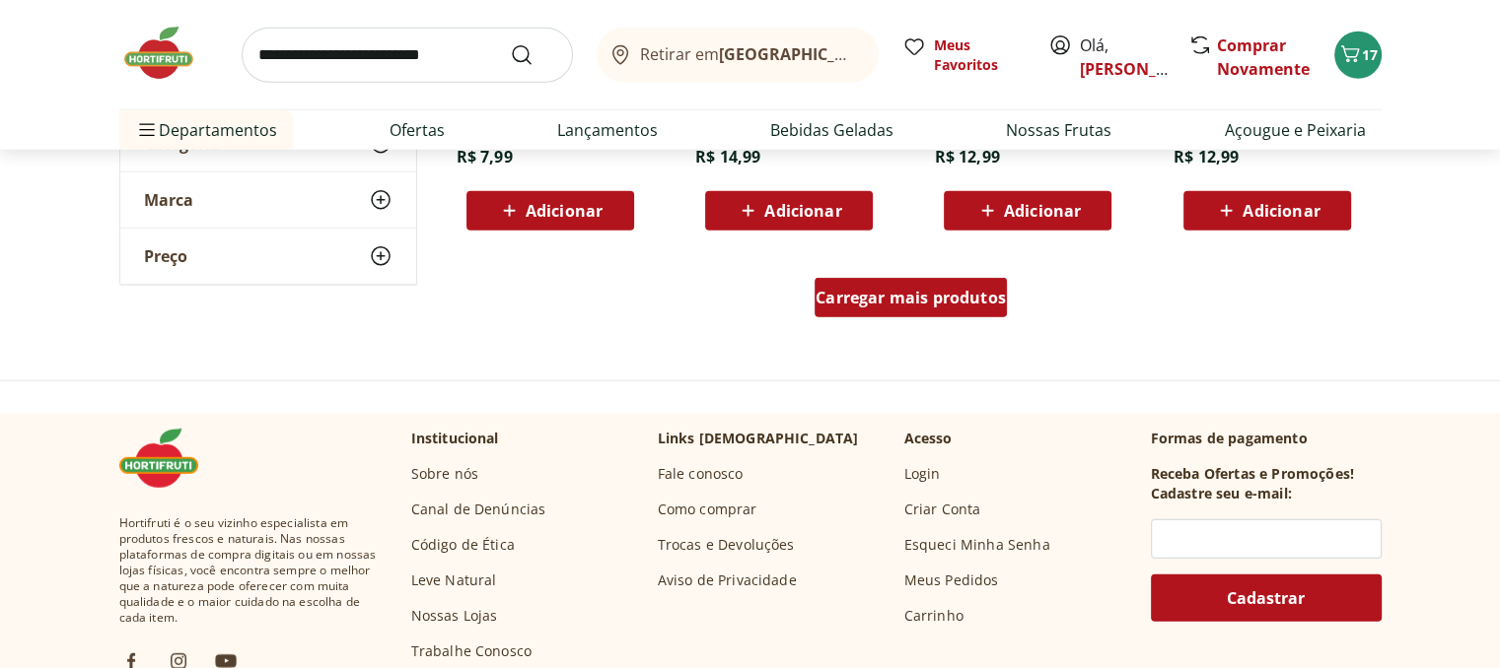
click at [924, 300] on span "Carregar mais produtos" at bounding box center [910, 298] width 190 height 16
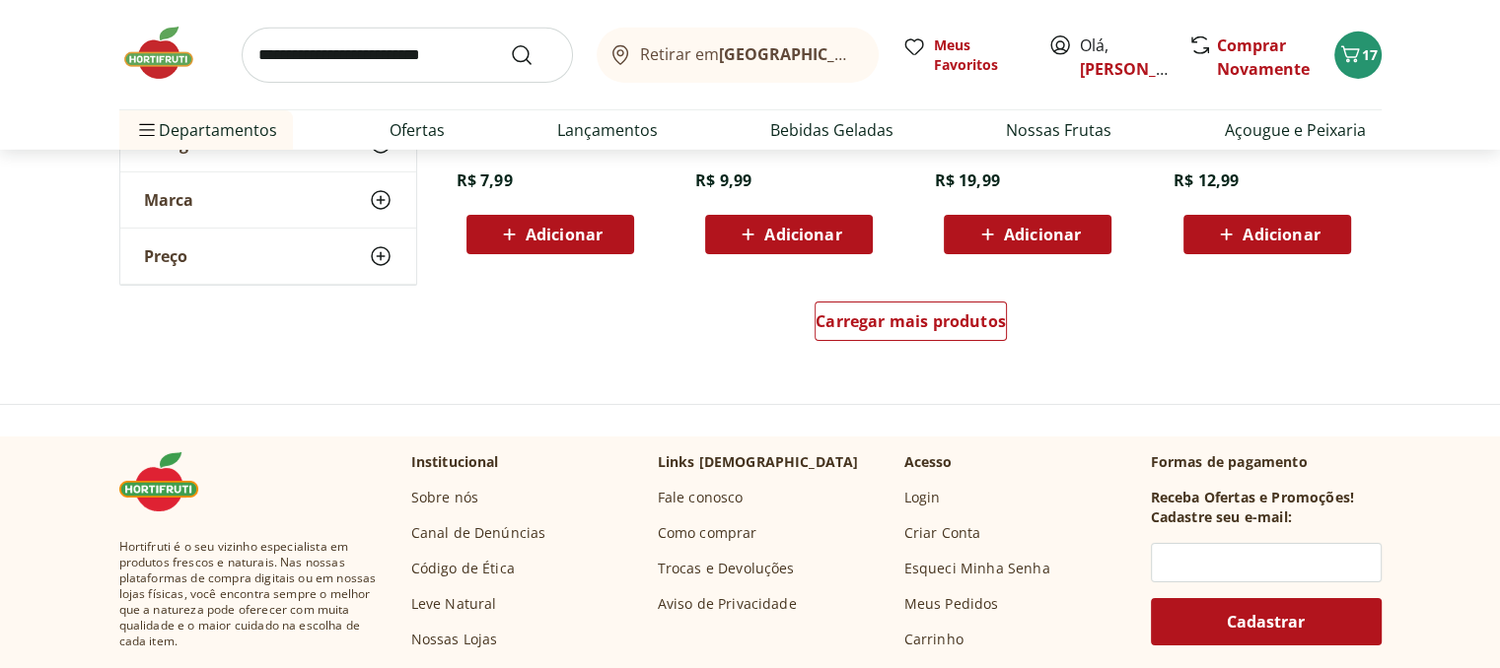
scroll to position [6507, 0]
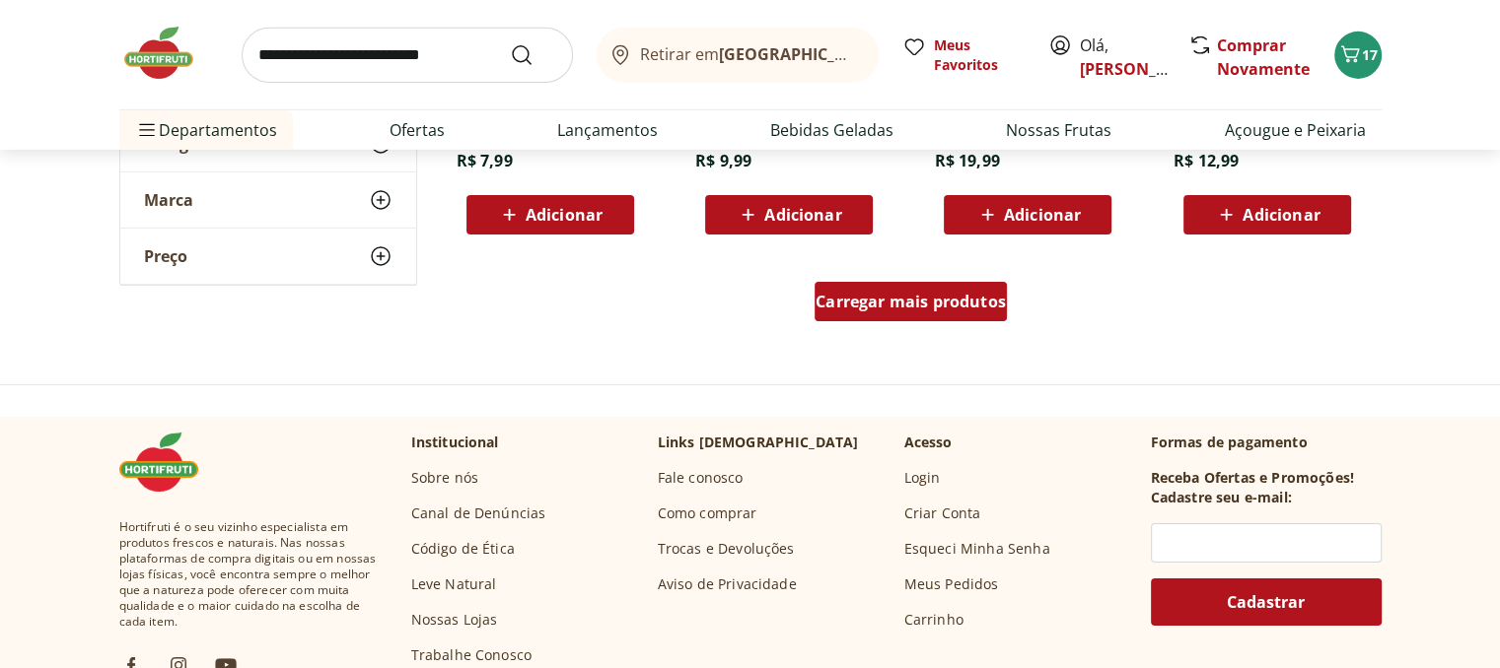
click at [900, 299] on span "Carregar mais produtos" at bounding box center [910, 302] width 190 height 16
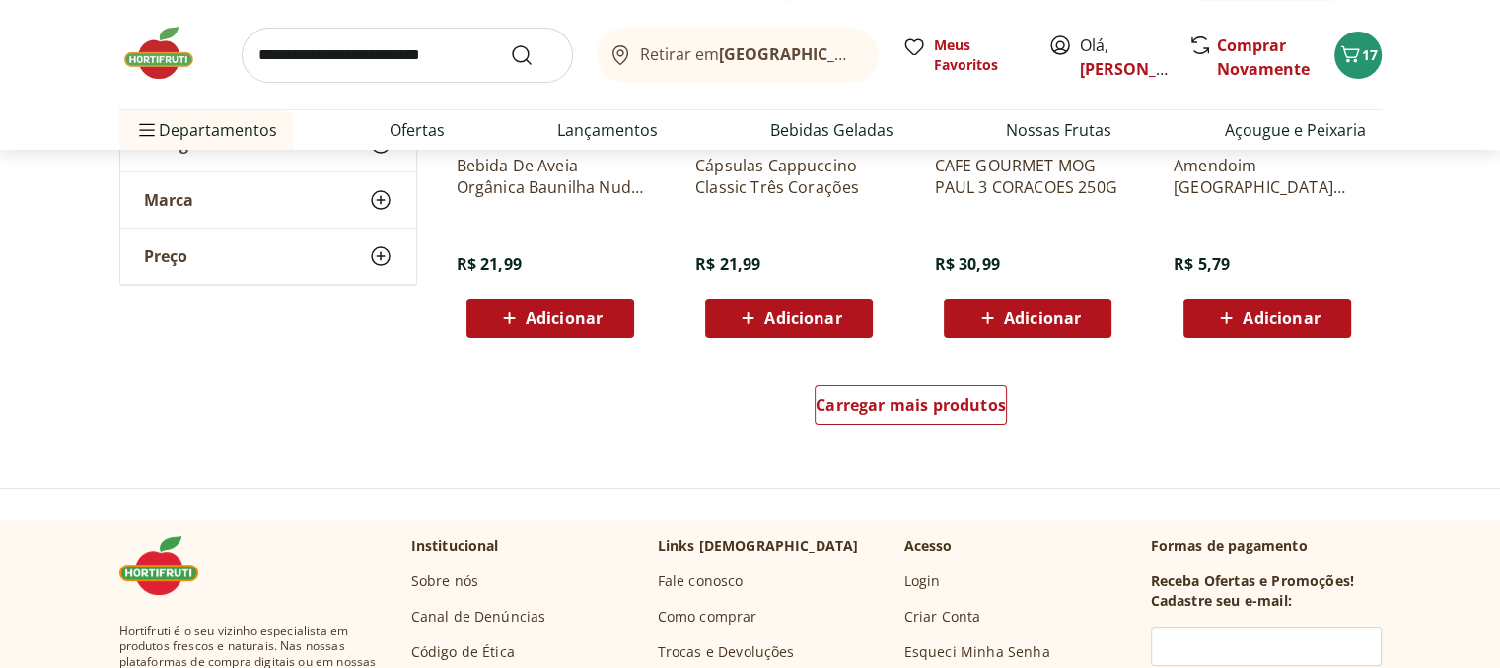
scroll to position [7690, 0]
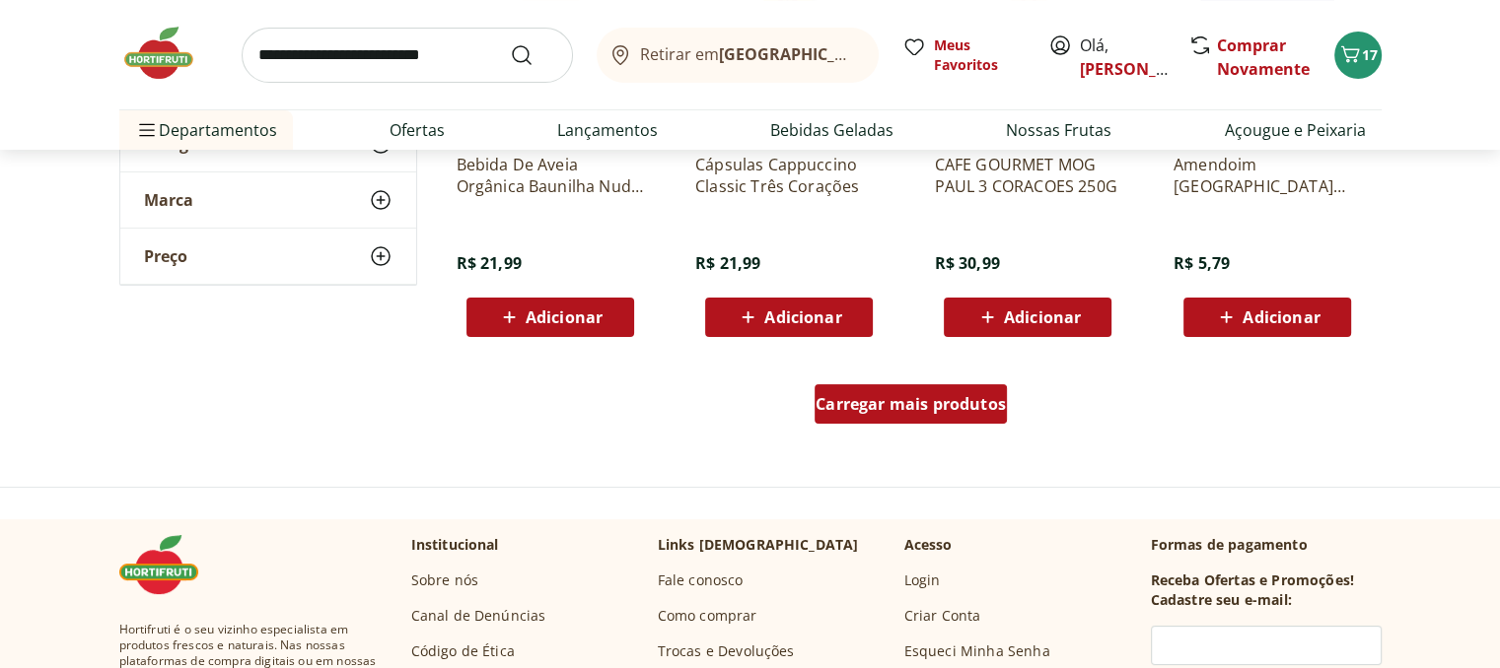
click at [927, 415] on div "Carregar mais produtos" at bounding box center [910, 403] width 192 height 39
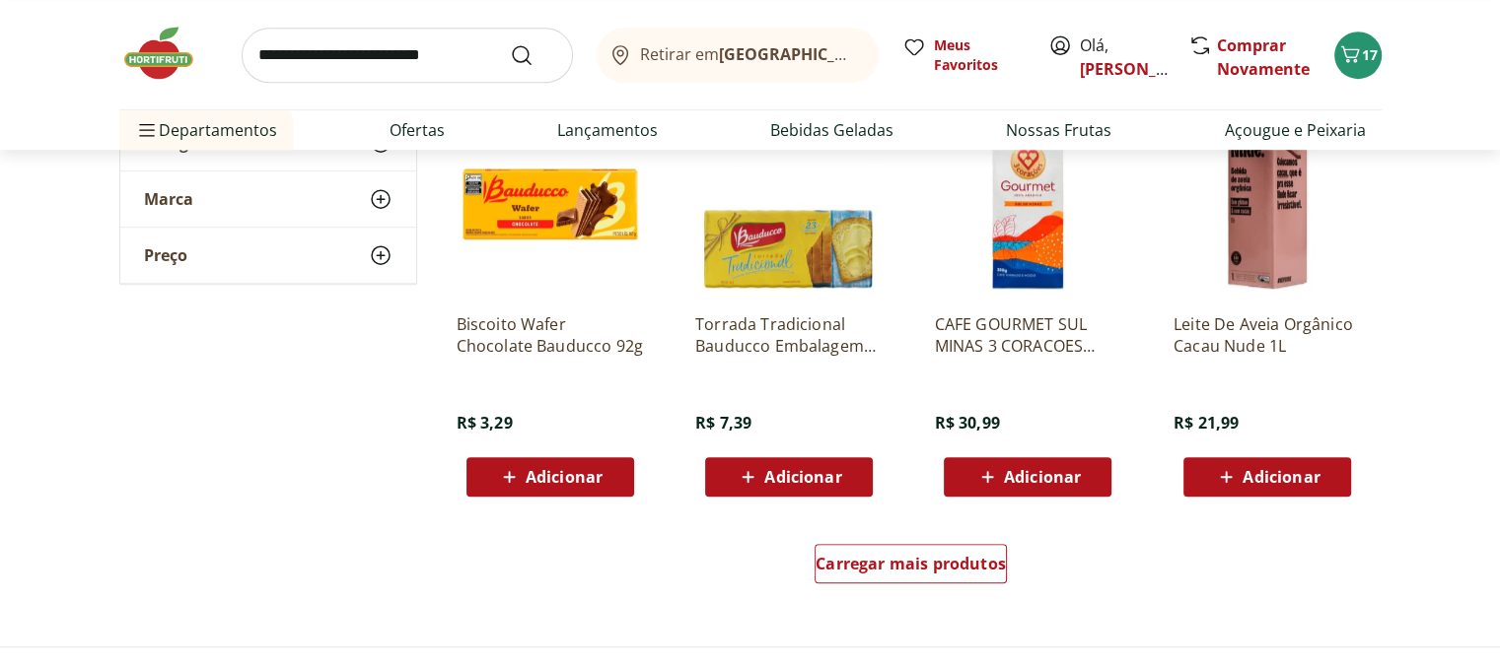
scroll to position [8873, 0]
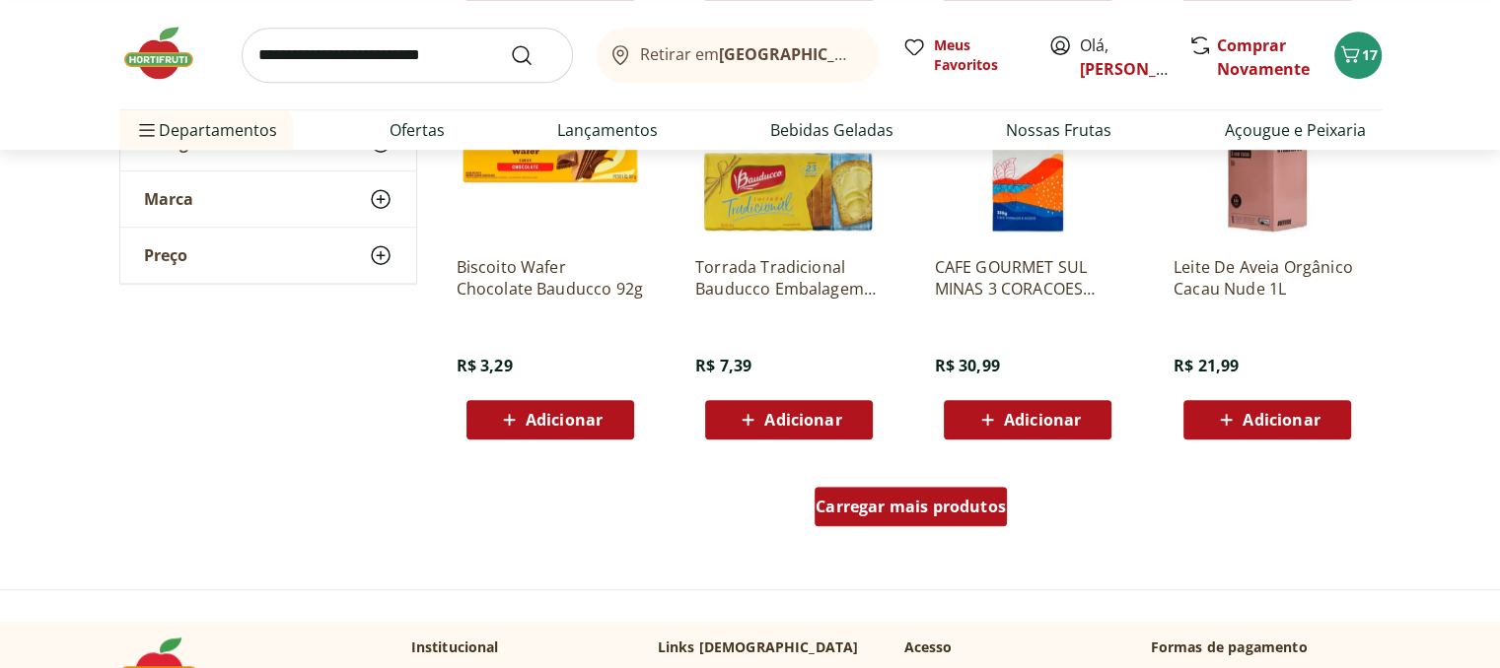
click at [904, 510] on span "Carregar mais produtos" at bounding box center [910, 507] width 190 height 16
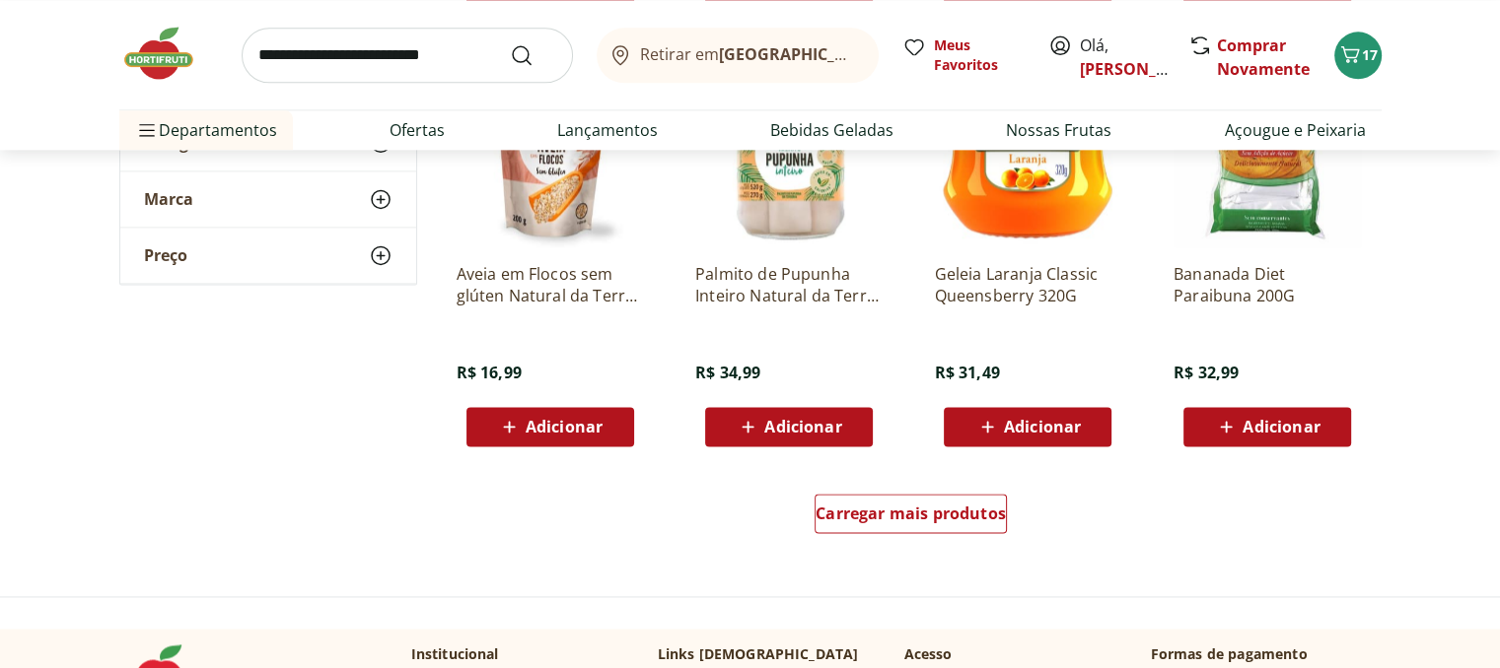
scroll to position [10155, 0]
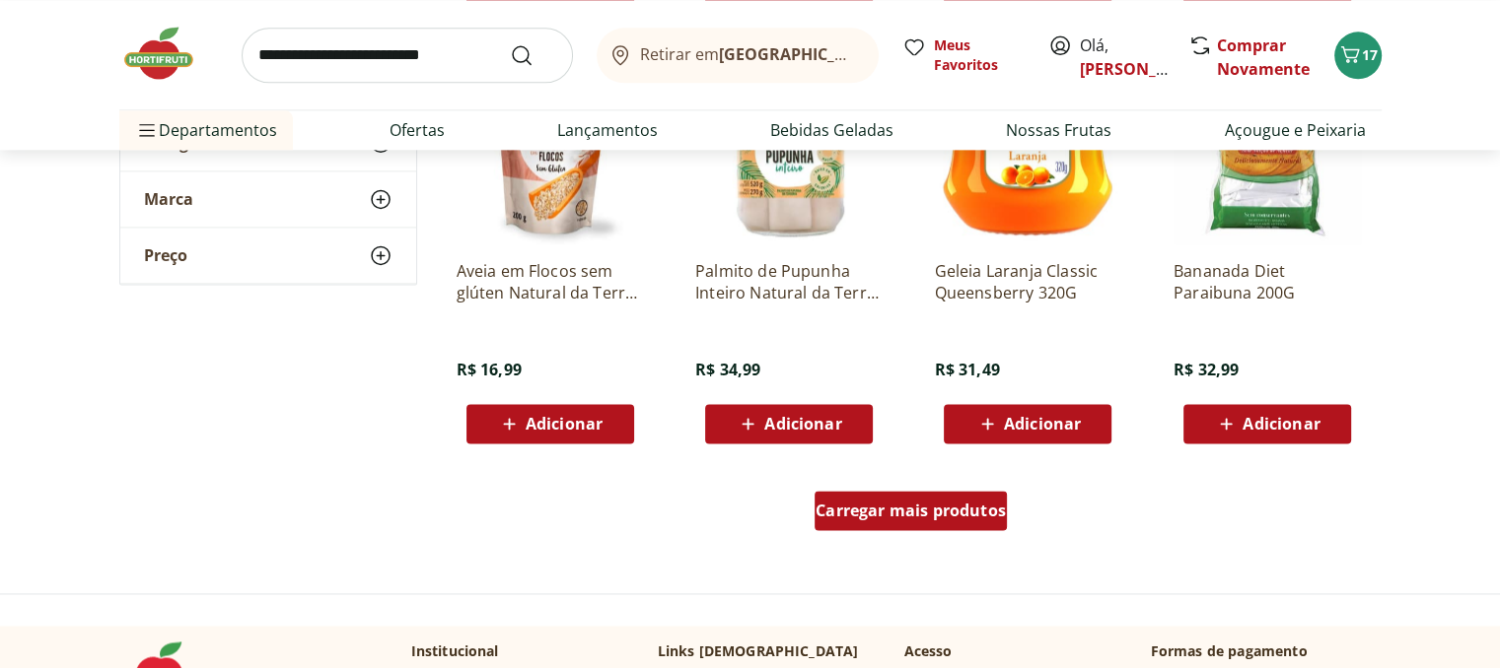
click at [881, 511] on span "Carregar mais produtos" at bounding box center [910, 511] width 190 height 16
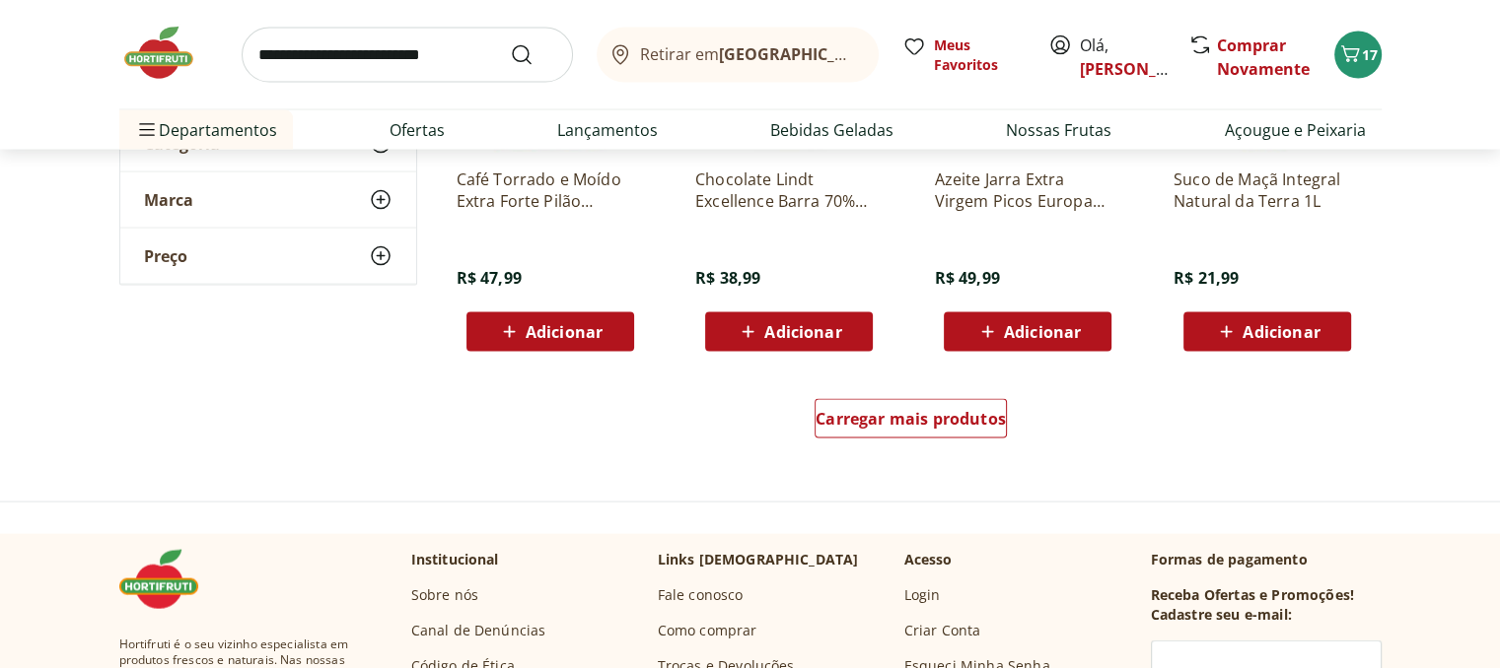
scroll to position [11535, 0]
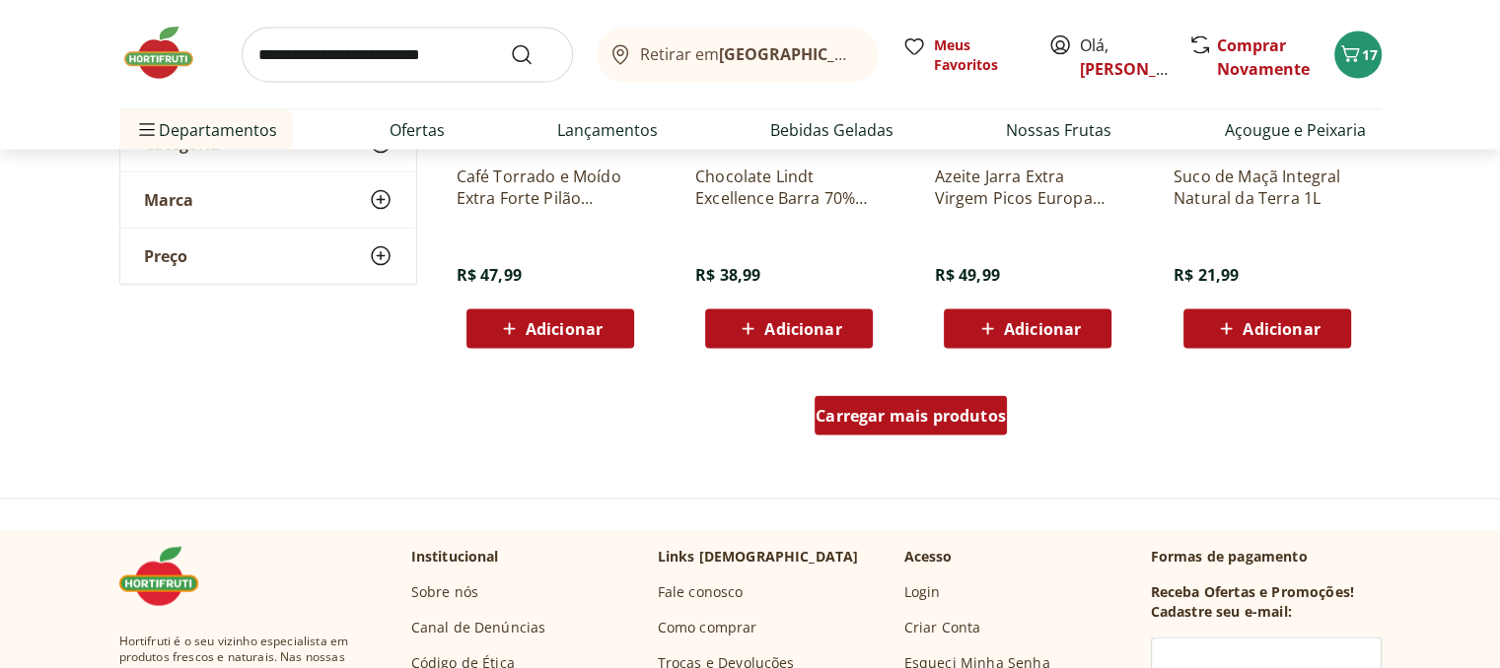
click at [907, 427] on div "Carregar mais produtos" at bounding box center [910, 415] width 192 height 39
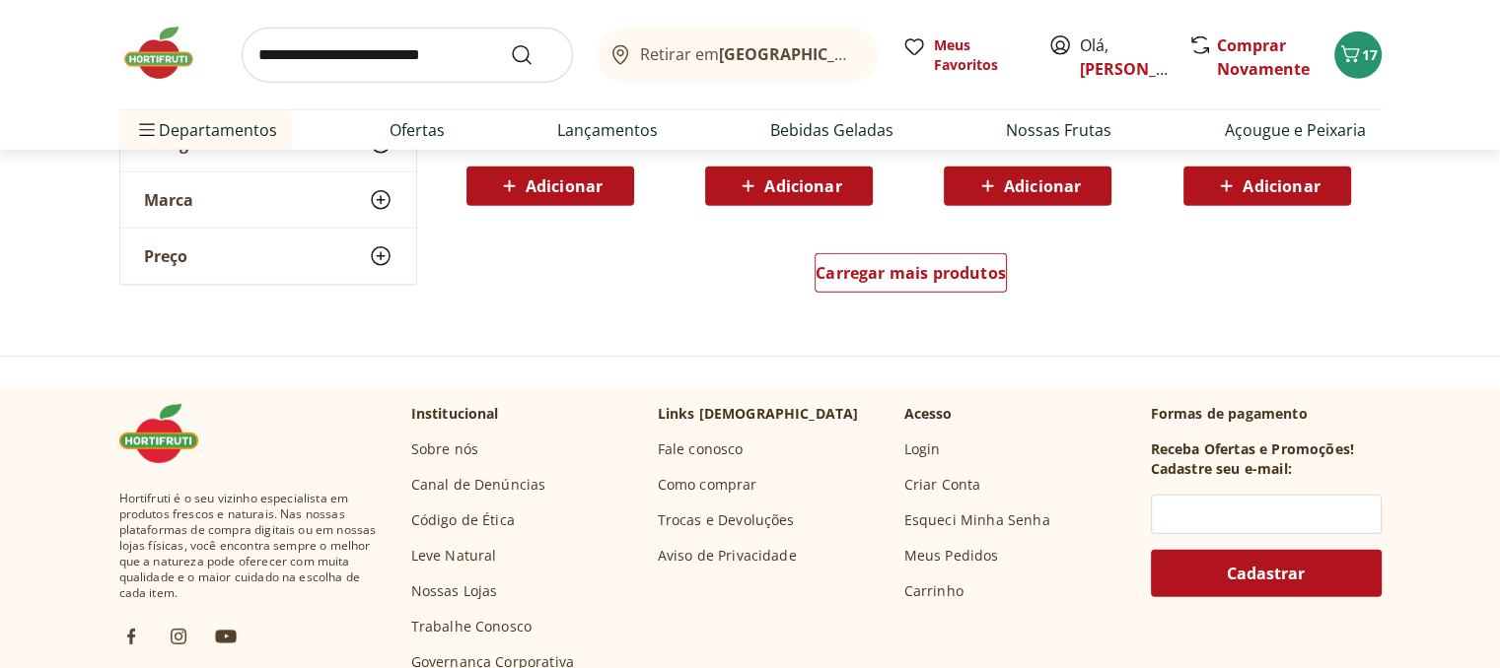
scroll to position [13014, 0]
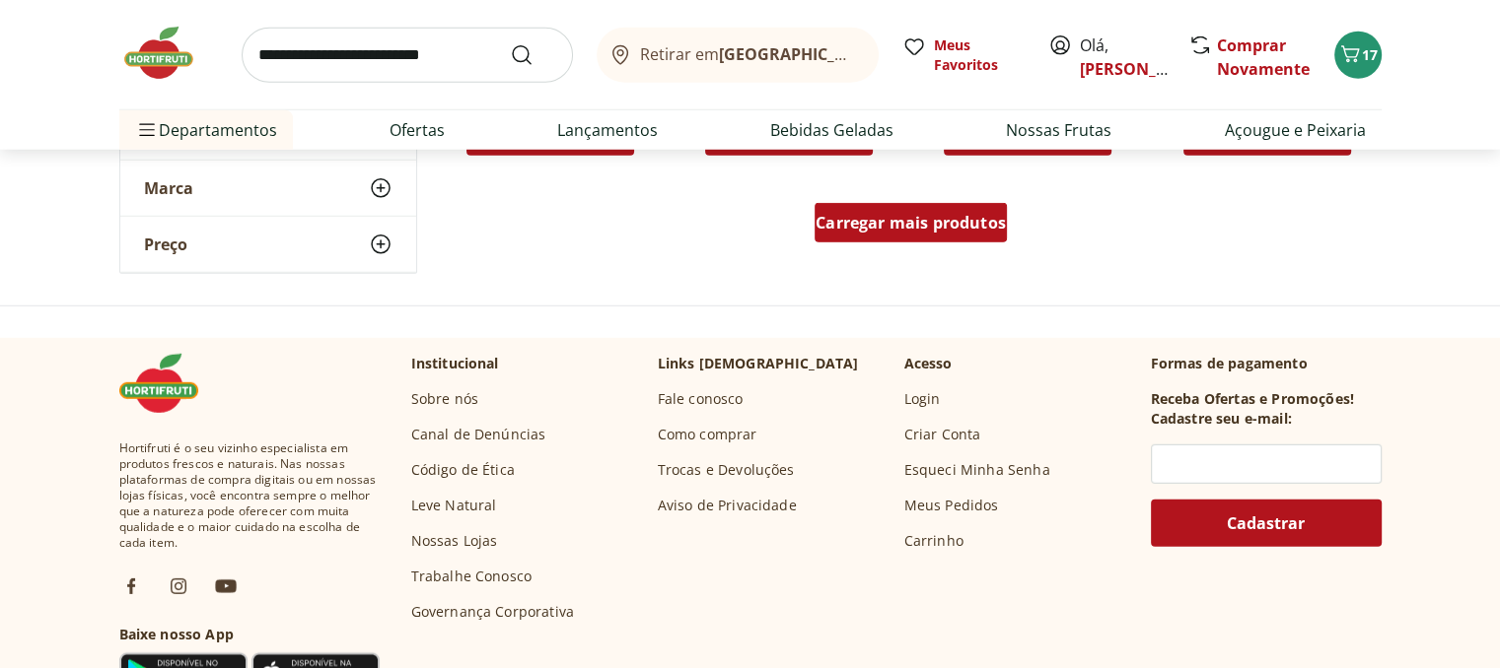
click at [938, 222] on span "Carregar mais produtos" at bounding box center [910, 223] width 190 height 16
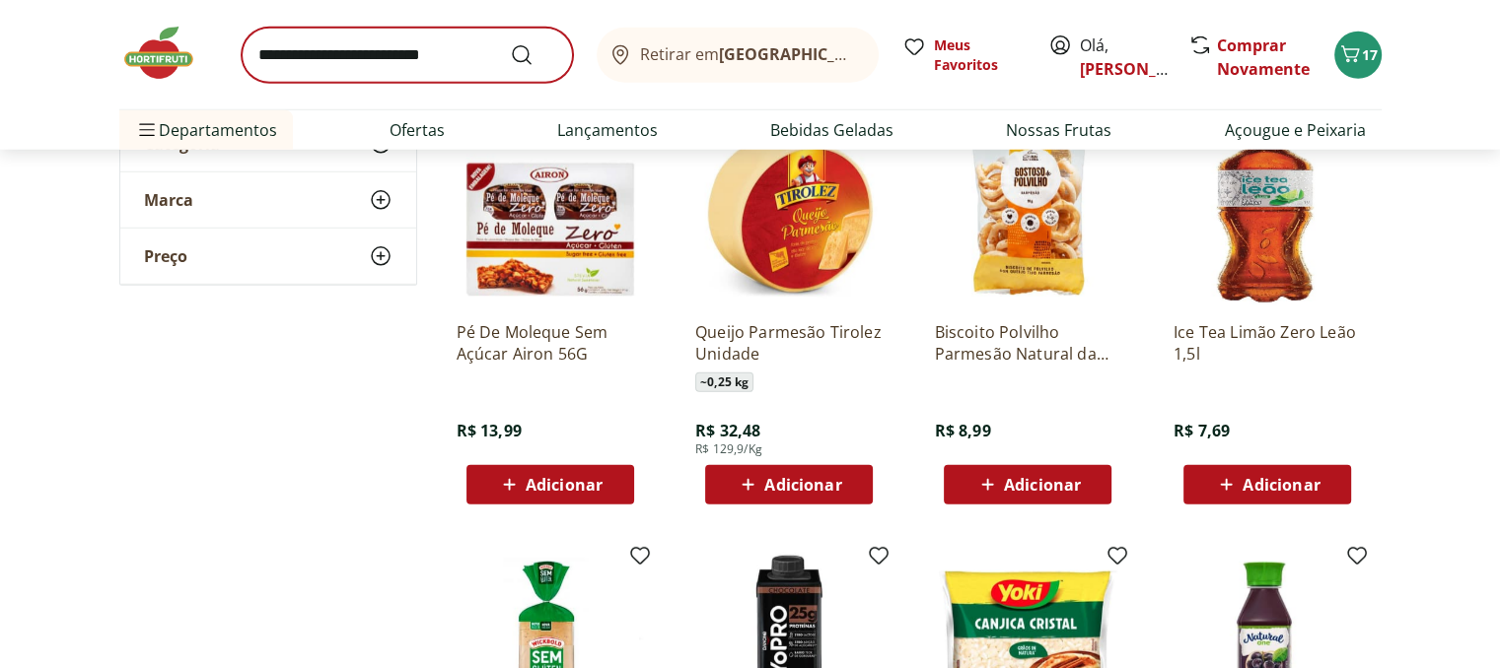
scroll to position [12817, 0]
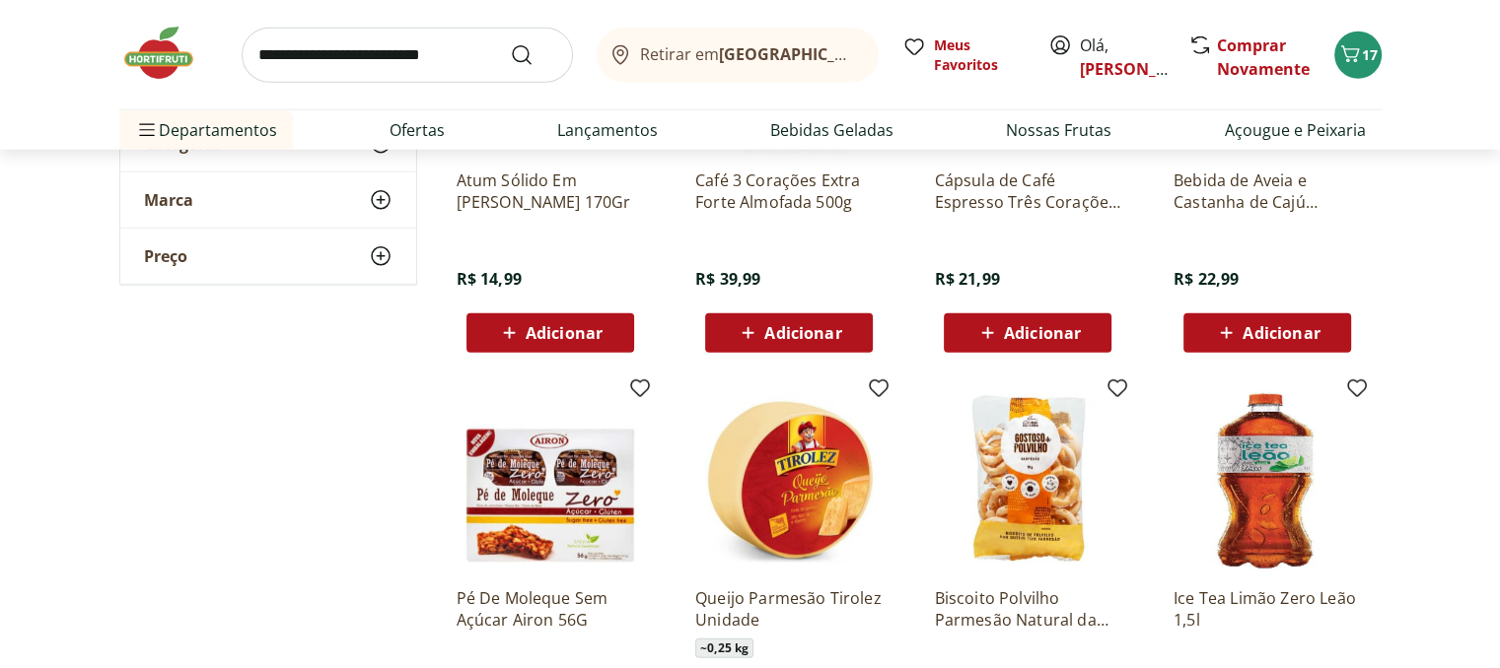
click at [359, 40] on input "search" at bounding box center [407, 55] width 331 height 55
type input "******"
click at [510, 43] on button "Submit Search" at bounding box center [533, 55] width 47 height 24
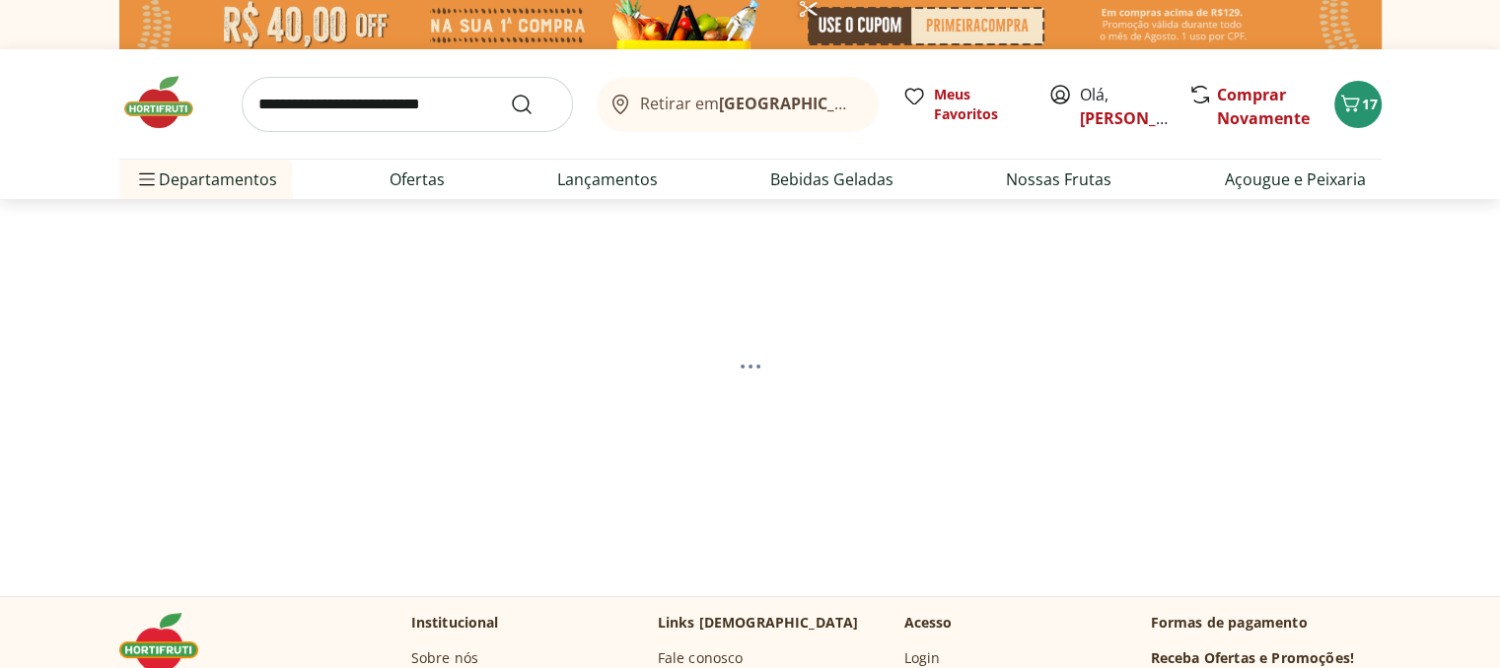
select select "**********"
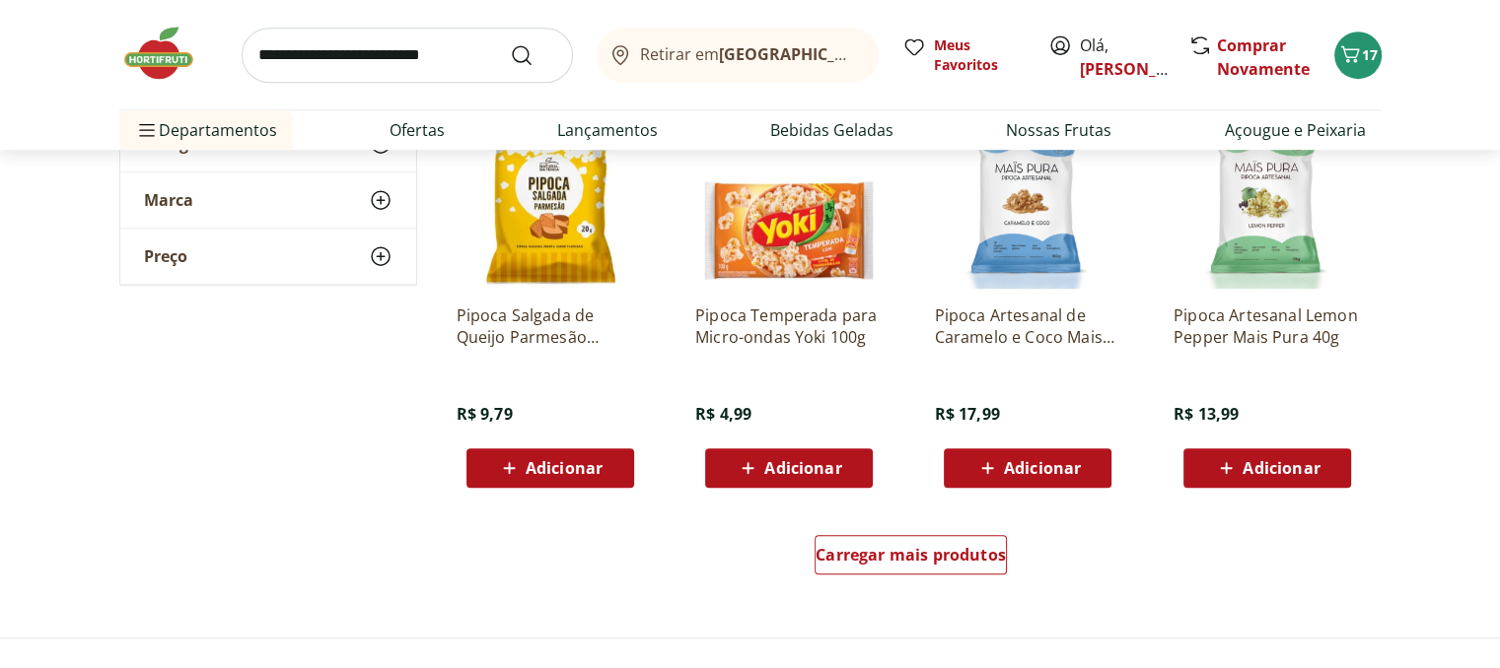
scroll to position [1183, 0]
click at [548, 233] on img at bounding box center [549, 195] width 187 height 187
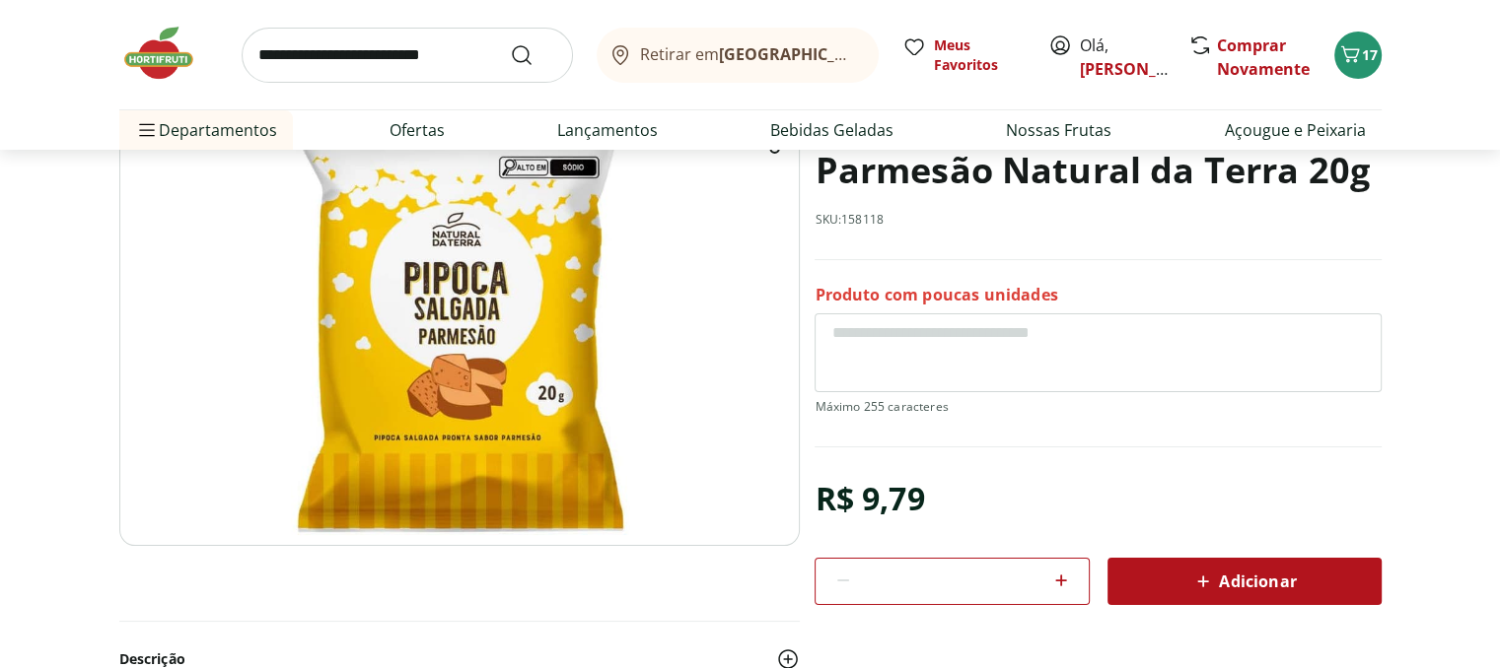
scroll to position [197, 0]
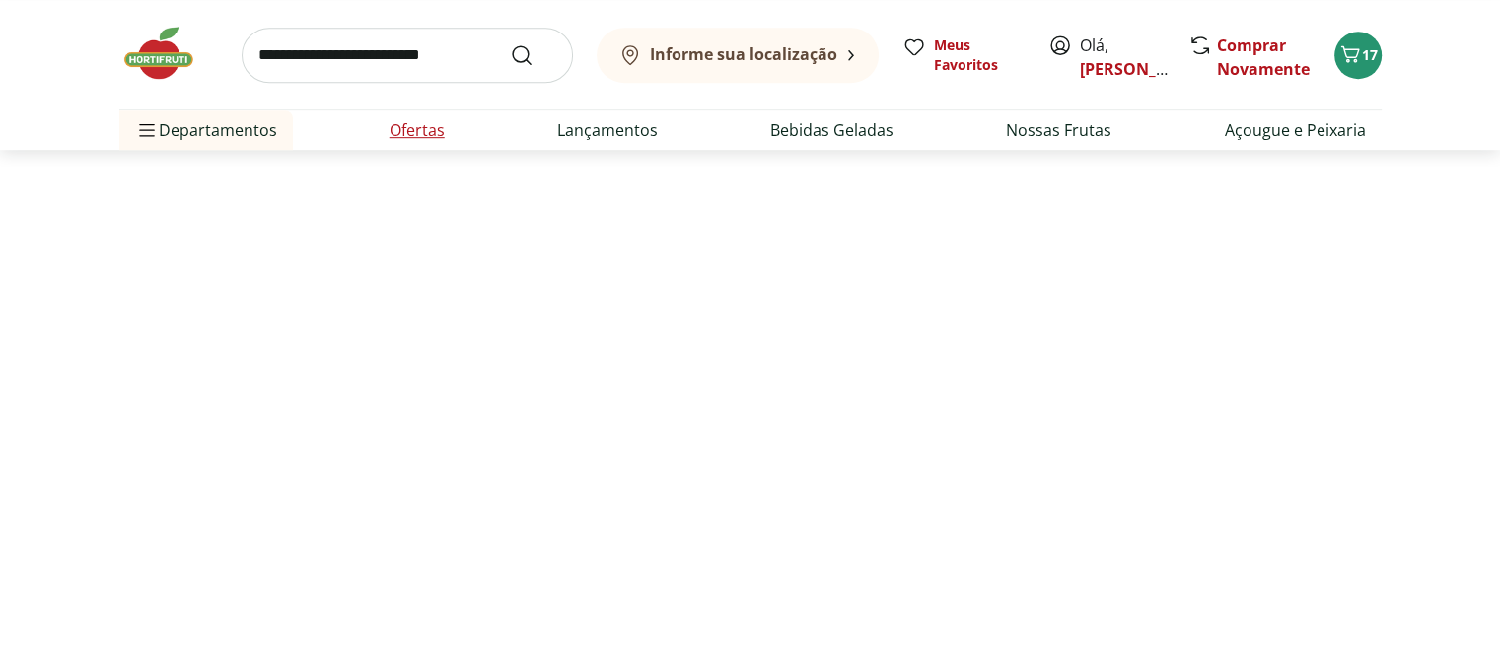
select select "**********"
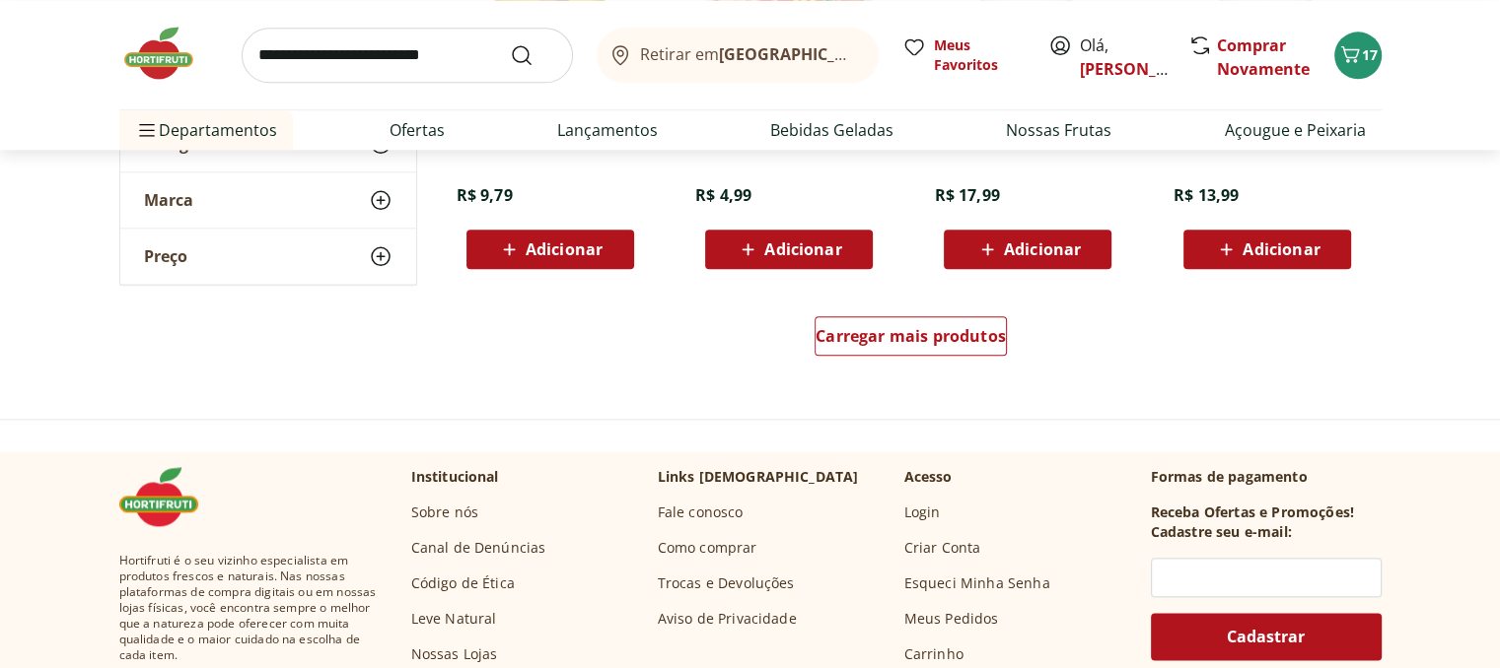
scroll to position [1972, 0]
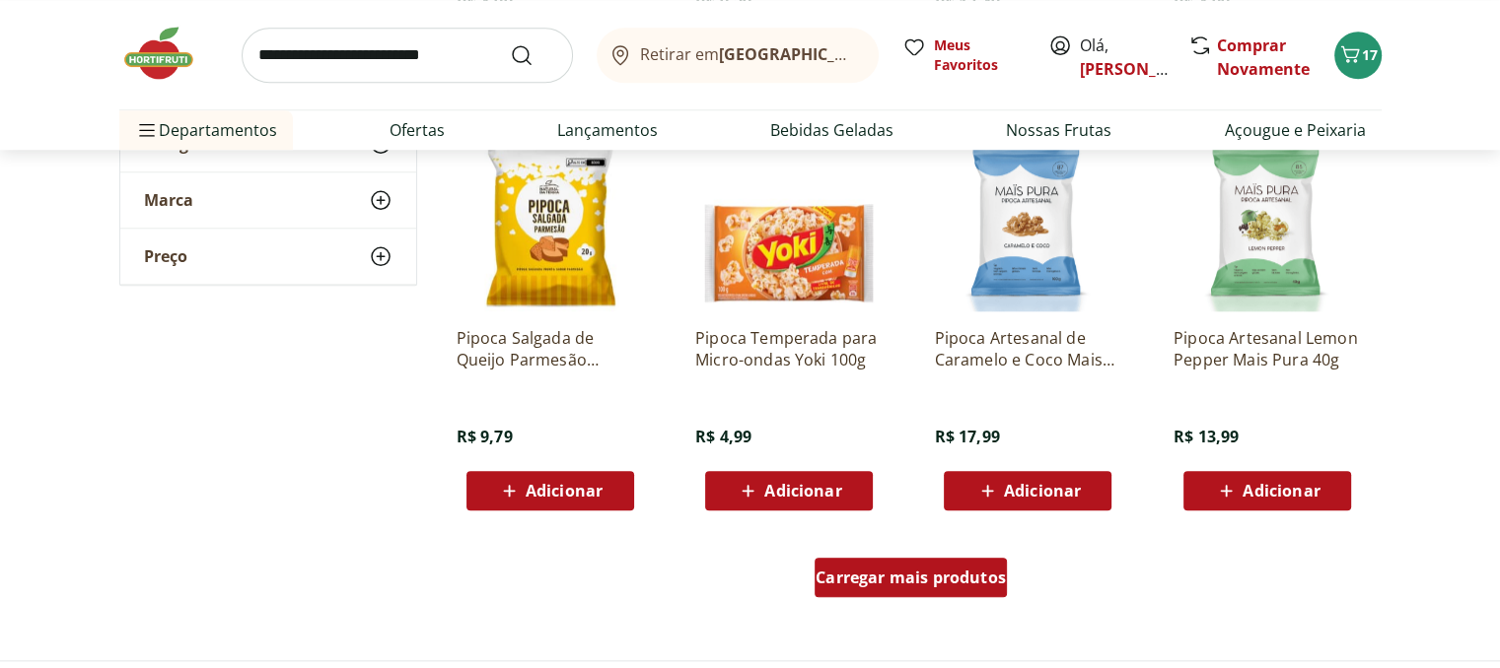
click at [865, 564] on div "Carregar mais produtos" at bounding box center [910, 577] width 192 height 39
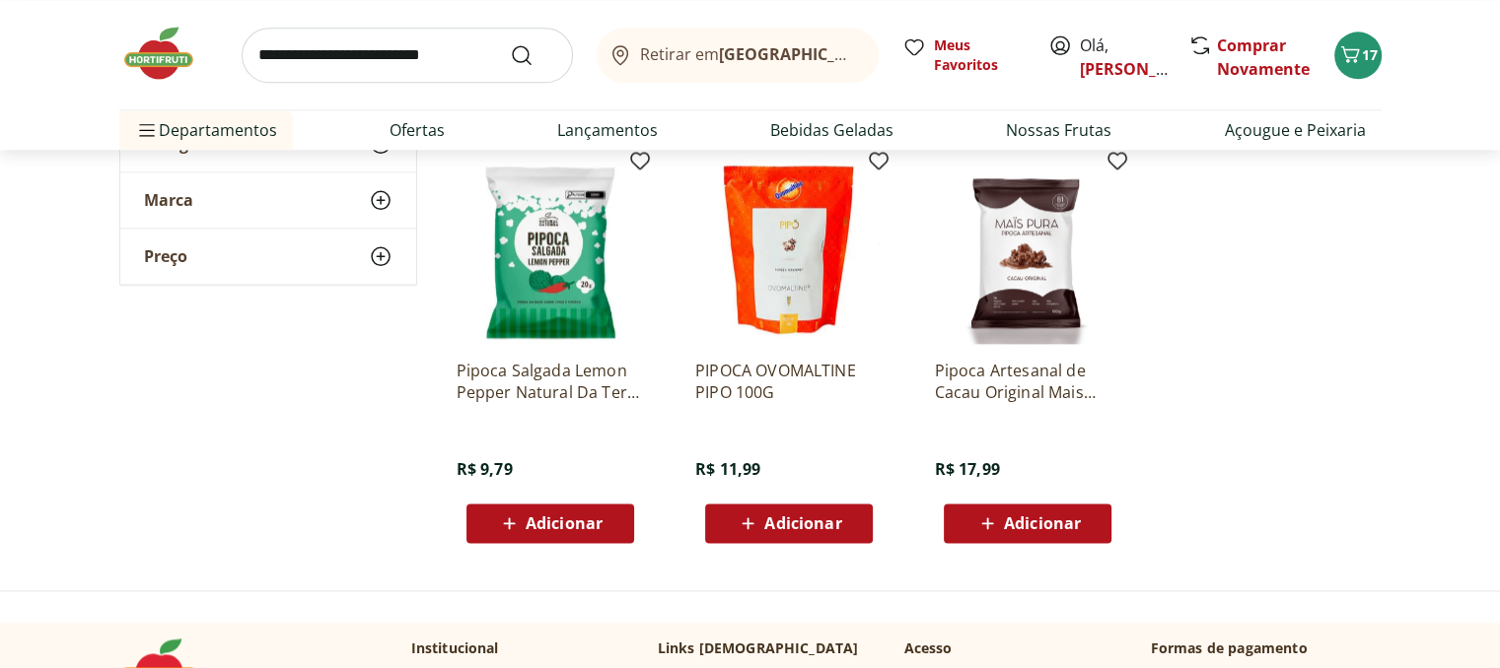
scroll to position [2169, 0]
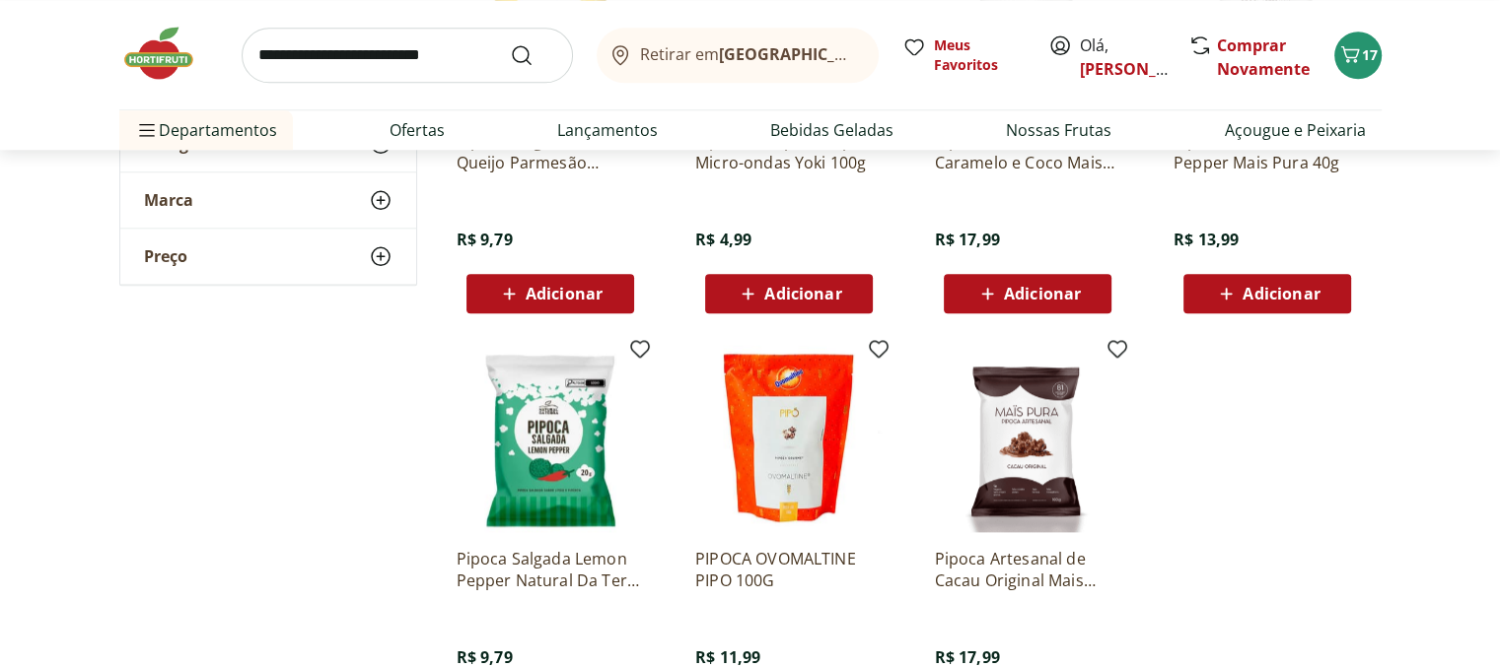
click at [171, 48] on img at bounding box center [168, 53] width 99 height 59
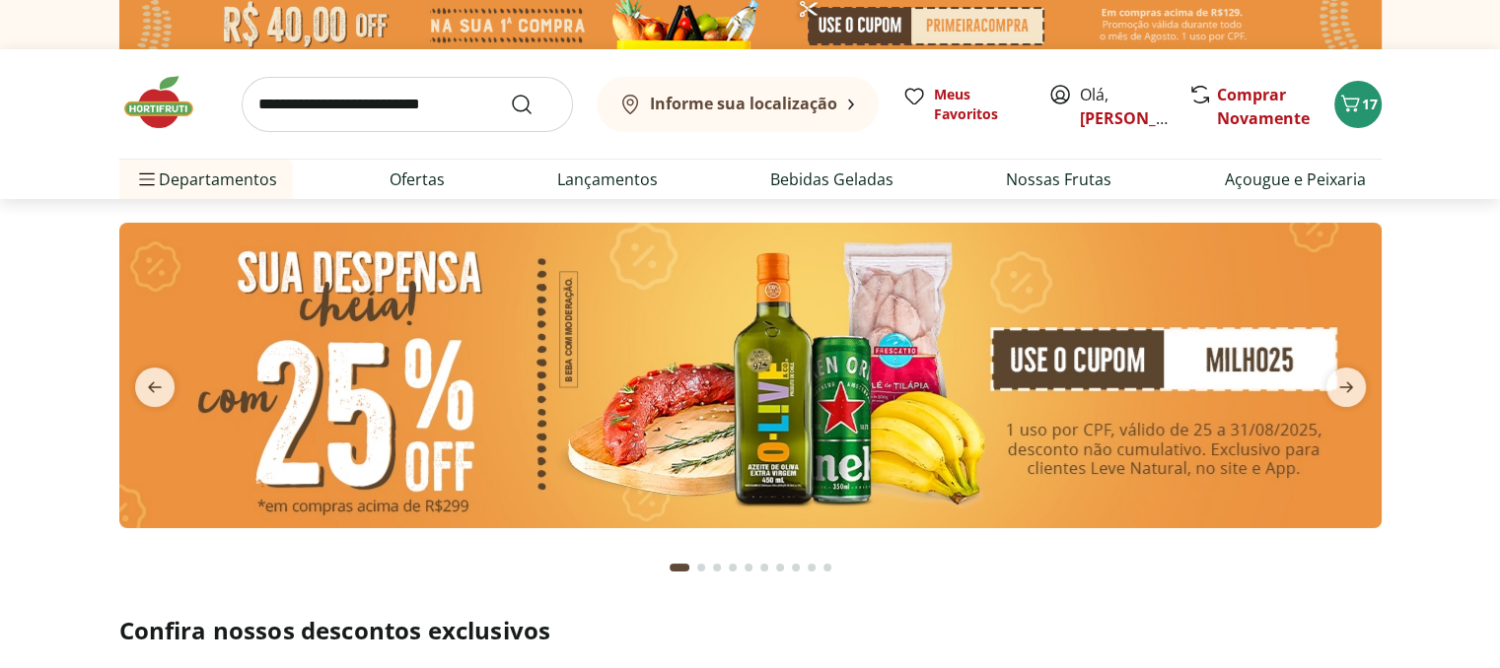
type input "*"
click at [1357, 384] on icon "next" at bounding box center [1346, 388] width 24 height 24
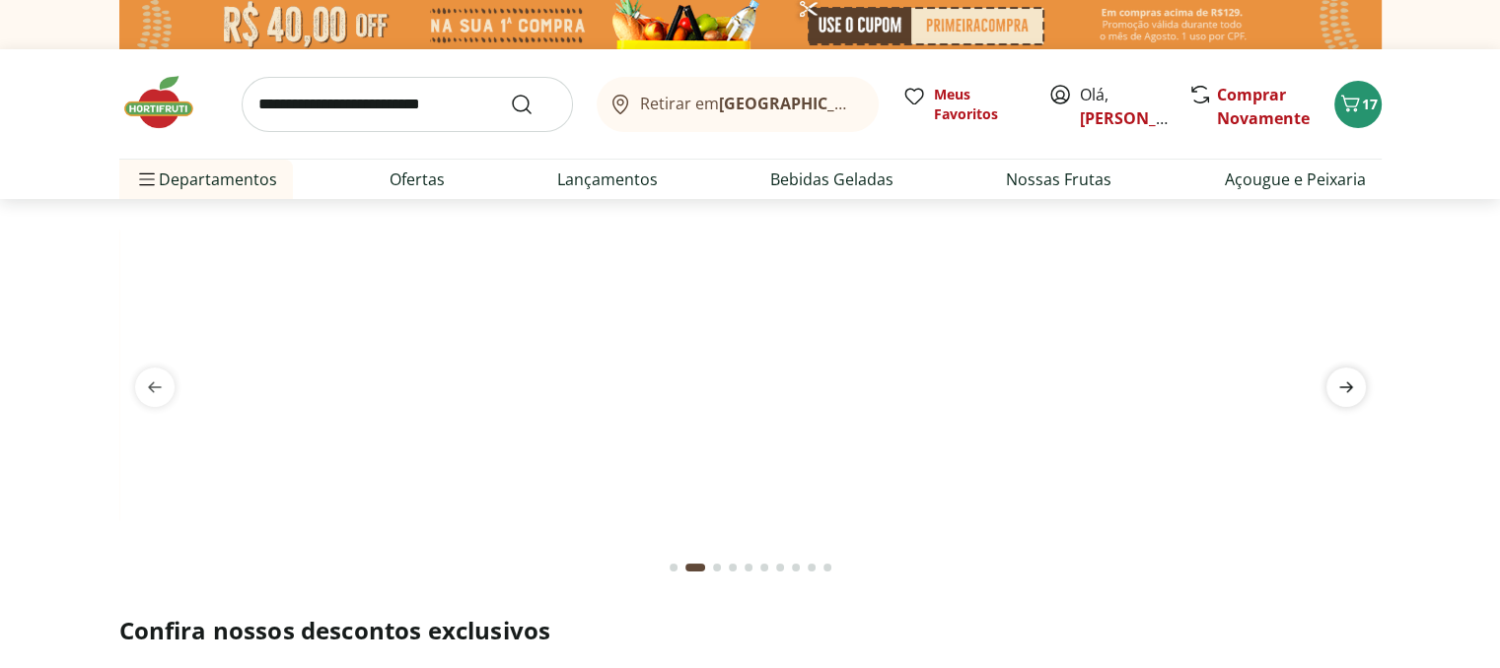
click at [1354, 382] on icon "next" at bounding box center [1346, 388] width 24 height 24
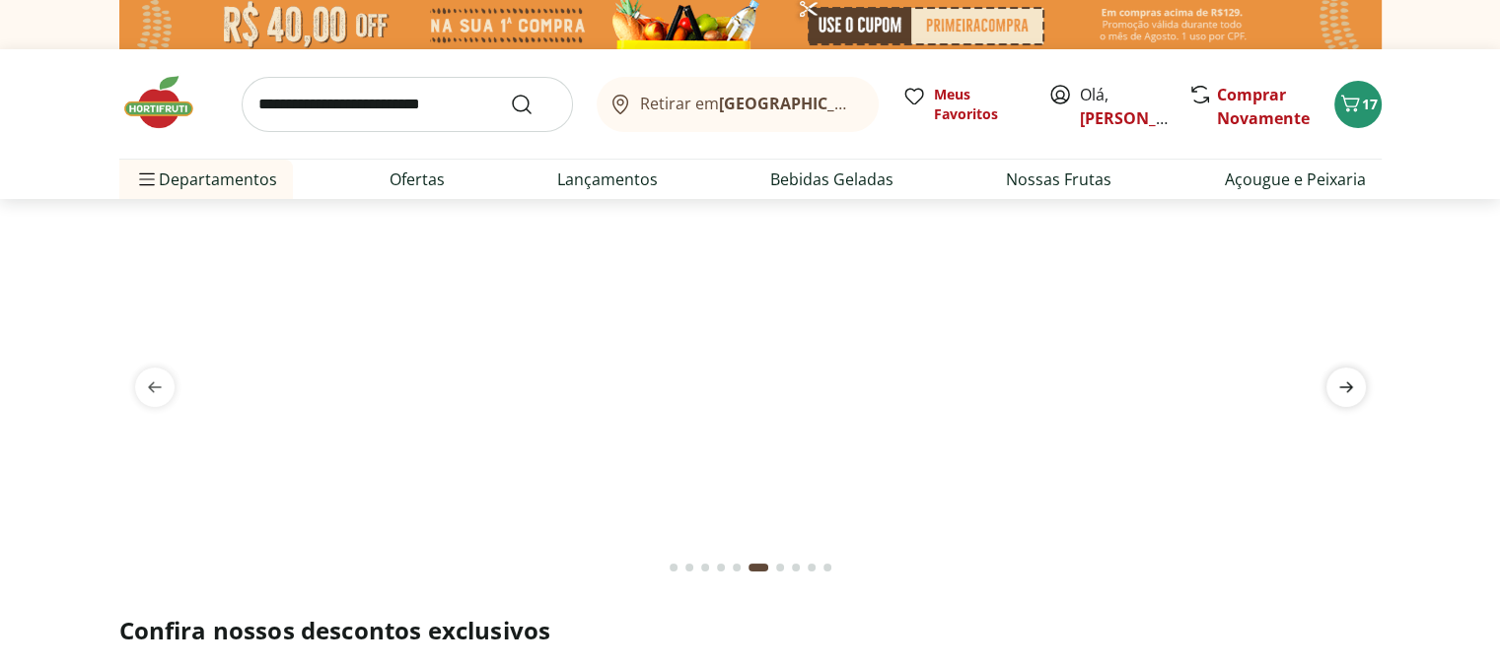
click at [1354, 382] on icon "next" at bounding box center [1346, 388] width 24 height 24
click at [473, 223] on img at bounding box center [750, 223] width 1262 height 0
select select "**********"
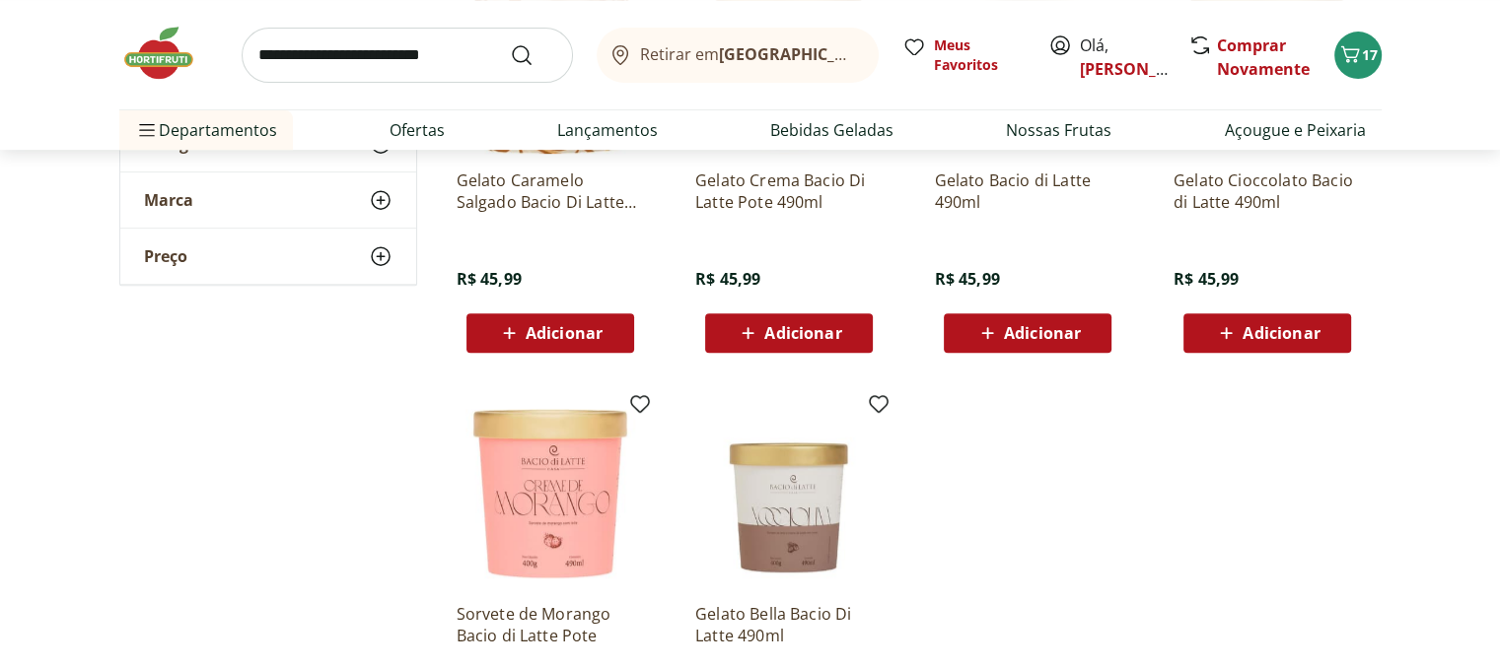
scroll to position [887, 0]
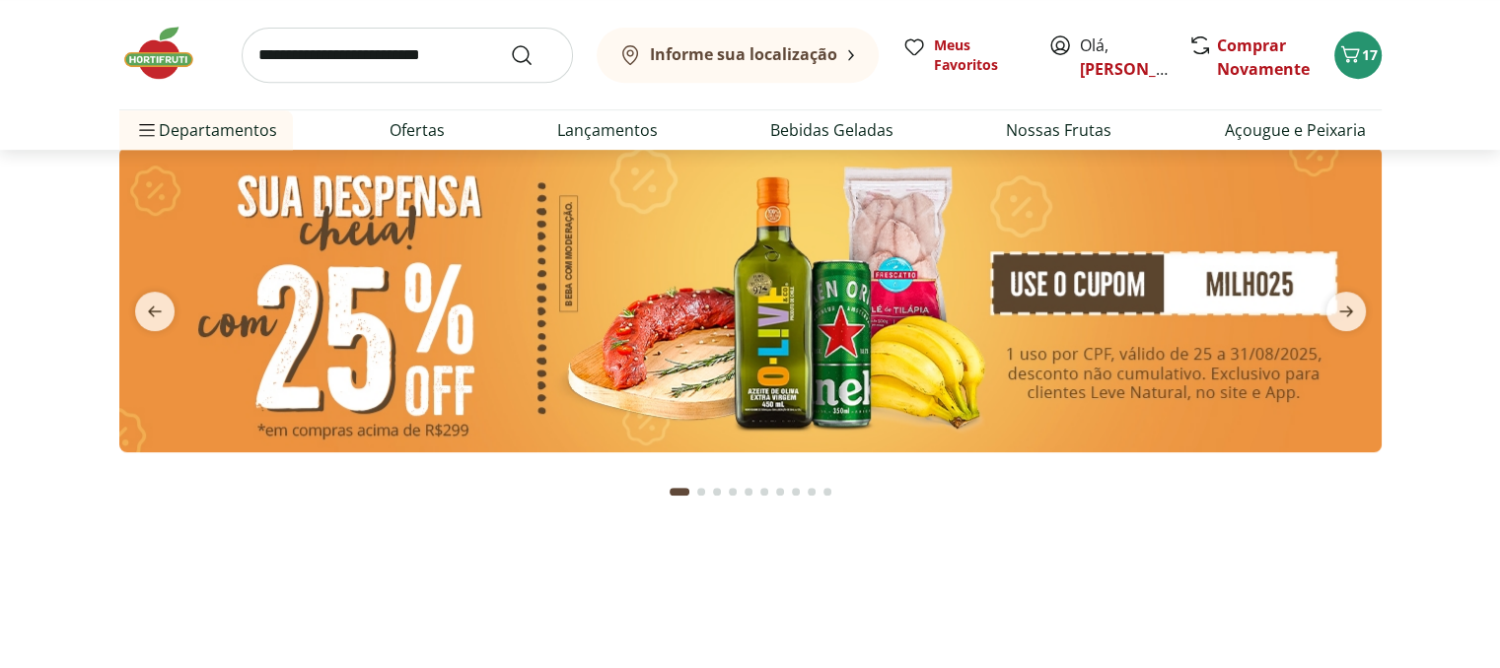
type input "*"
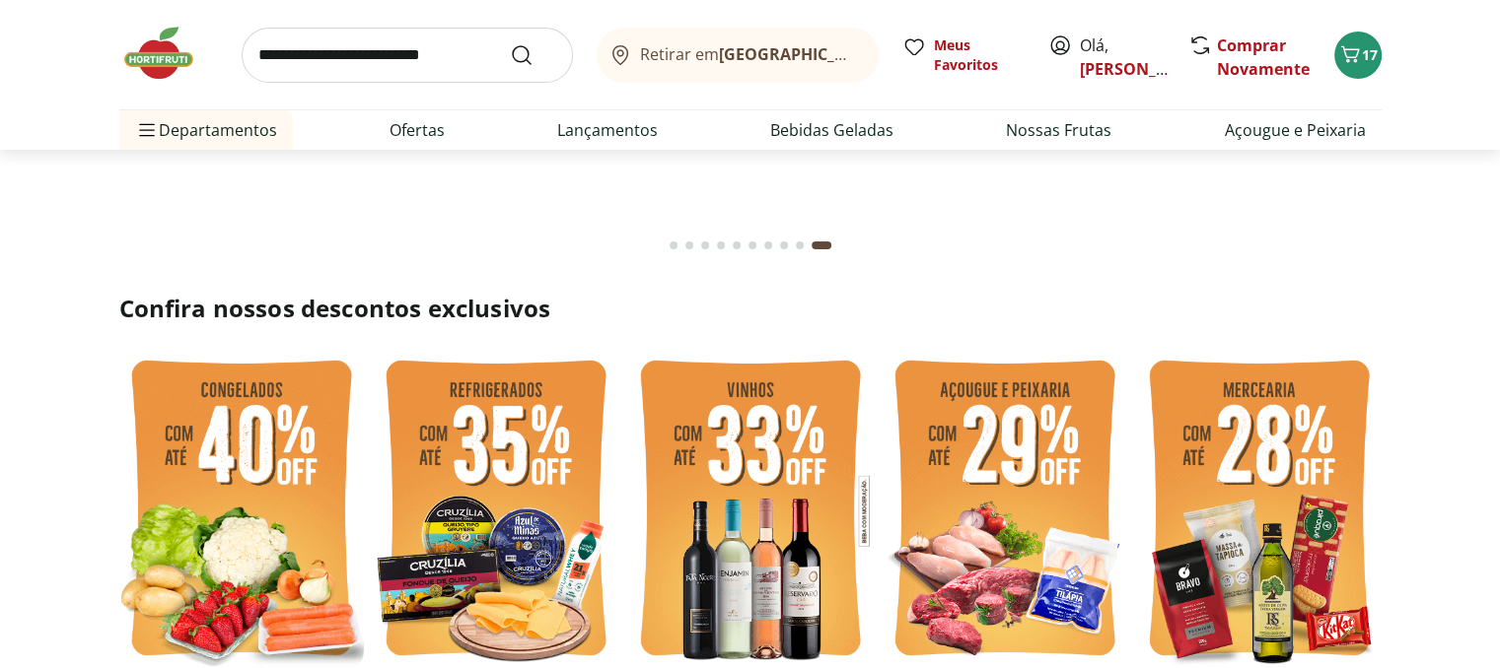
scroll to position [394, 0]
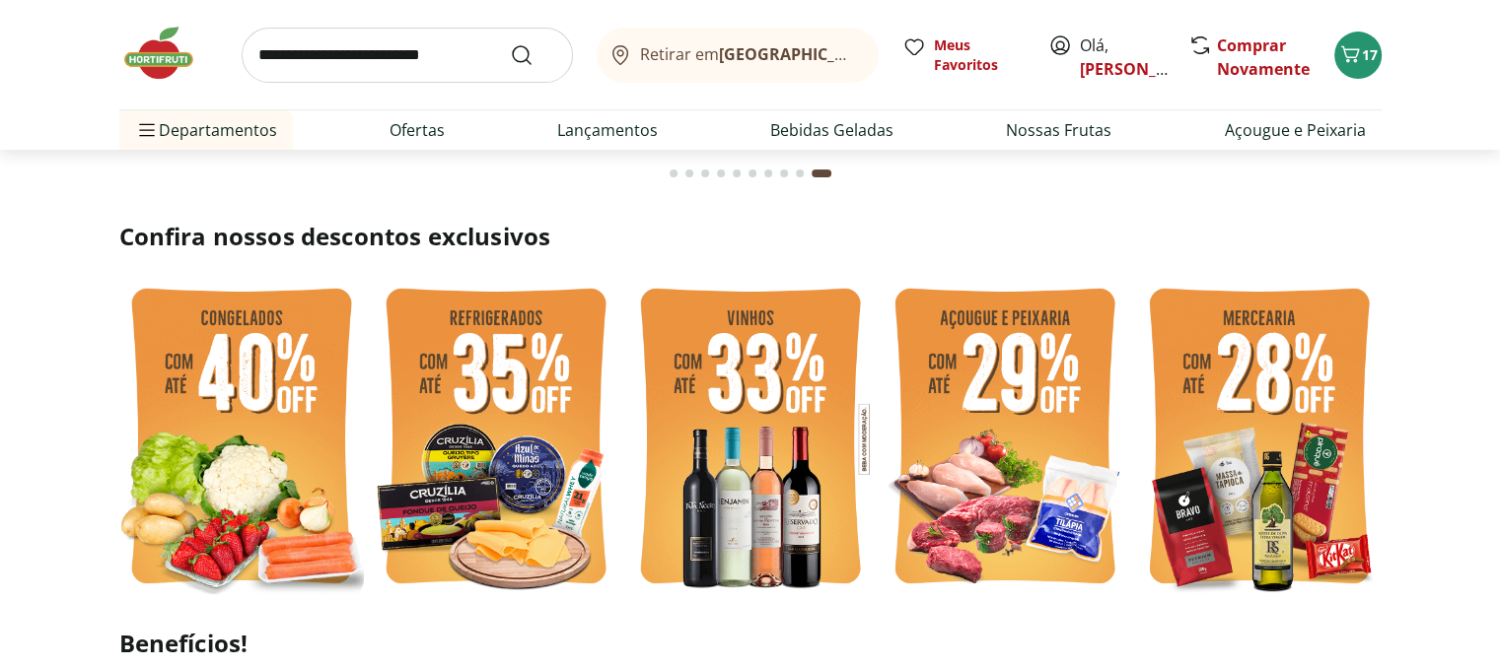
click at [223, 428] on img at bounding box center [241, 439] width 245 height 326
select select "**********"
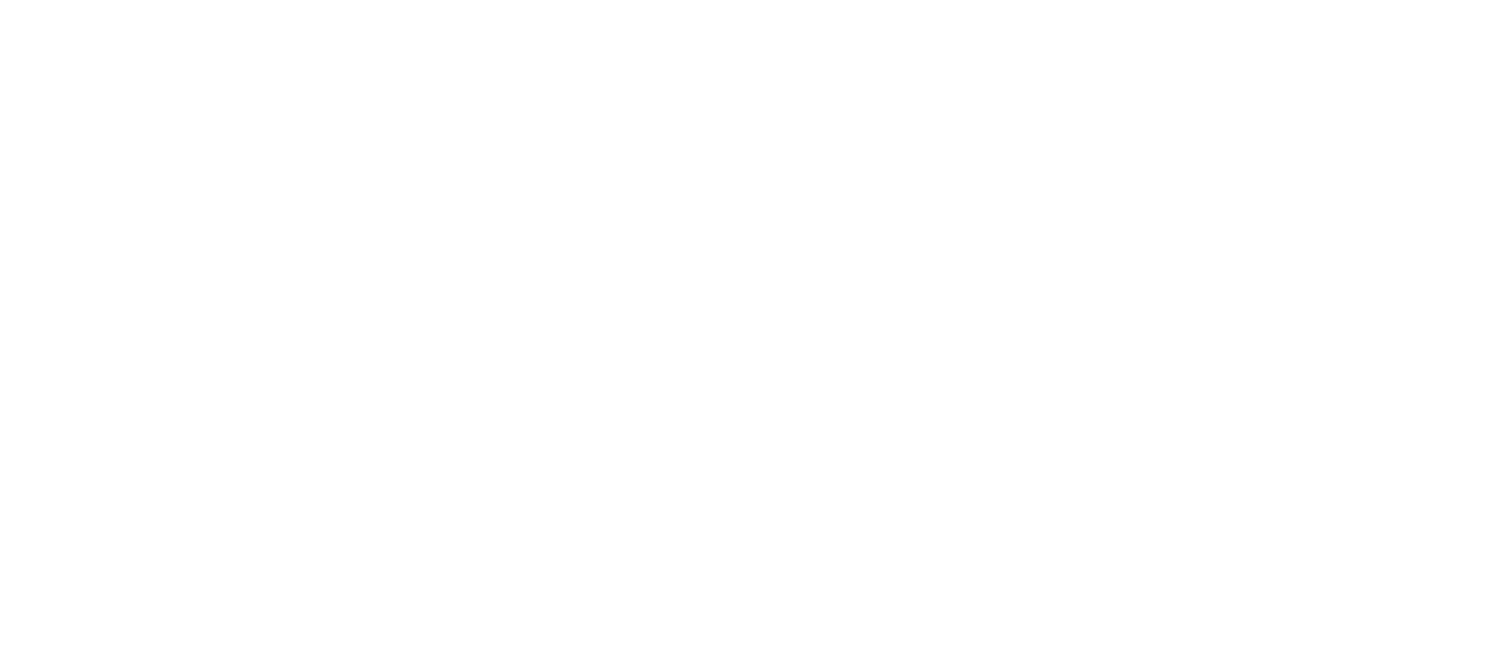
scroll to position [394, 0]
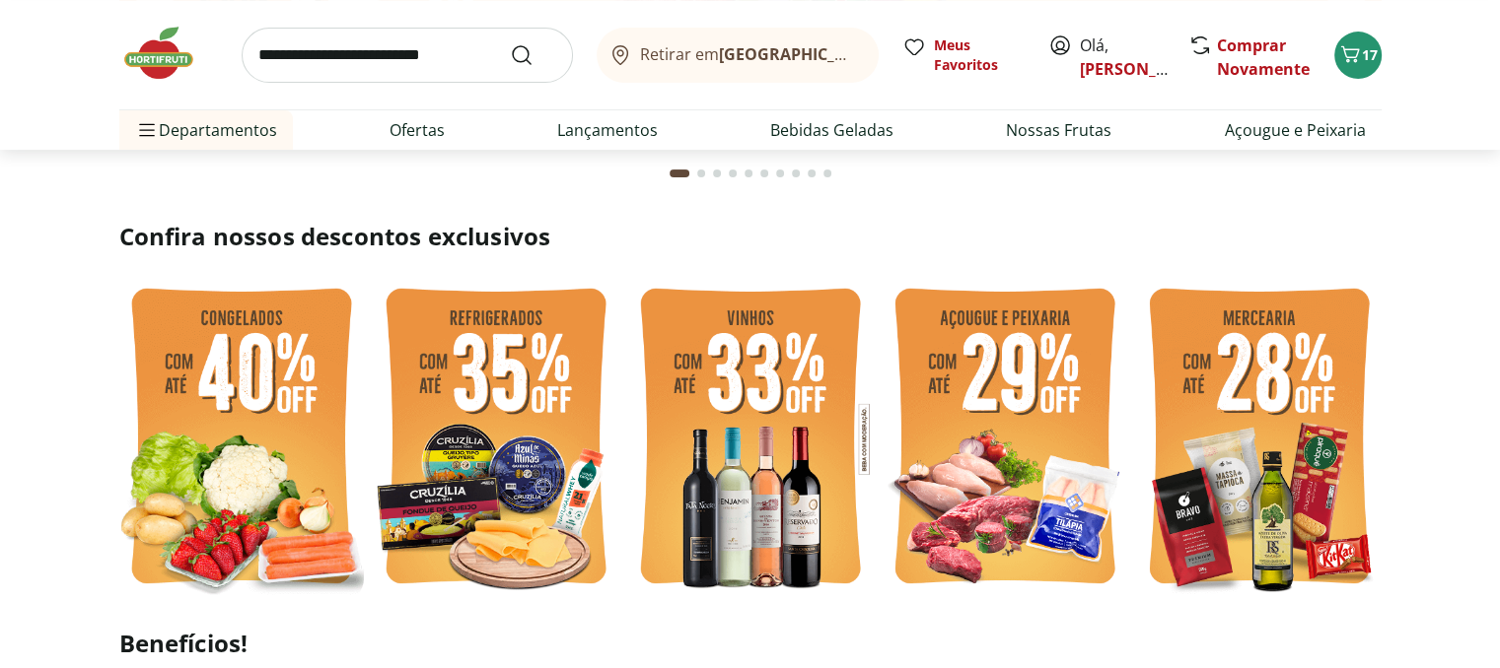
click at [510, 372] on img at bounding box center [496, 439] width 245 height 326
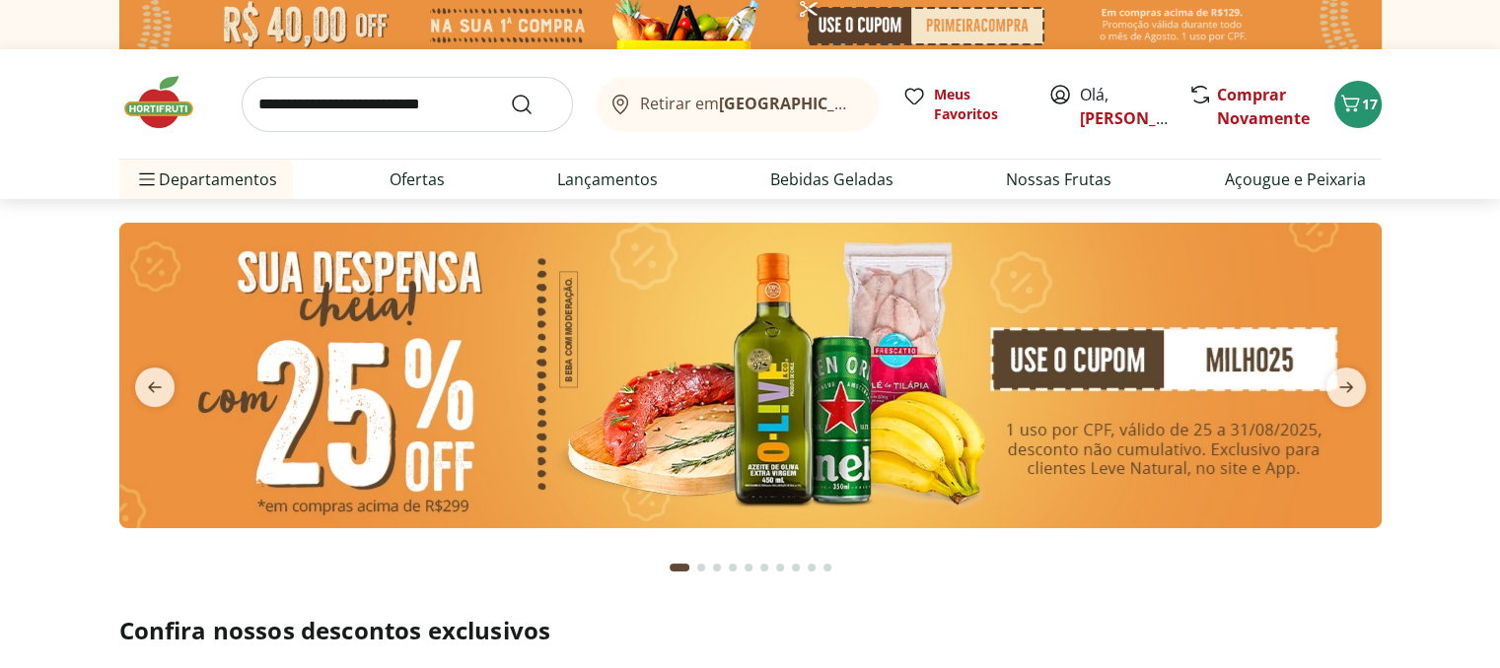
select select "**********"
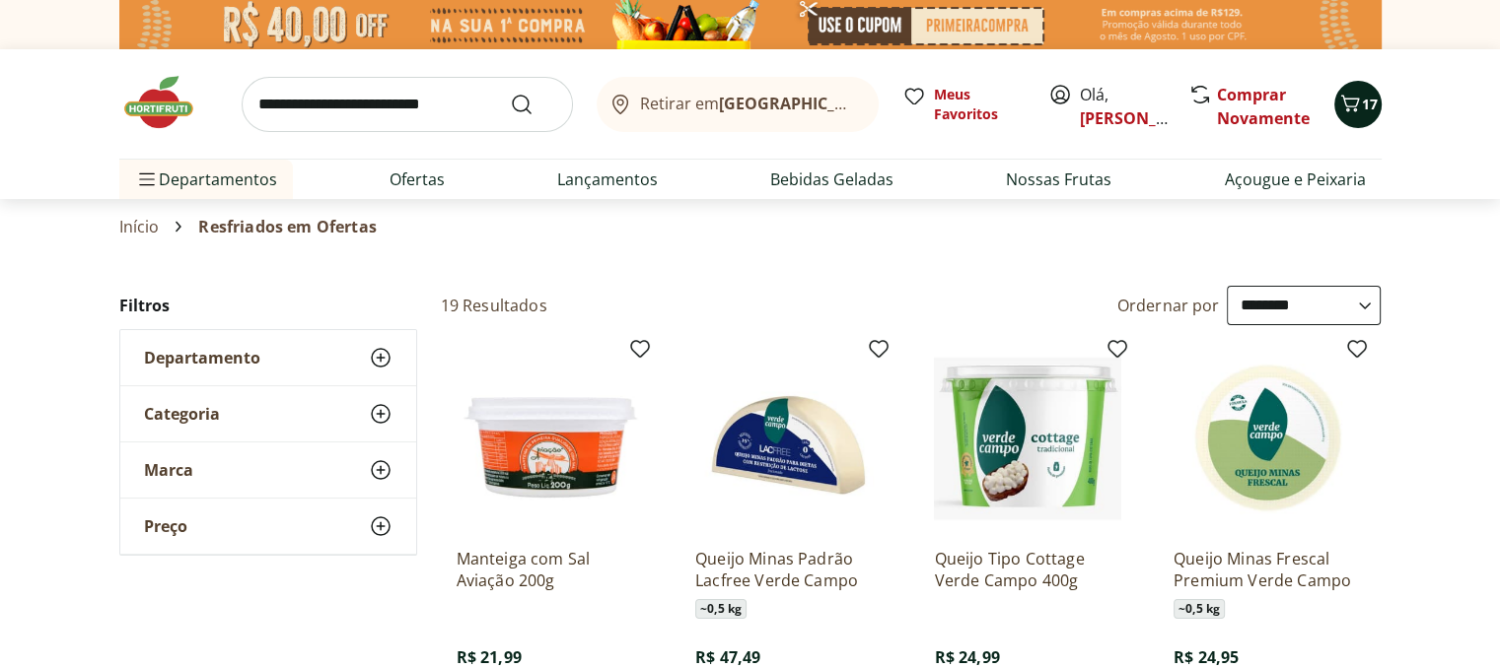
click at [1359, 107] on icon "Carrinho" at bounding box center [1350, 104] width 24 height 24
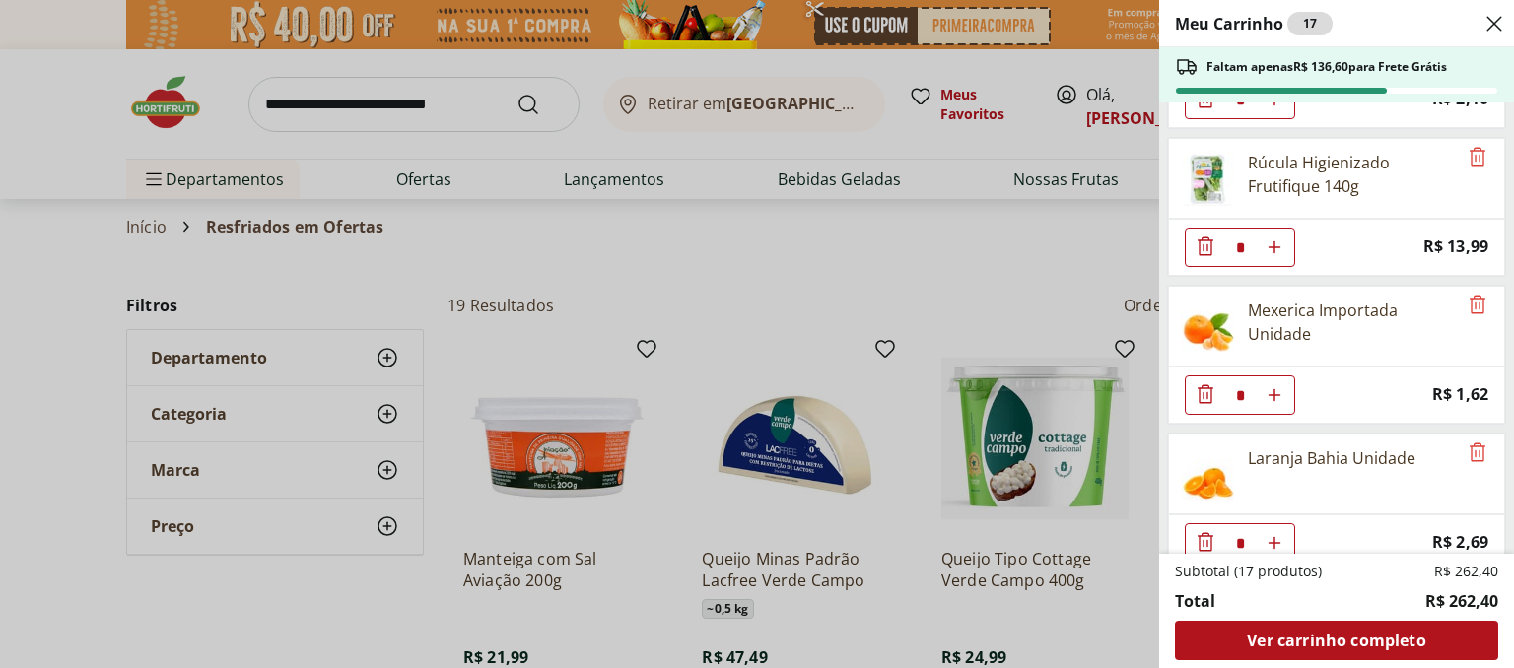
scroll to position [1317, 0]
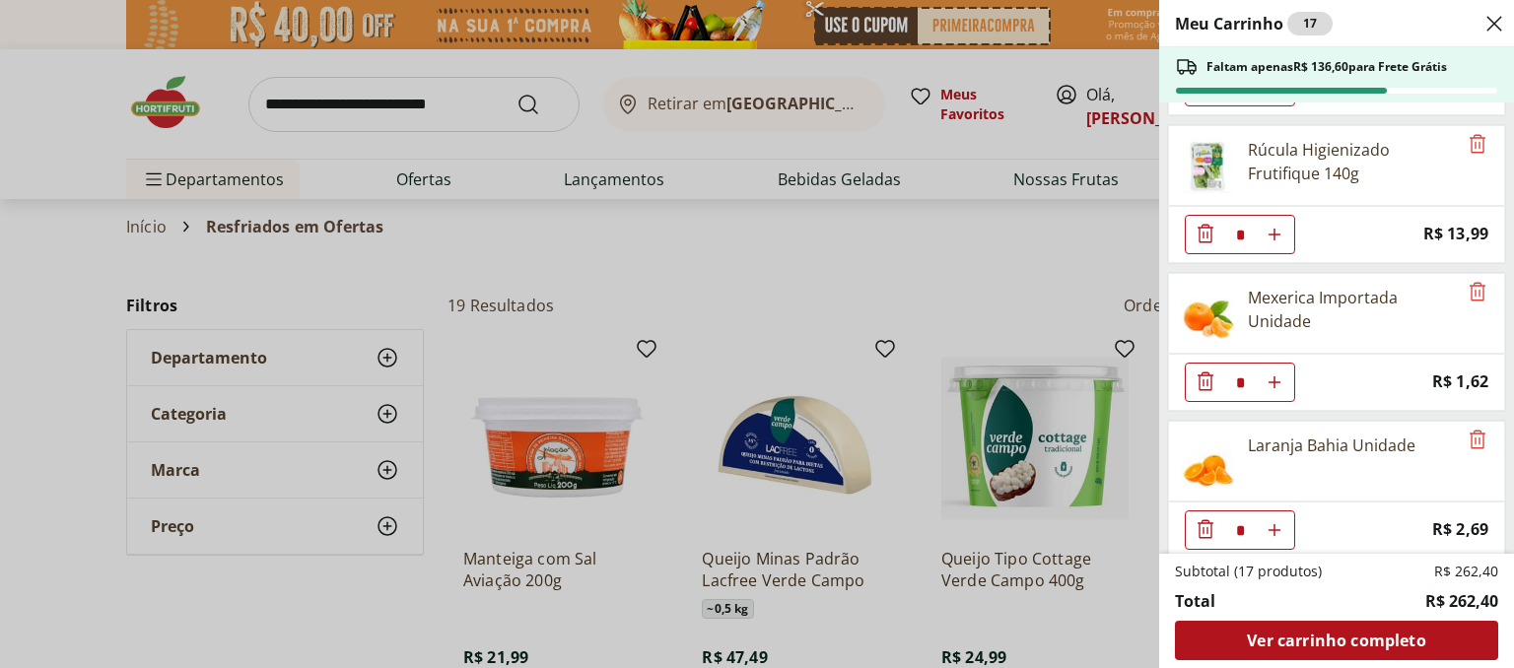
type input "*"
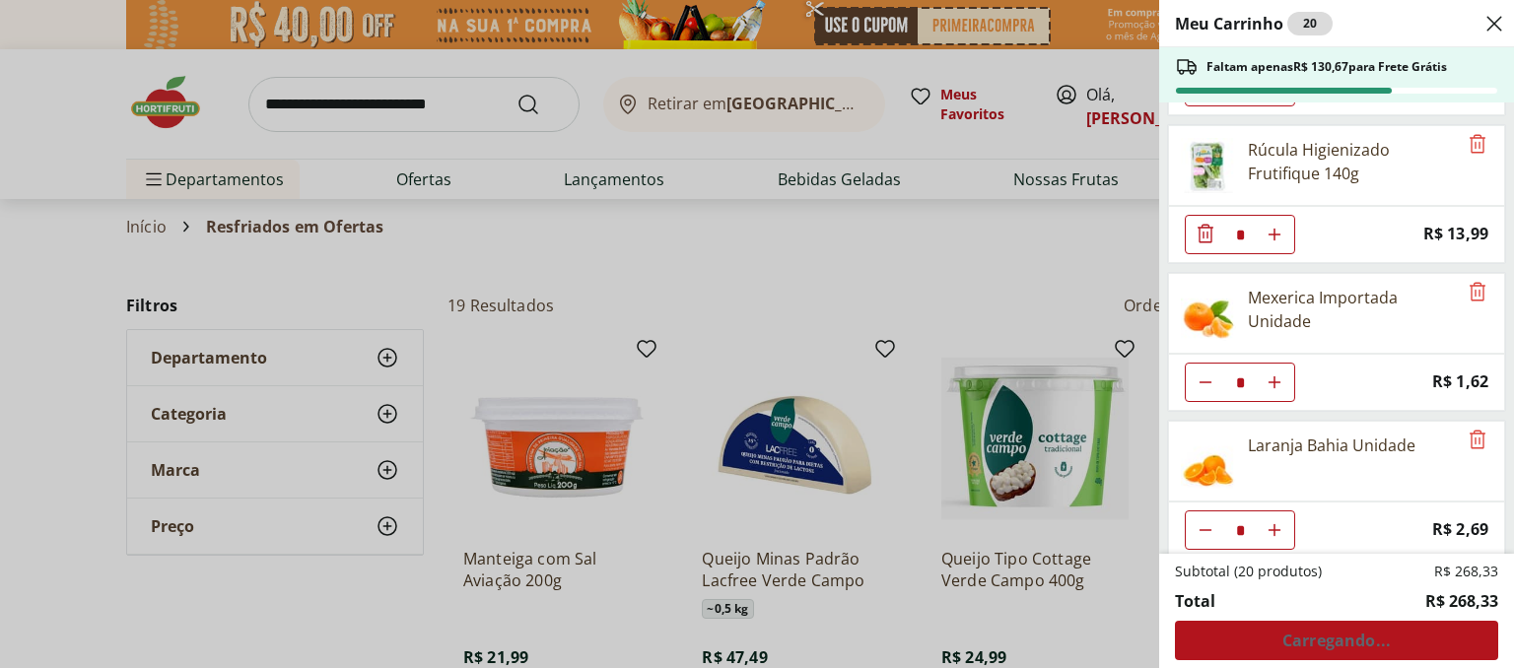
type input "*"
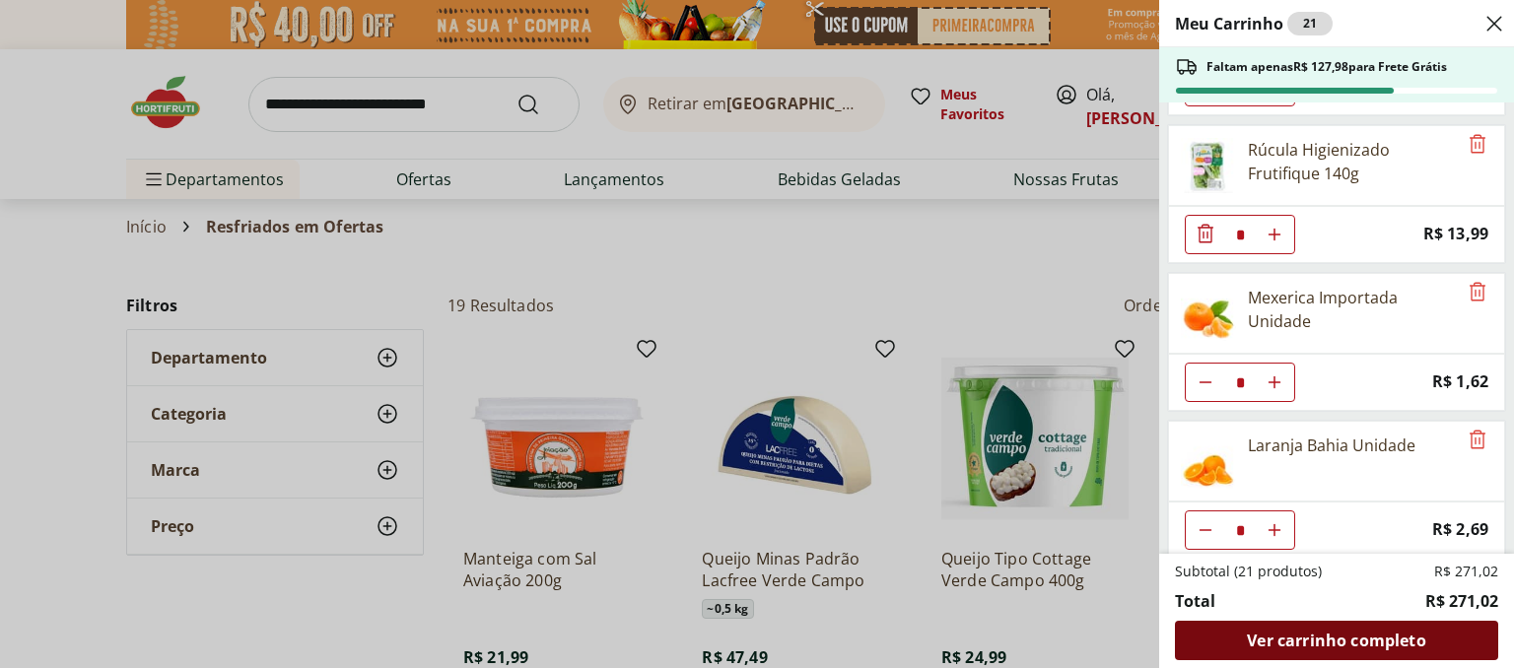
click at [1345, 636] on span "Ver carrinho completo" at bounding box center [1336, 641] width 178 height 16
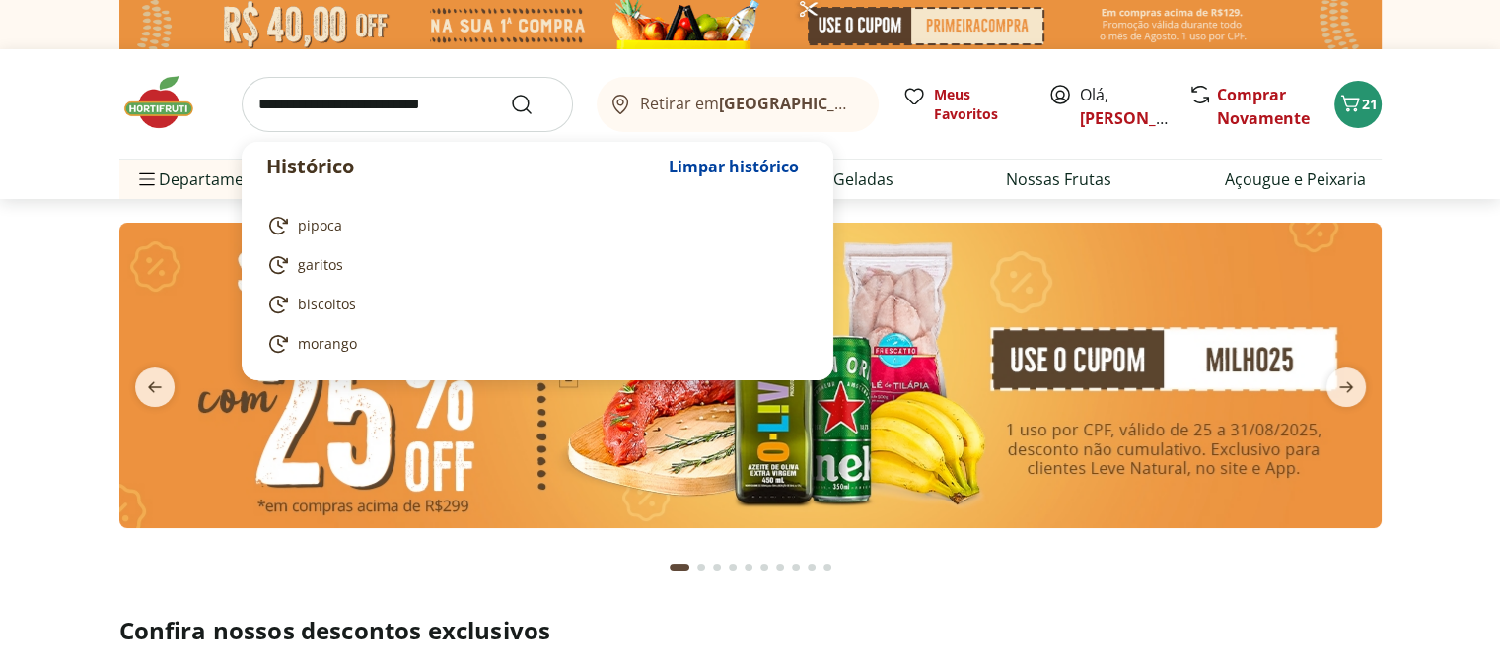
click at [339, 105] on input "search" at bounding box center [407, 104] width 331 height 55
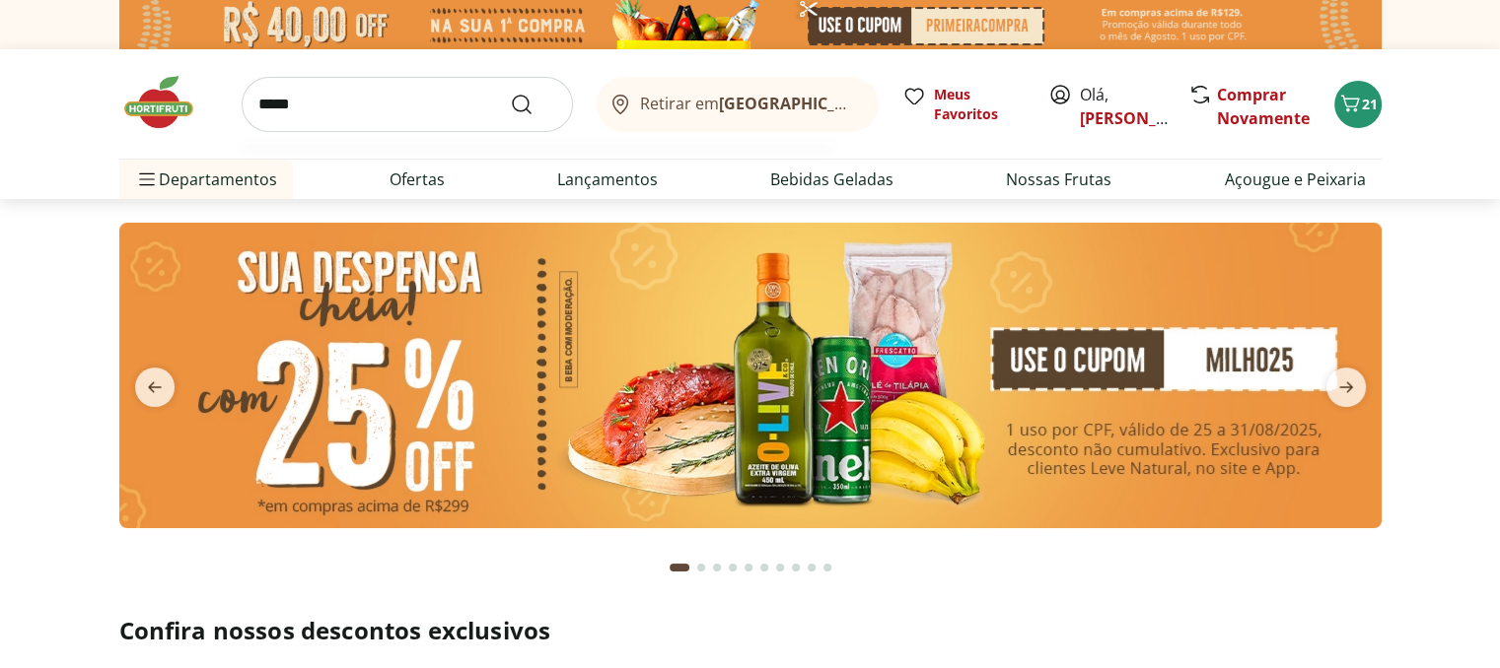
type input "*****"
click at [510, 93] on button "Submit Search" at bounding box center [533, 105] width 47 height 24
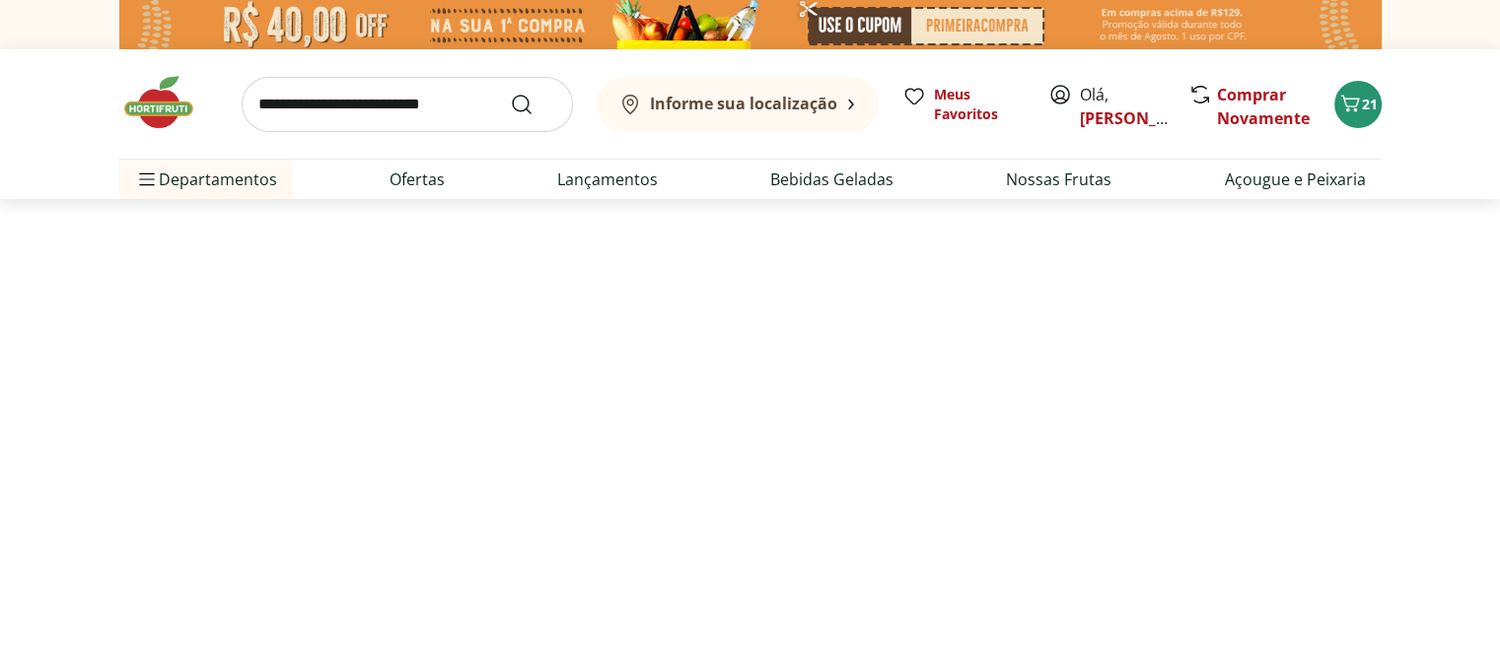
select select "**********"
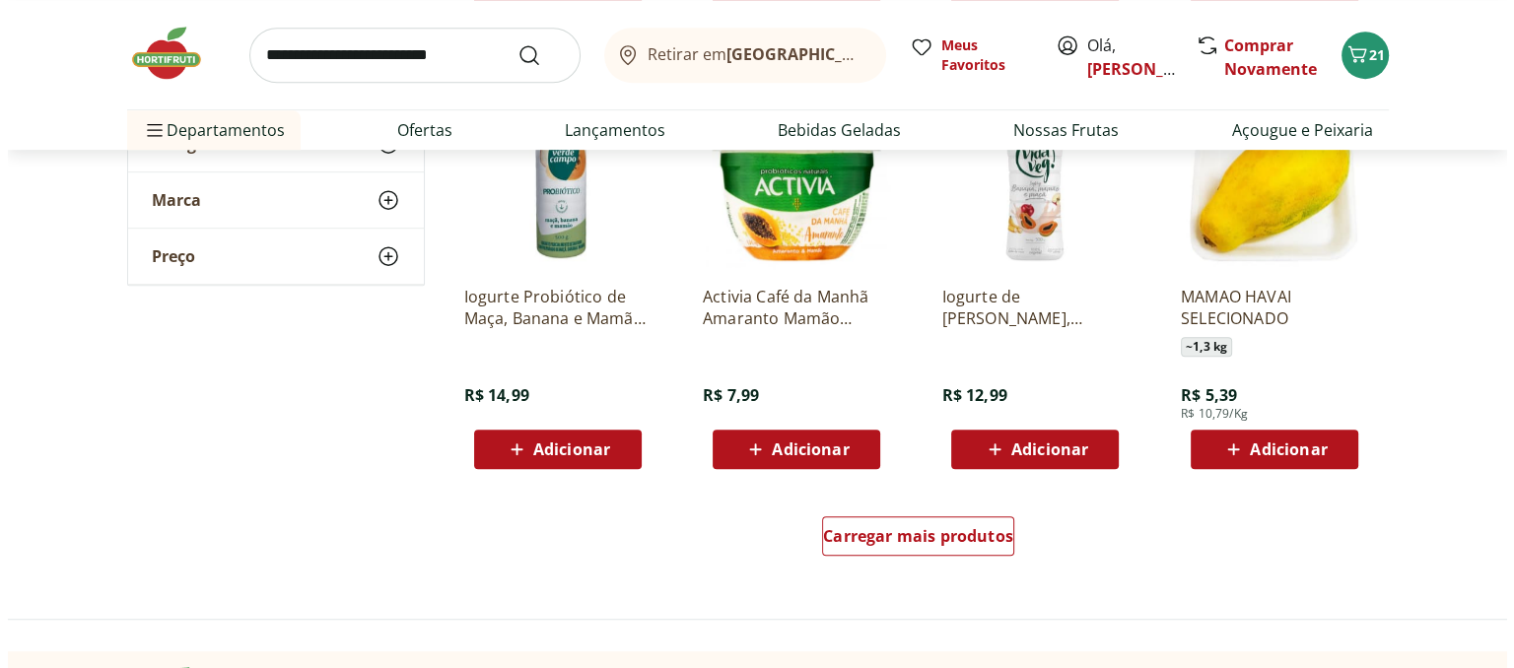
scroll to position [1084, 0]
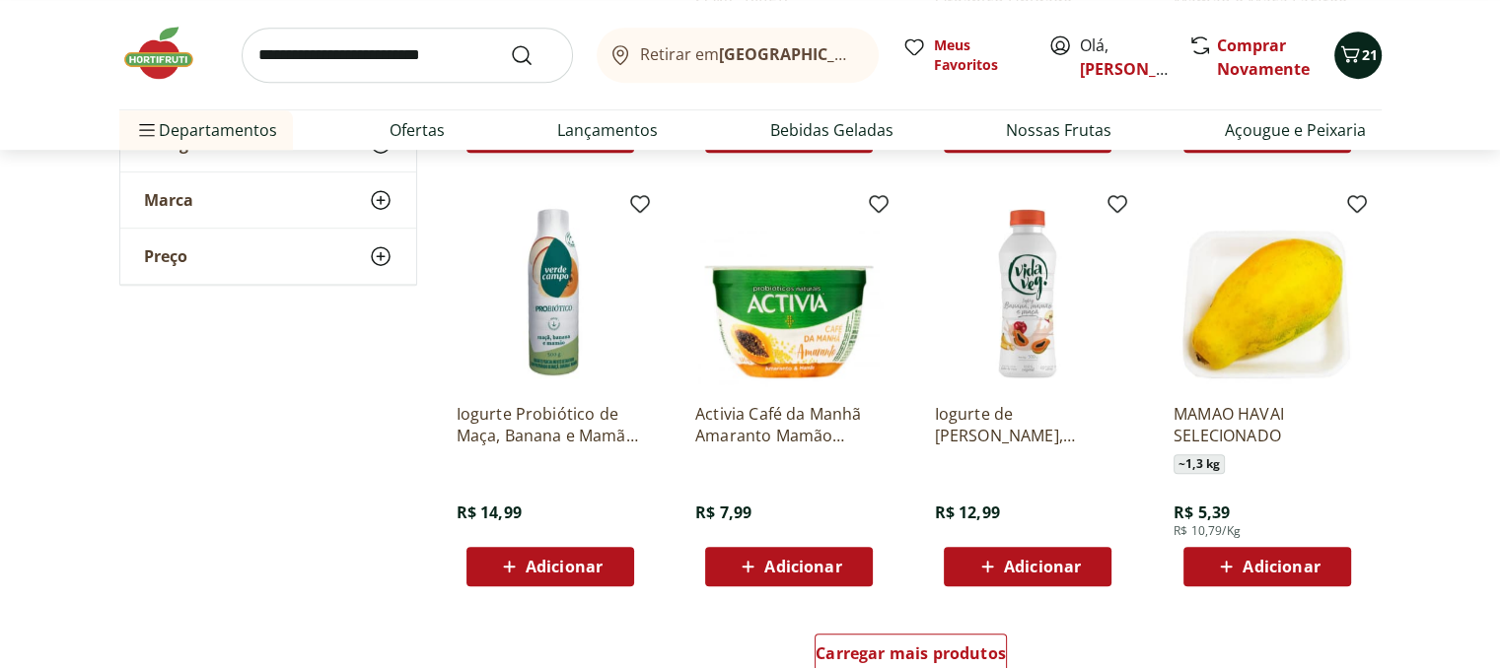
click at [1354, 44] on icon "Carrinho" at bounding box center [1350, 54] width 24 height 24
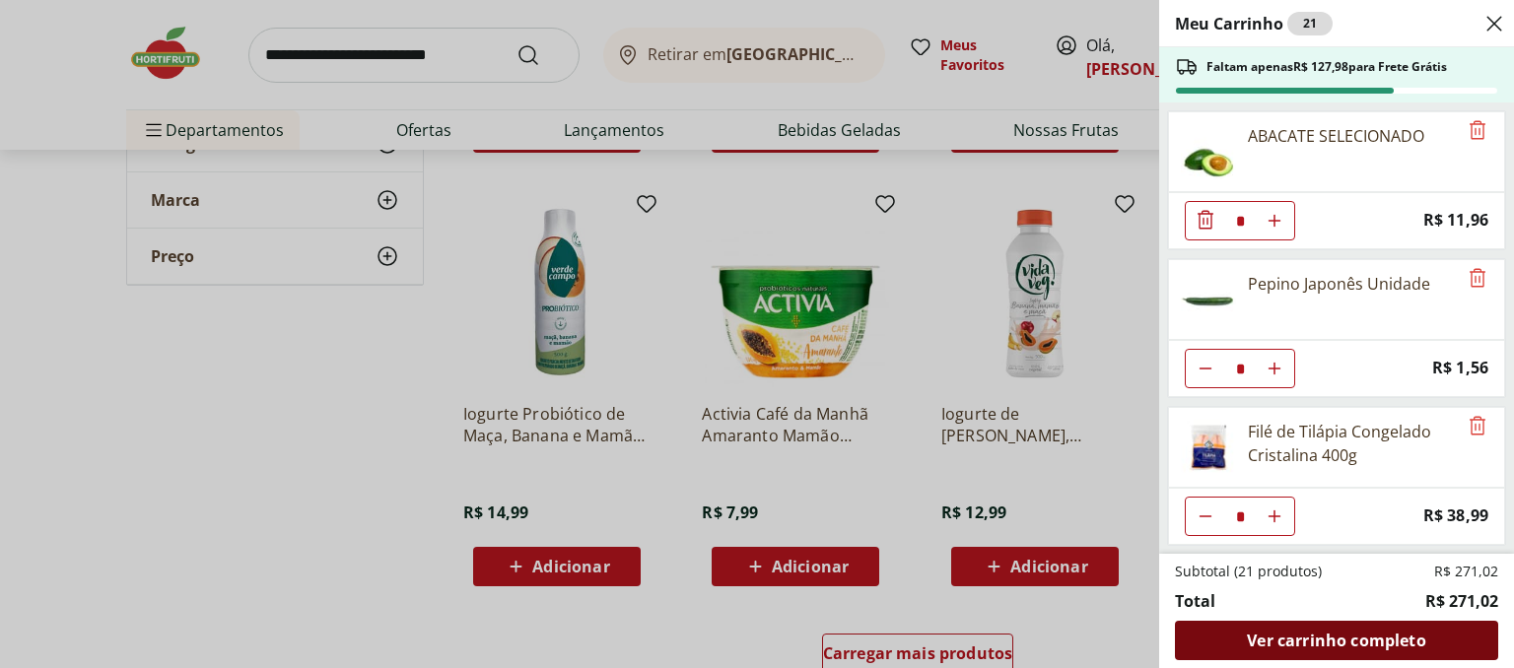
click at [1314, 633] on span "Ver carrinho completo" at bounding box center [1336, 641] width 178 height 16
